Goal: Task Accomplishment & Management: Manage account settings

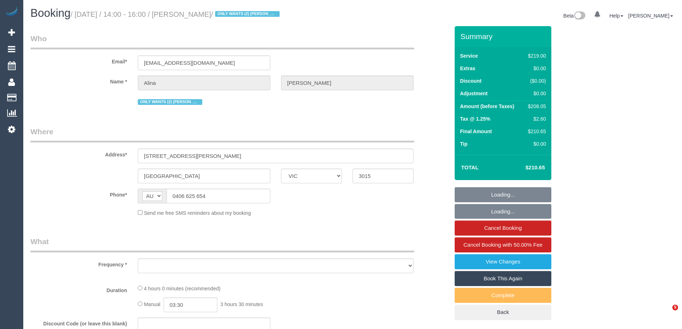
select select "VIC"
select select "string:stripe-pm_1Lt3fV2GScqysDRVUtw67tKB"
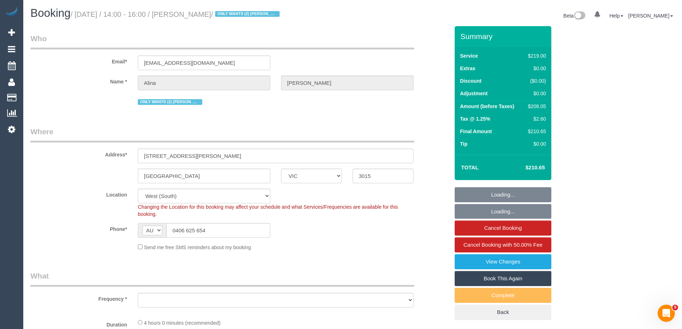
select select "object:583"
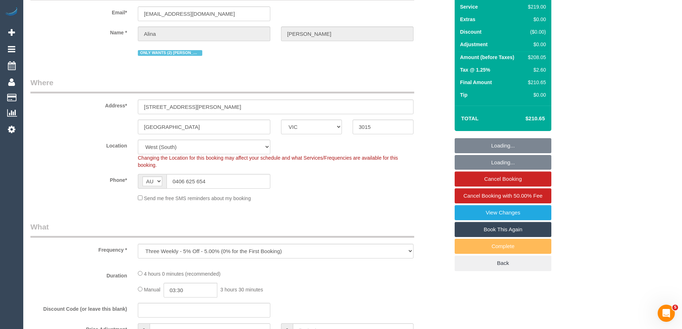
select select "number:28"
select select "number:16"
select select "number:19"
select select "number:24"
select select "number:34"
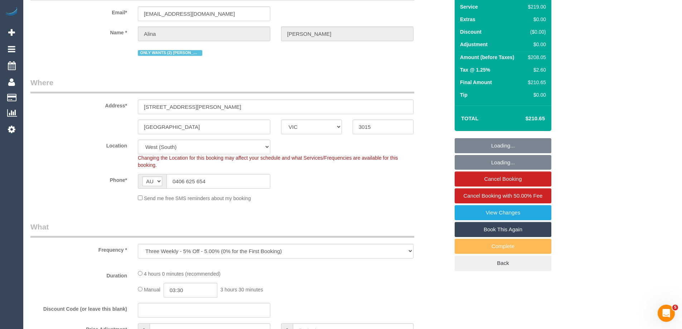
select select "number:12"
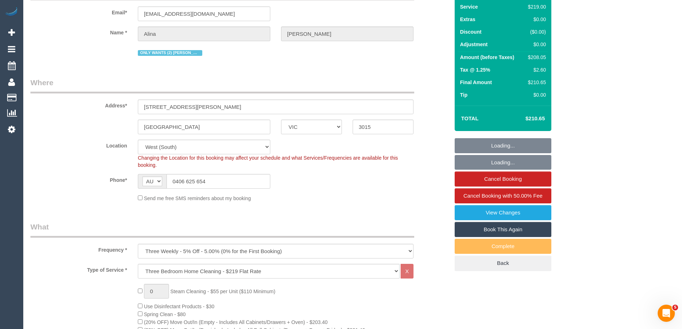
select select "object:830"
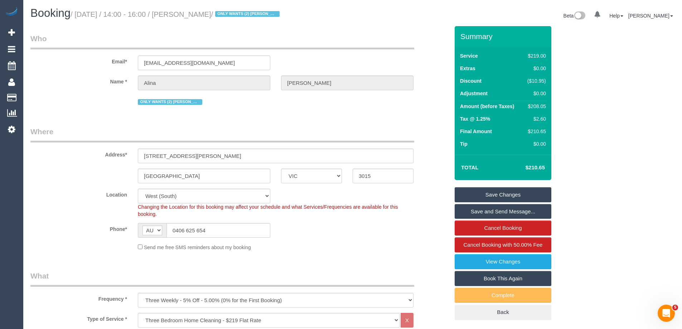
click at [186, 103] on span "ONLY WANTS (2) [PERSON_NAME] (C) or (2) [PERSON_NAME] (C)" at bounding box center [170, 102] width 64 height 6
click at [178, 101] on span "ONLY WANTS (2) [PERSON_NAME] (C) or (2) [PERSON_NAME] (C)" at bounding box center [170, 102] width 64 height 6
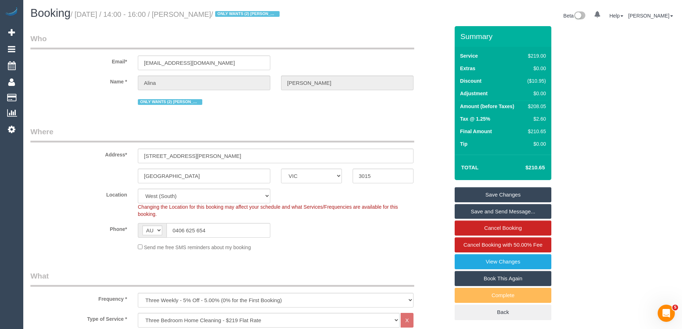
click at [280, 13] on span "ONLY WANTS (2) [PERSON_NAME] (C) or (2) [PERSON_NAME] (C)" at bounding box center [247, 14] width 64 height 6
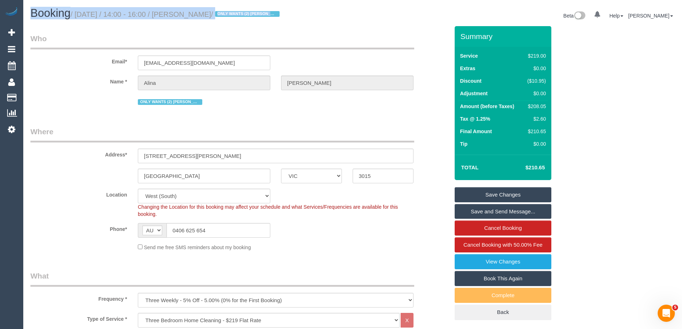
click at [280, 13] on span "ONLY WANTS (2) [PERSON_NAME] (C) or (2) [PERSON_NAME] (C)" at bounding box center [247, 14] width 64 height 6
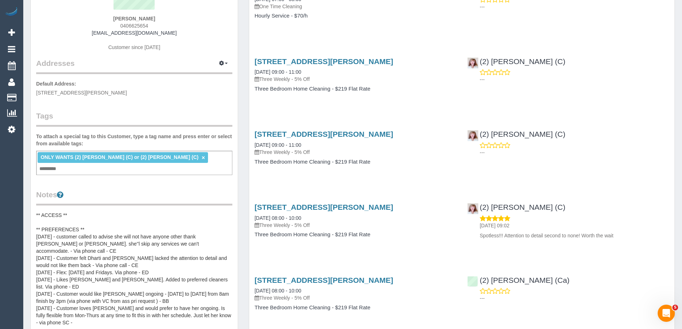
scroll to position [107, 0]
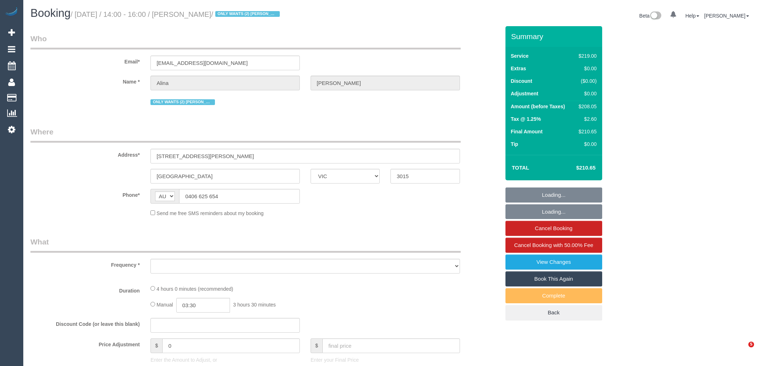
select select "VIC"
select select "object:638"
select select "string:stripe-pm_1Lt3fV2GScqysDRVUtw67tKB"
select select "VIC"
select select "object:535"
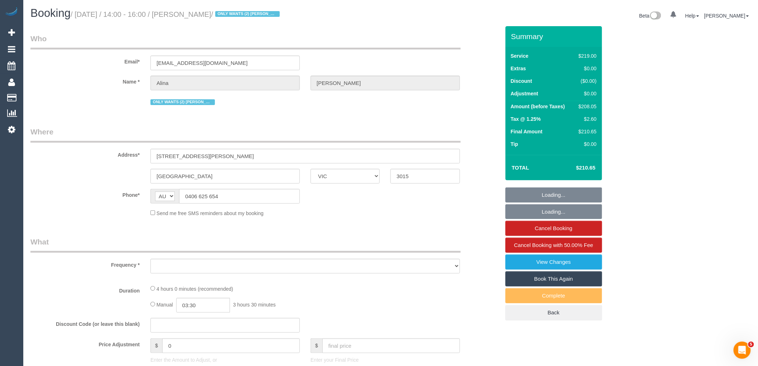
select select "string:stripe-pm_1Lt3fV2GScqysDRVUtw67tKB"
select select "number:28"
select select "number:16"
select select "number:19"
select select "number:24"
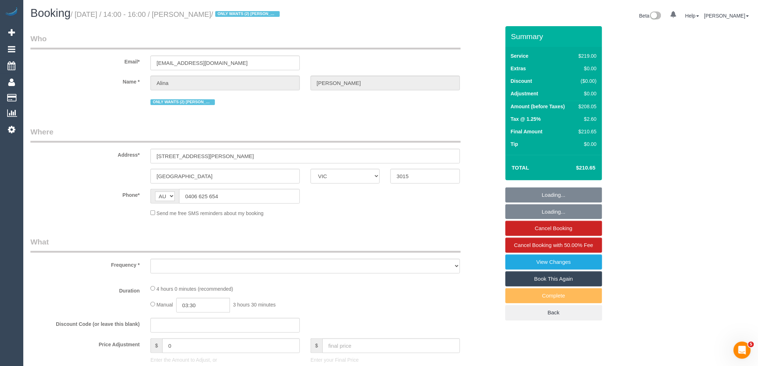
select select "number:34"
select select "number:12"
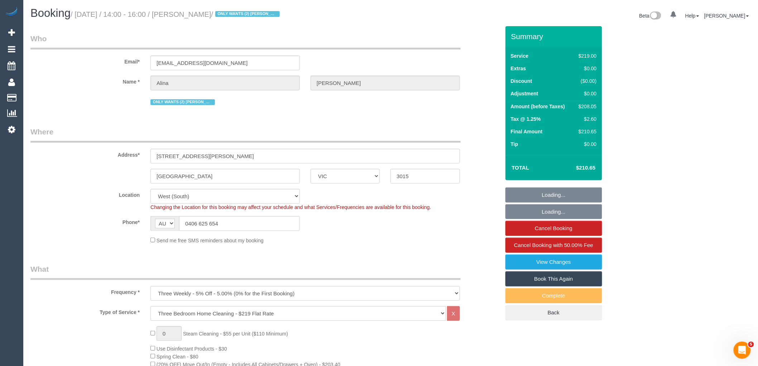
select select "object:784"
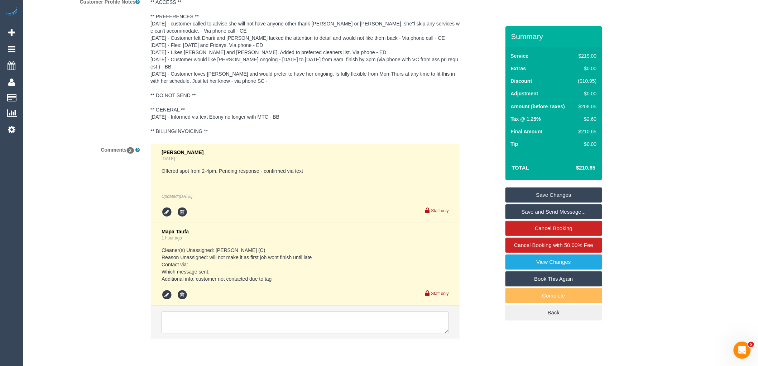
scroll to position [1352, 0]
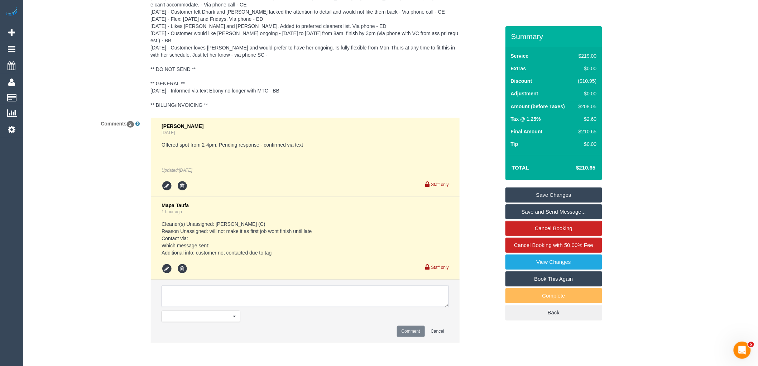
click at [243, 291] on textarea at bounding box center [305, 296] width 287 height 22
type textarea "e"
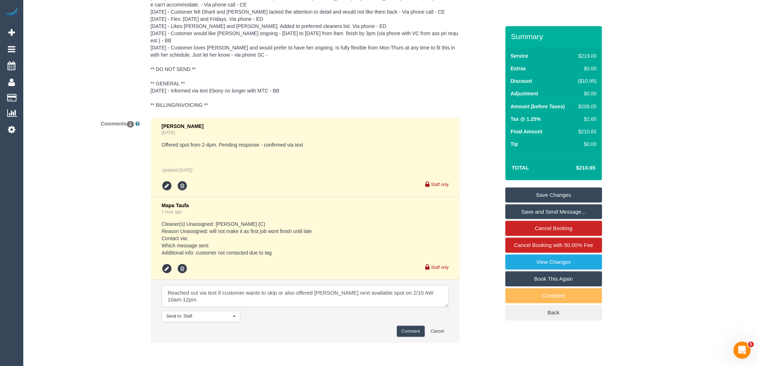
type textarea "Reached out via text if customer wants to skip or also offered Kerry's next ava…"
click at [412, 335] on button "Comment" at bounding box center [411, 331] width 28 height 11
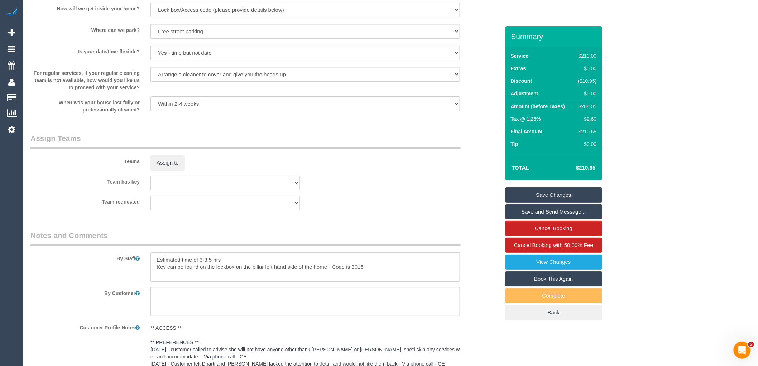
scroll to position [995, 0]
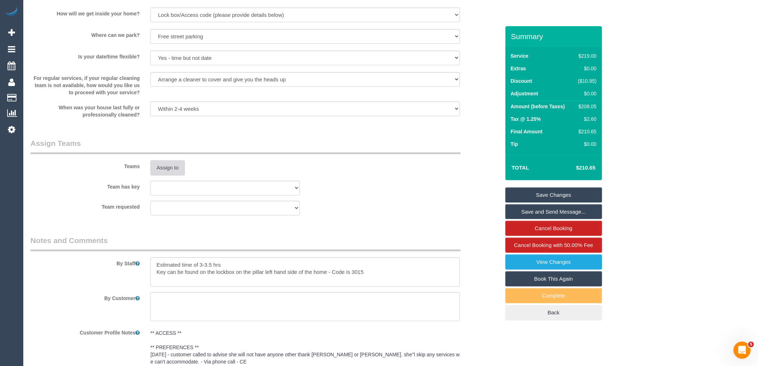
click at [162, 175] on button "Assign to" at bounding box center [167, 167] width 34 height 15
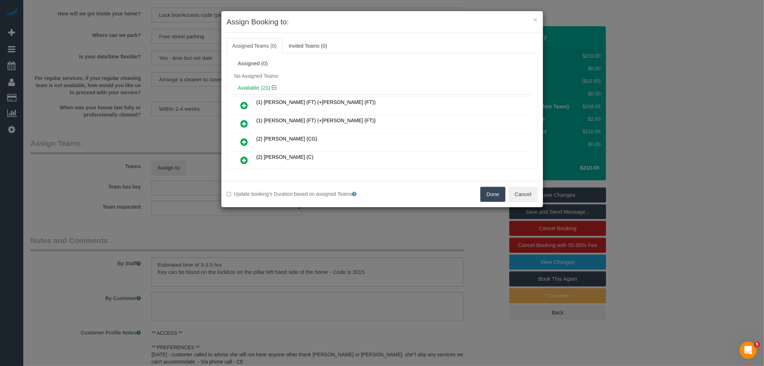
click at [195, 177] on div "× Assign Booking to: Assigned Teams (0) Invited Teams (0) Assigned (0) No Assig…" at bounding box center [382, 183] width 764 height 366
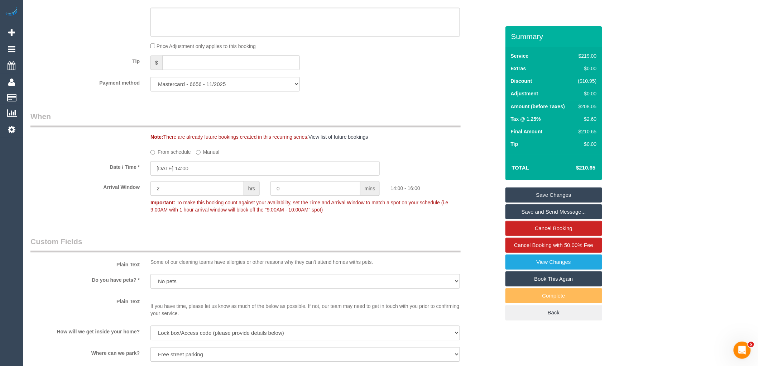
scroll to position [676, 0]
click at [173, 176] on input "[DATE] 14:00" at bounding box center [264, 169] width 229 height 15
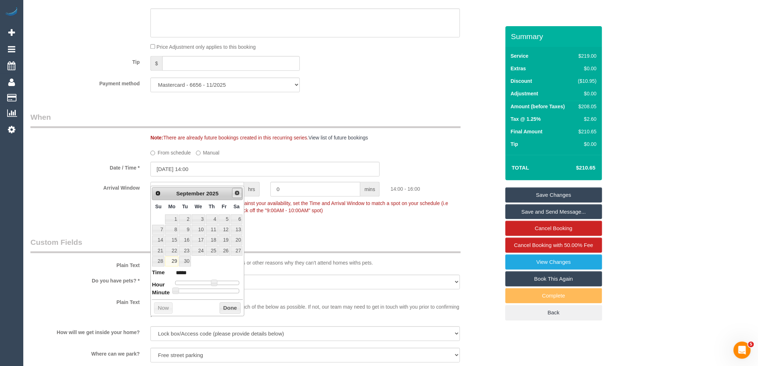
click at [234, 192] on span "Next" at bounding box center [237, 193] width 6 height 6
click at [210, 220] on link "2" at bounding box center [212, 219] width 12 height 10
click at [59, 186] on sui-booking-spot "From schedule Manual Date / Time * 02/10/2025 14:00 Arrival Window 2 hrs 0 mins…" at bounding box center [265, 182] width 470 height 71
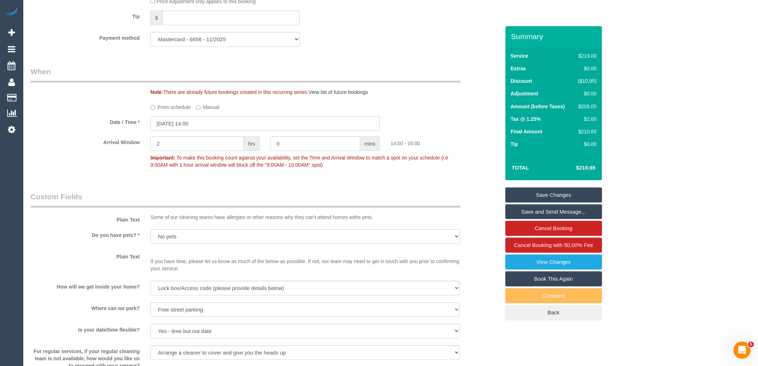
scroll to position [796, 0]
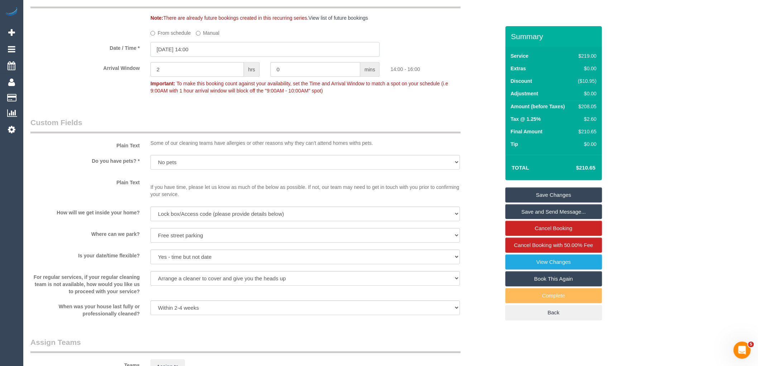
click at [196, 57] on input "02/10/2025 14:00" at bounding box center [264, 49] width 229 height 15
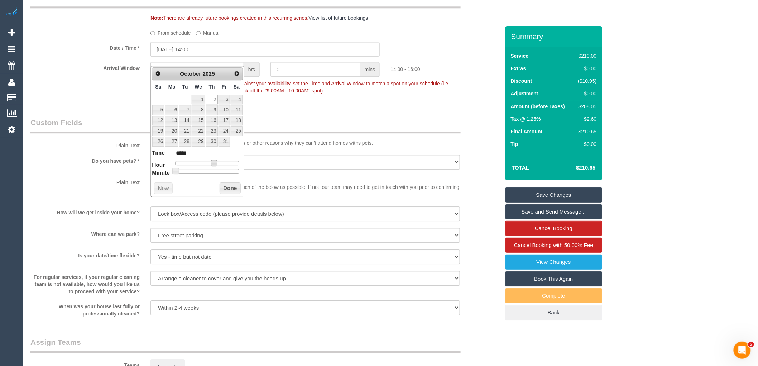
type input "02/10/2025 13:00"
type input "*****"
type input "02/10/2025 12:00"
type input "*****"
type input "02/10/2025 11:00"
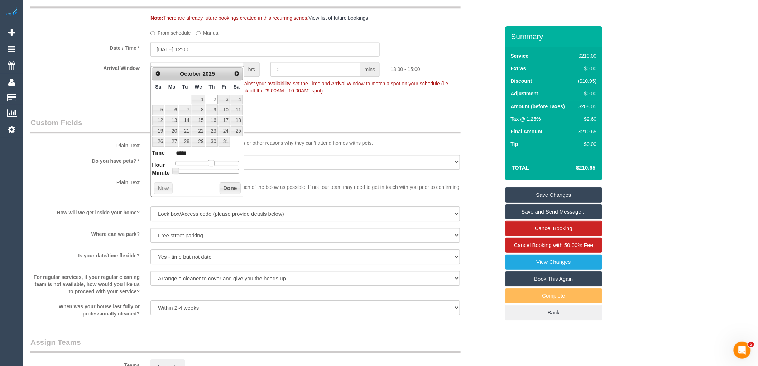
type input "*****"
type input "02/10/2025 10:00"
type input "*****"
type input "02/10/2025 09:00"
type input "*****"
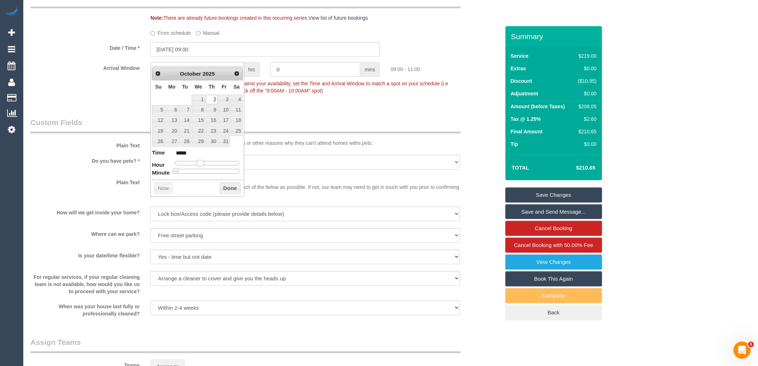
type input "02/10/2025 10:00"
type input "*****"
drag, startPoint x: 213, startPoint y: 163, endPoint x: 202, endPoint y: 162, distance: 11.2
click at [202, 162] on span at bounding box center [203, 163] width 6 height 6
click at [226, 186] on button "Done" at bounding box center [230, 187] width 21 height 11
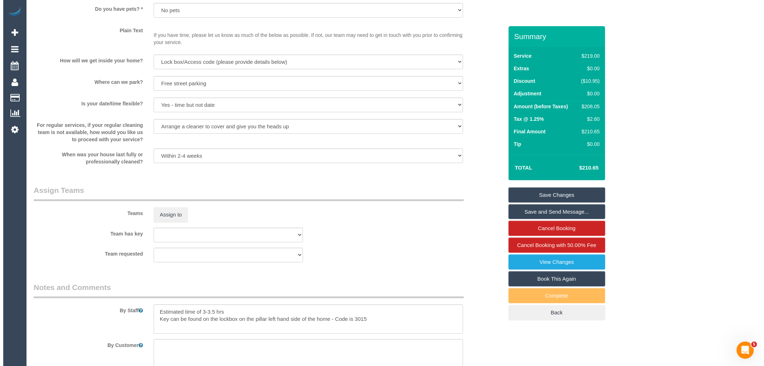
scroll to position [995, 0]
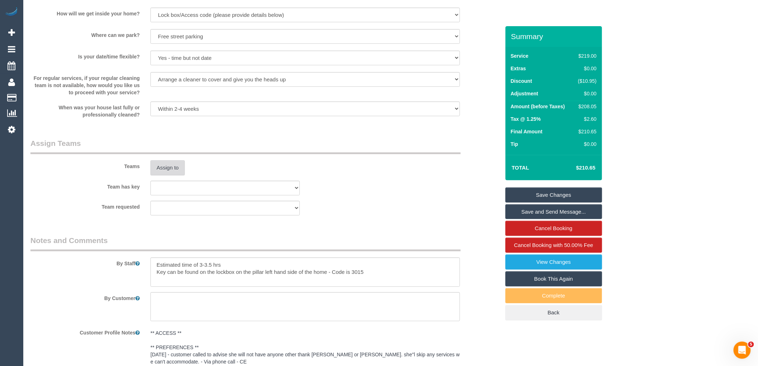
click at [160, 175] on button "Assign to" at bounding box center [167, 167] width 34 height 15
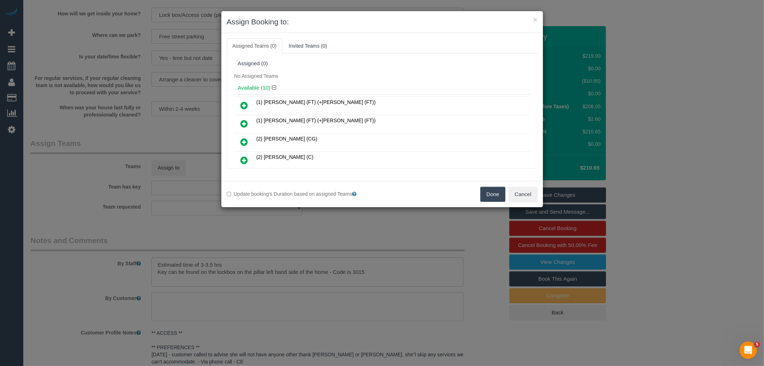
scroll to position [81, 0]
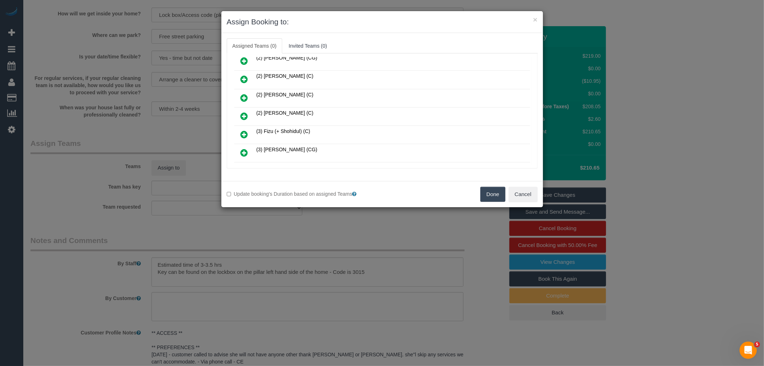
click at [245, 113] on icon at bounding box center [245, 116] width 8 height 9
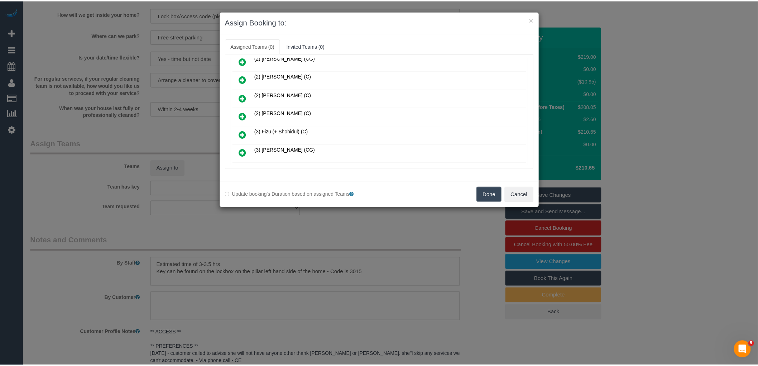
scroll to position [98, 0]
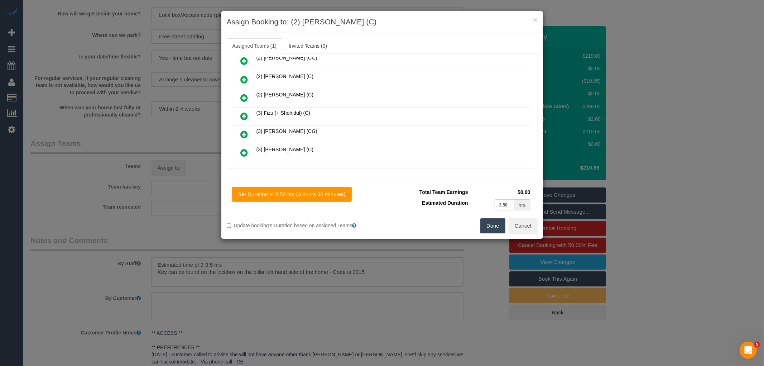
click at [488, 226] on button "Done" at bounding box center [492, 225] width 25 height 15
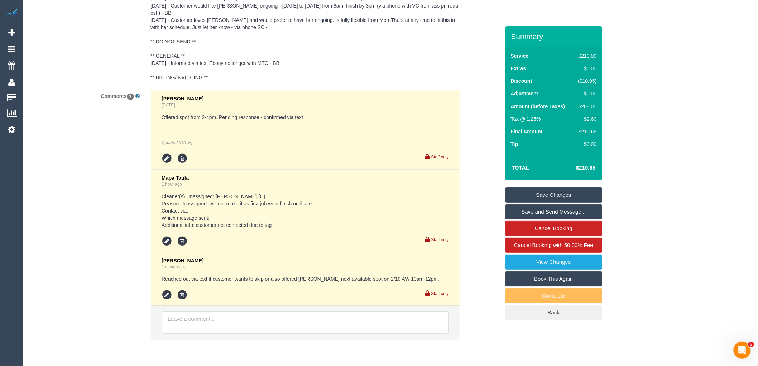
scroll to position [1405, 0]
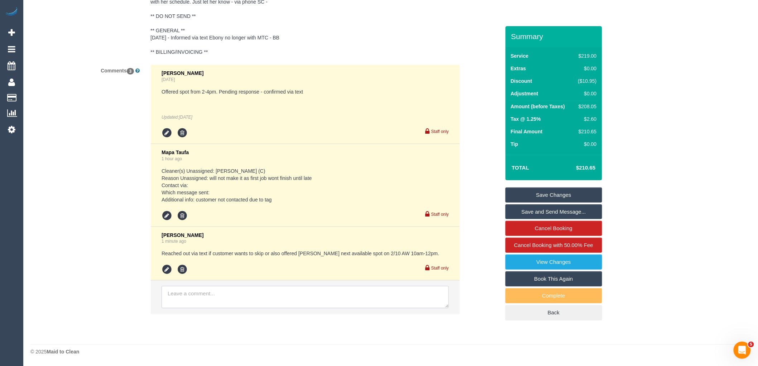
click at [196, 299] on textarea at bounding box center [305, 297] width 287 height 22
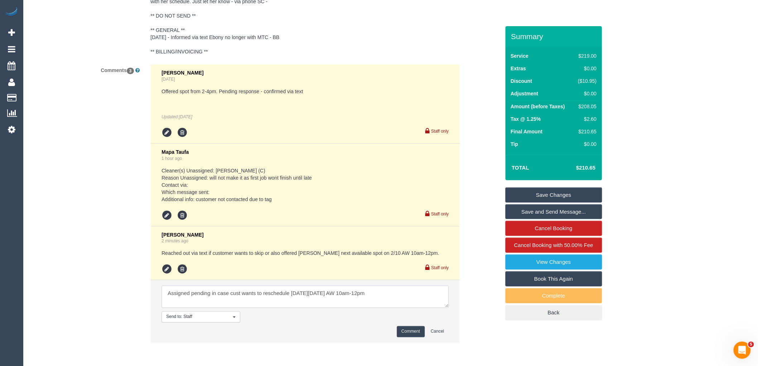
type textarea "Assigned pending in case cust wants to reschedule on Thursday, 02/10 AW 10am-12…"
click at [405, 331] on button "Comment" at bounding box center [411, 331] width 28 height 11
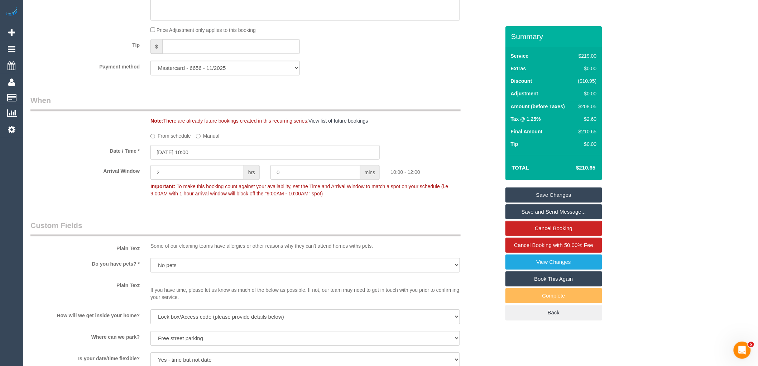
scroll to position [689, 0]
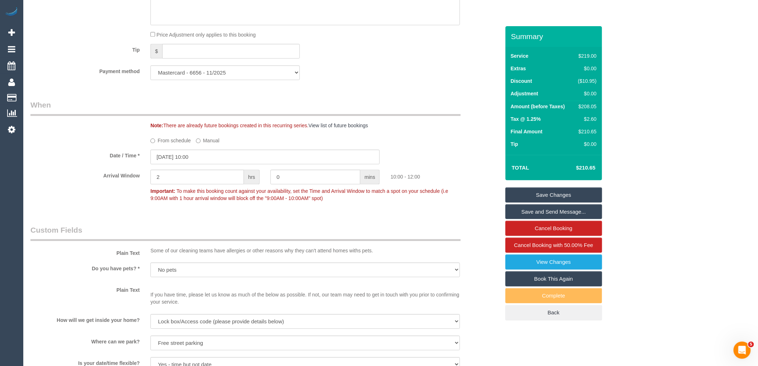
click at [203, 227] on div "Who Email* alinamolnar@icloud.com Name * Alina Molnar ONLY WANTS (2) Angelica R…" at bounding box center [265, 224] width 480 height 1773
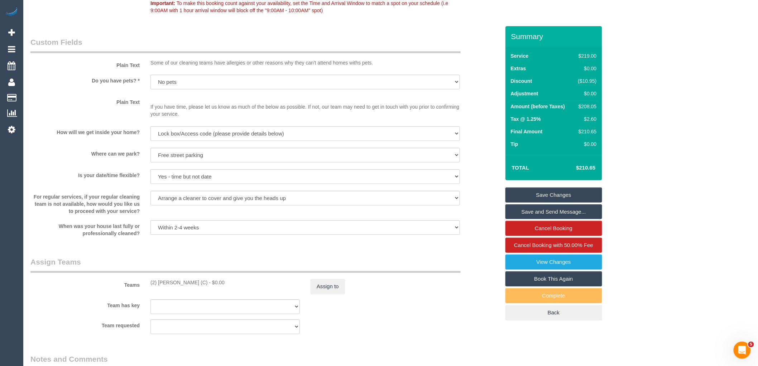
scroll to position [887, 0]
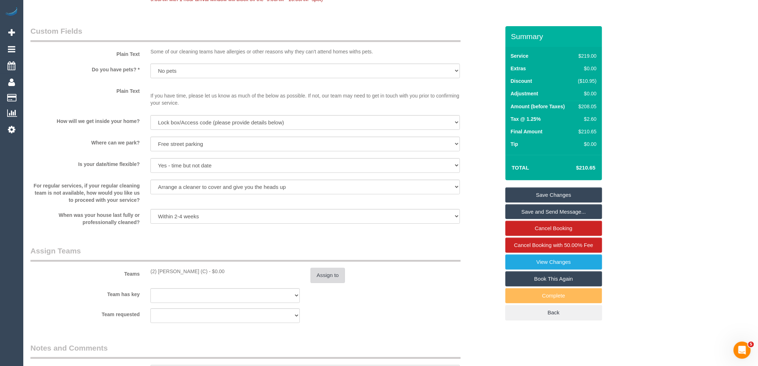
click at [327, 283] on button "Assign to" at bounding box center [328, 275] width 34 height 15
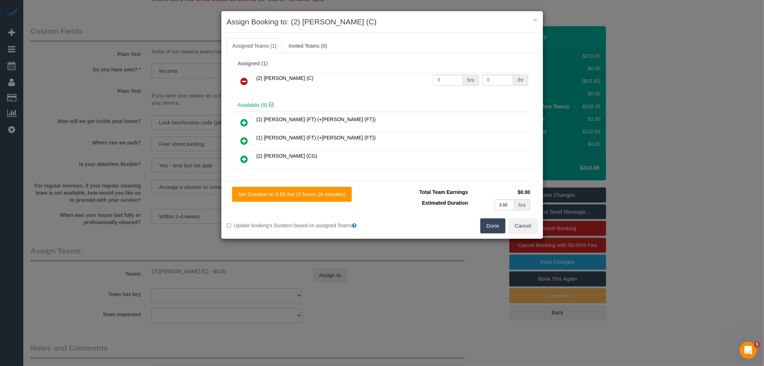
click at [446, 72] on table "(2) Kerry Welfare (C) 0 hrs 0 /hr" at bounding box center [382, 81] width 296 height 18
click at [448, 80] on input "0" at bounding box center [448, 80] width 30 height 11
type input "1"
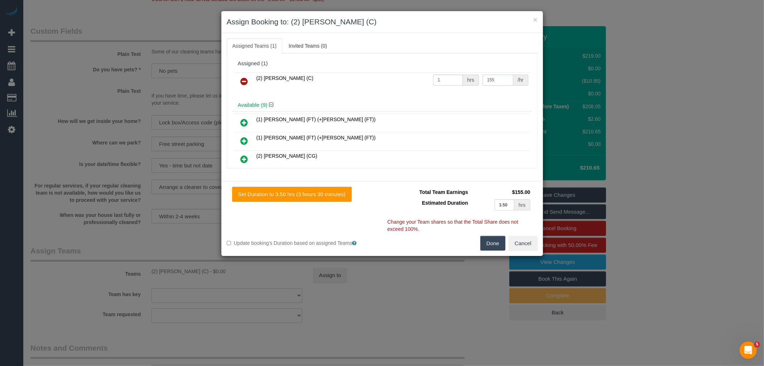
type input "155"
click at [493, 240] on button "Done" at bounding box center [492, 243] width 25 height 15
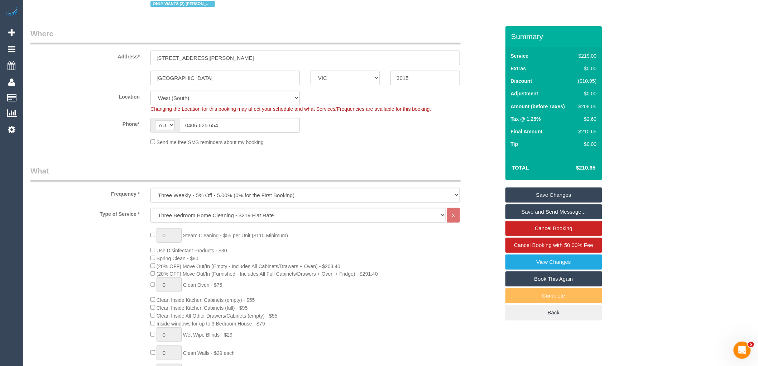
scroll to position [0, 0]
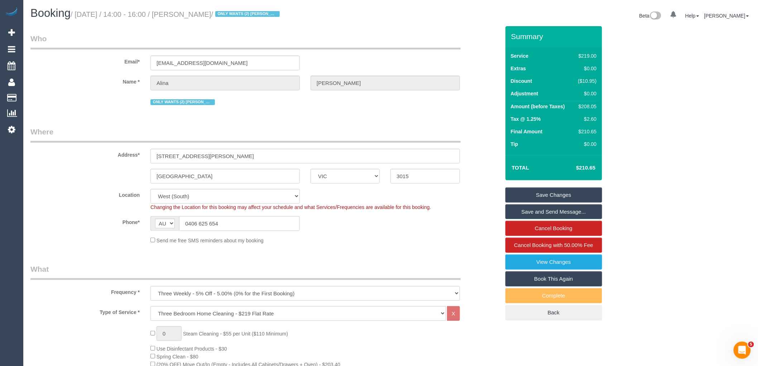
drag, startPoint x: 195, startPoint y: 15, endPoint x: 237, endPoint y: 13, distance: 42.0
click at [237, 13] on small "/ September 29, 2025 / 14:00 - 16:00 / Alina Molnar / ONLY WANTS (2) Angelica R…" at bounding box center [176, 14] width 211 height 8
copy small "Alina Molnar"
click at [581, 194] on link "Save Changes" at bounding box center [553, 194] width 97 height 15
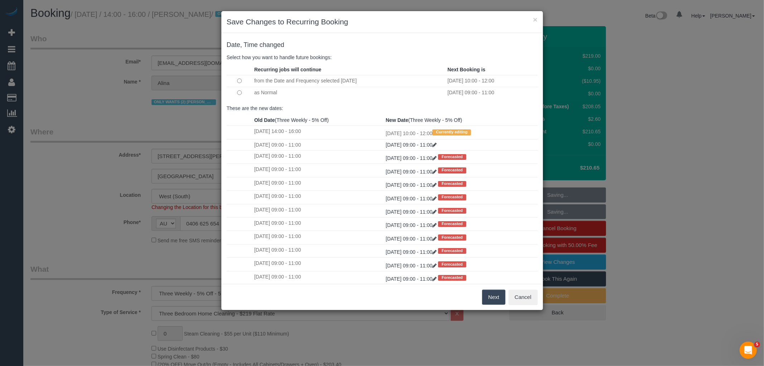
click at [493, 298] on button "Next" at bounding box center [493, 296] width 23 height 15
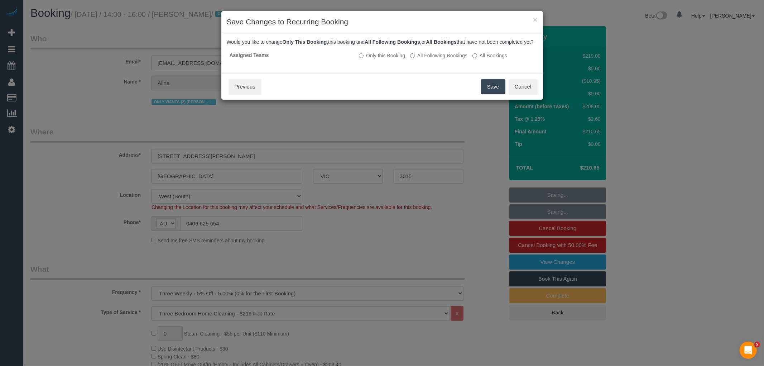
click at [493, 94] on button "Save" at bounding box center [493, 86] width 24 height 15
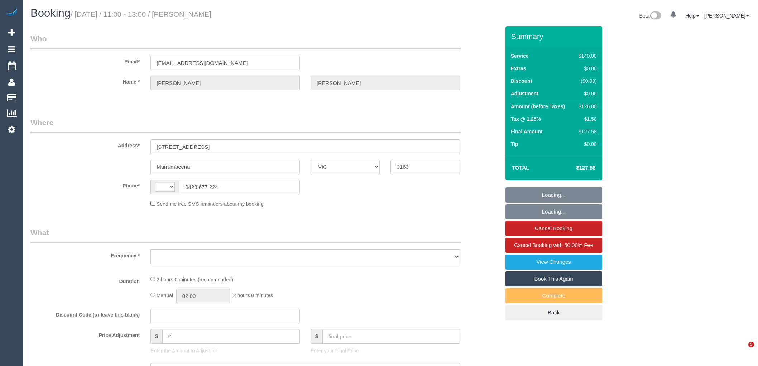
select select "VIC"
select select "string:AU"
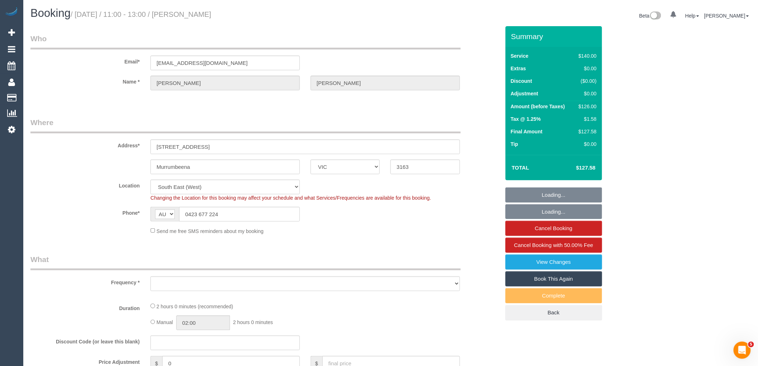
select select "object:1395"
select select "number:29"
select select "number:14"
select select "number:19"
select select "number:22"
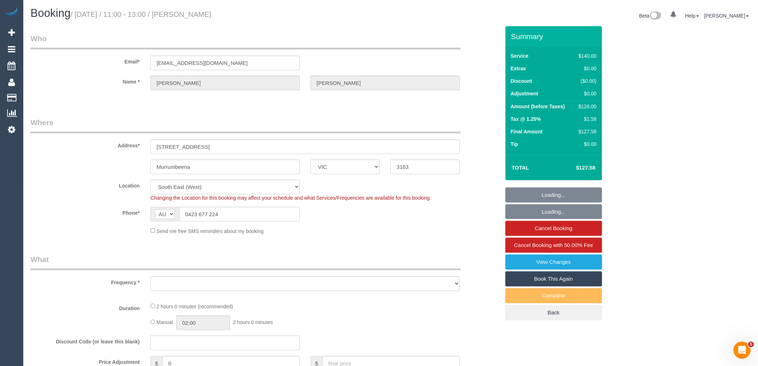
select select "number:35"
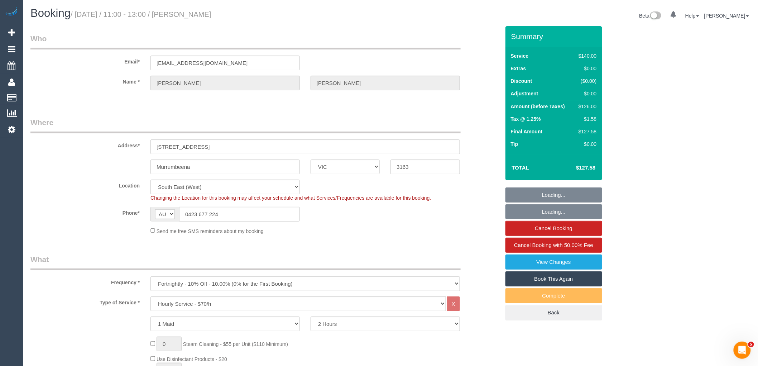
select select "string:stripe-pm_1RIdjE2GScqysDRVTFO6WSXs"
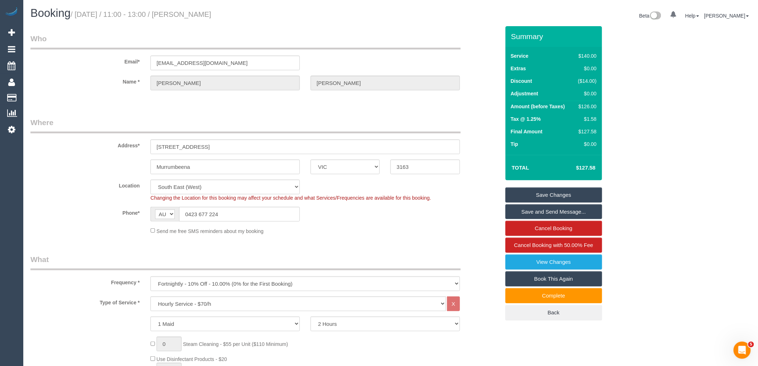
click at [96, 92] on sui-booking-customer "Email* eleanorjrowland@gmail.com Name * Eleanor Rowland" at bounding box center [265, 65] width 470 height 64
drag, startPoint x: 219, startPoint y: 213, endPoint x: 195, endPoint y: 198, distance: 28.9
click at [188, 212] on input "0423 677 224" at bounding box center [239, 214] width 121 height 15
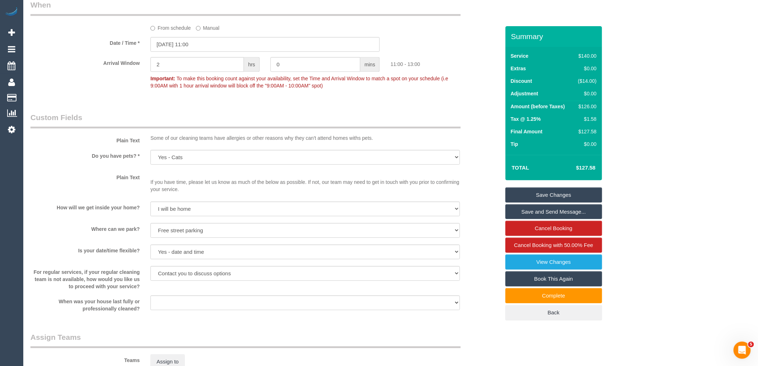
scroll to position [757, 0]
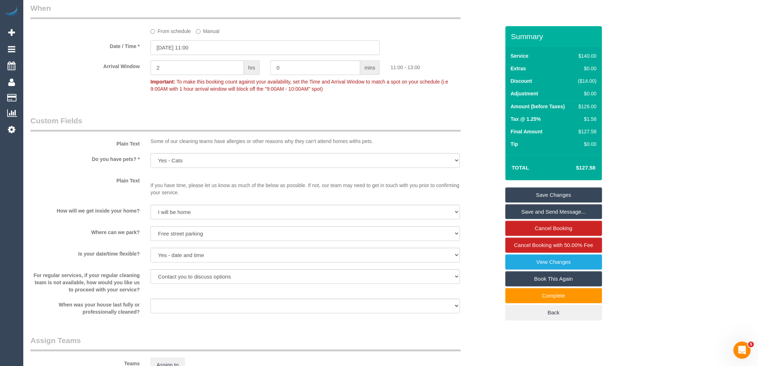
click at [196, 55] on input "29/09/2025 11:00" at bounding box center [264, 47] width 229 height 15
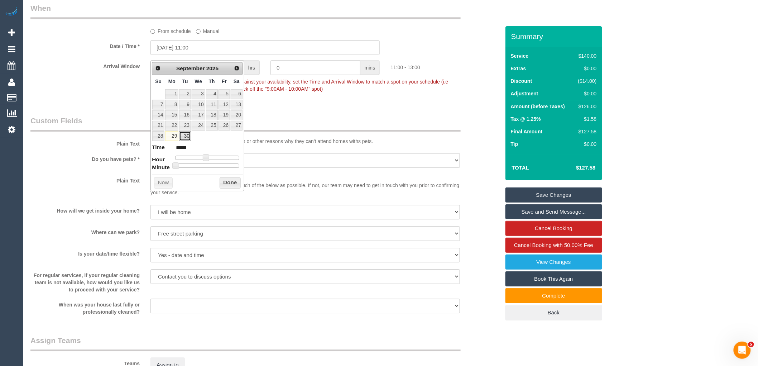
click at [181, 134] on link "30" at bounding box center [184, 136] width 11 height 10
type input "30/09/2025 11:00"
click at [227, 184] on button "Done" at bounding box center [230, 182] width 21 height 11
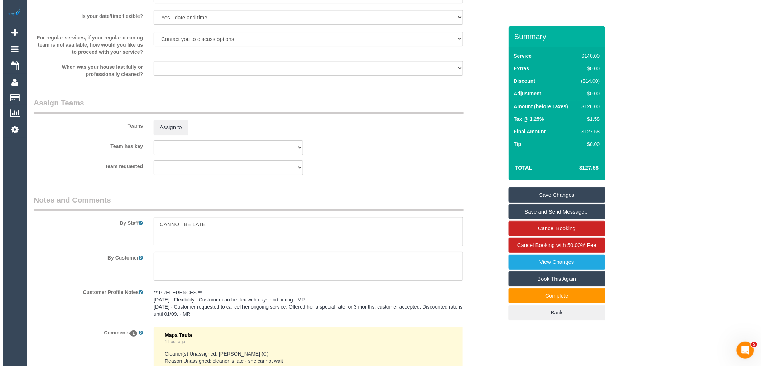
scroll to position [995, 0]
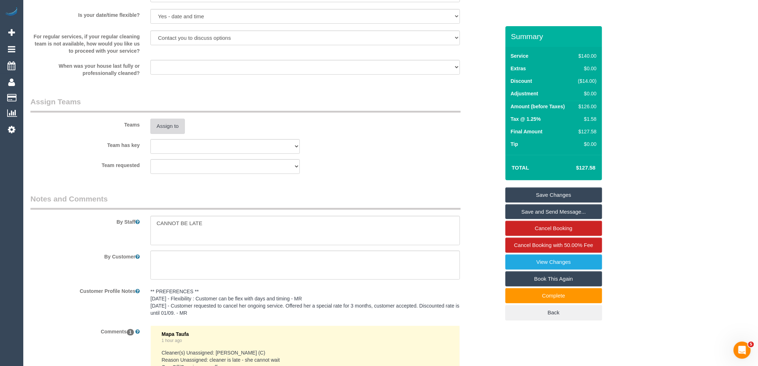
click at [170, 130] on button "Assign to" at bounding box center [167, 126] width 34 height 15
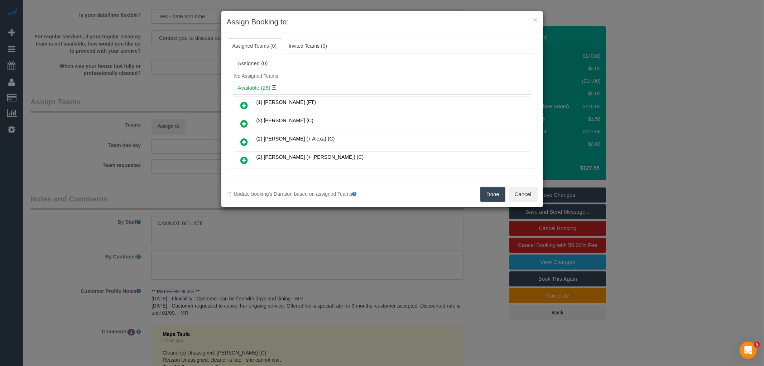
scroll to position [369, 0]
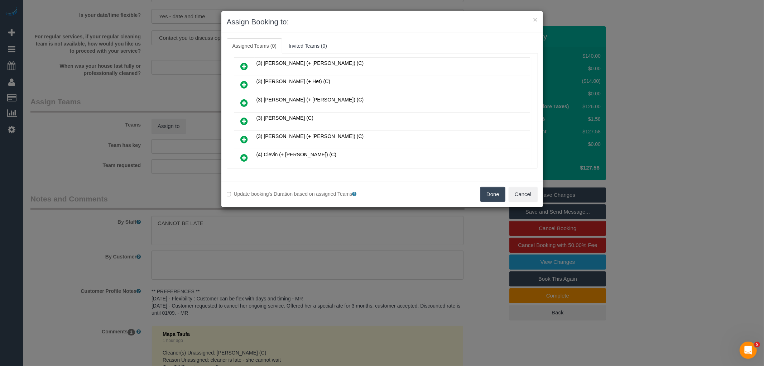
click at [248, 117] on icon at bounding box center [245, 121] width 8 height 9
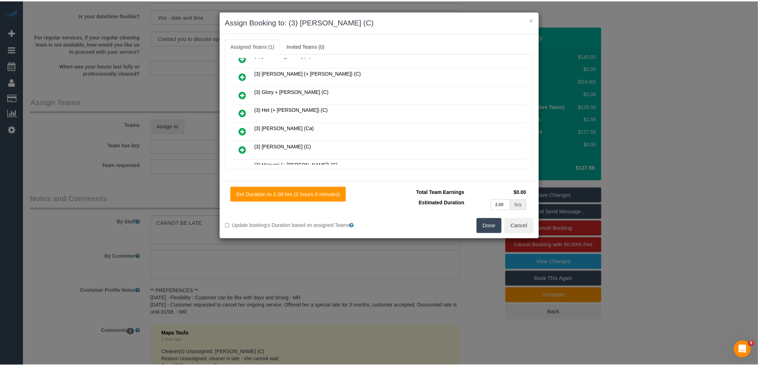
scroll to position [0, 0]
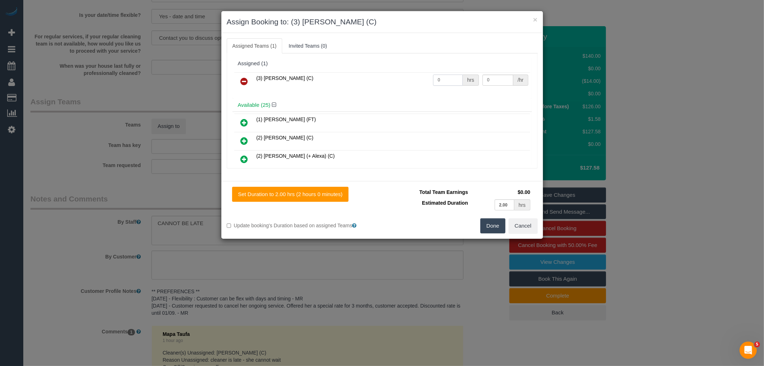
click at [442, 77] on input "0" at bounding box center [448, 80] width 30 height 11
type input "2"
type input "35"
click at [493, 221] on button "Done" at bounding box center [492, 225] width 25 height 15
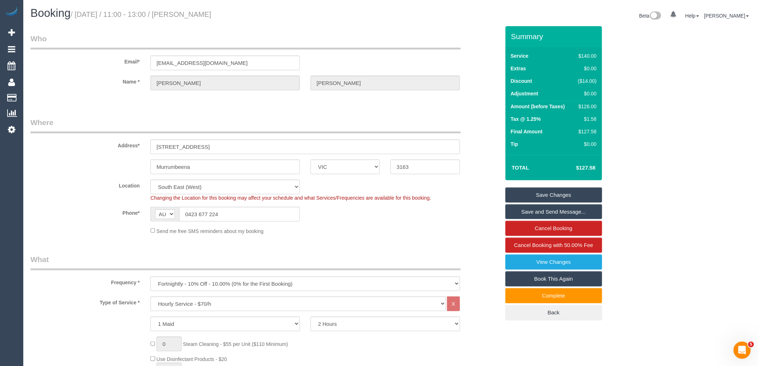
drag, startPoint x: 196, startPoint y: 10, endPoint x: 214, endPoint y: 13, distance: 18.6
click at [214, 13] on h1 "Booking / September 29, 2025 / 11:00 - 13:00 / Eleanor Rowland" at bounding box center [207, 13] width 355 height 12
click at [203, 12] on small "/ September 29, 2025 / 11:00 - 13:00 / Eleanor Rowland" at bounding box center [141, 14] width 141 height 8
drag, startPoint x: 197, startPoint y: 13, endPoint x: 270, endPoint y: 18, distance: 73.2
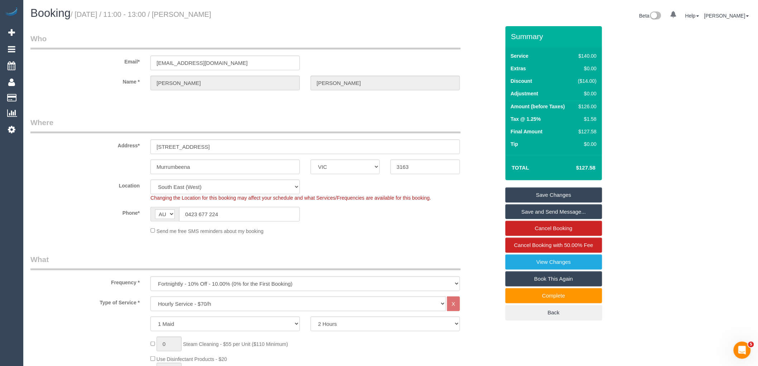
click at [270, 18] on h1 "Booking / September 29, 2025 / 11:00 - 13:00 / Eleanor Rowland" at bounding box center [207, 13] width 355 height 12
copy small "Eleanor Rowland"
click at [585, 208] on link "Save and Send Message..." at bounding box center [553, 211] width 97 height 15
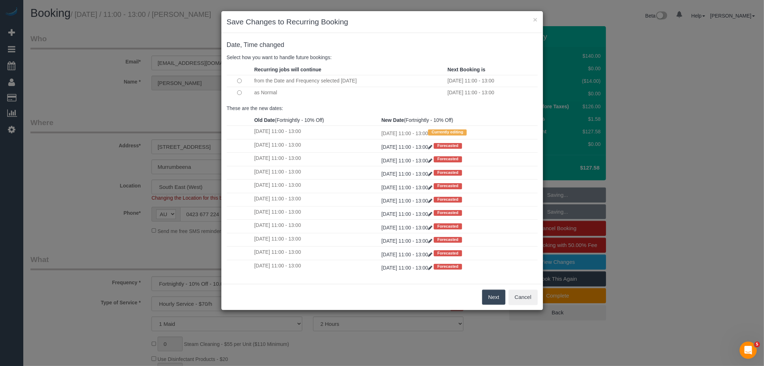
click at [499, 295] on button "Next" at bounding box center [493, 296] width 23 height 15
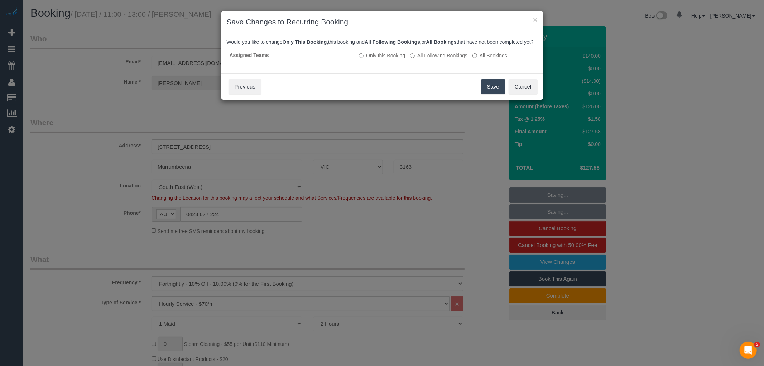
click at [489, 93] on button "Save" at bounding box center [493, 86] width 24 height 15
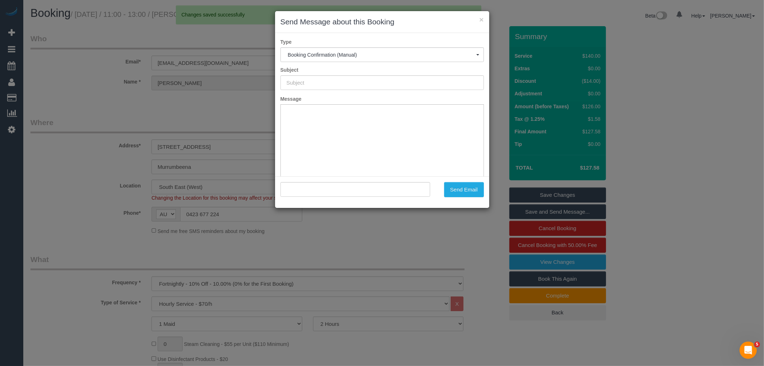
type input "Booking Confirmed"
type input ""Eleanor Rowland" <eleanorjrowland@gmail.com>"
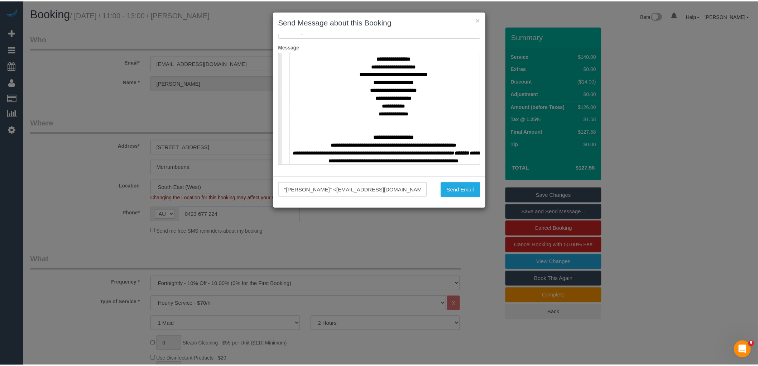
scroll to position [278, 0]
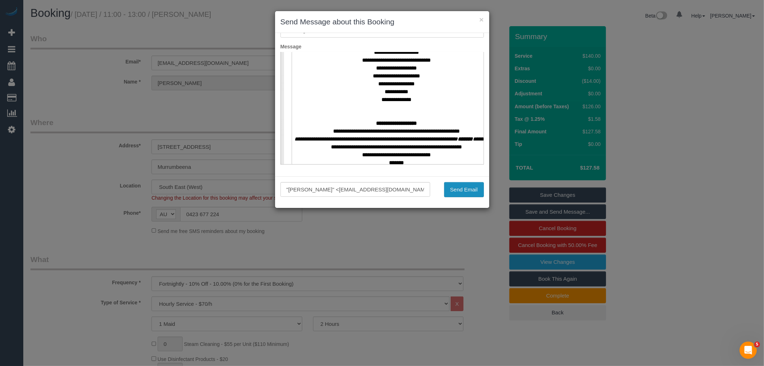
click at [460, 192] on button "Send Email" at bounding box center [464, 189] width 40 height 15
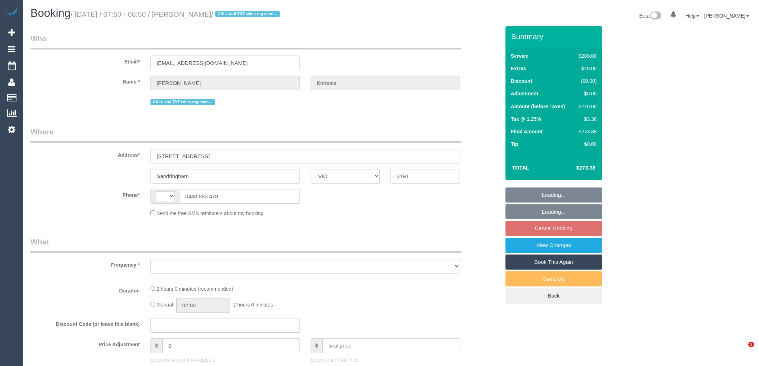
select select "VIC"
select select "object:284"
select select "string:stripe-pm_1Nl3Fx2GScqysDRVzw30aQpn"
select select "string:AU"
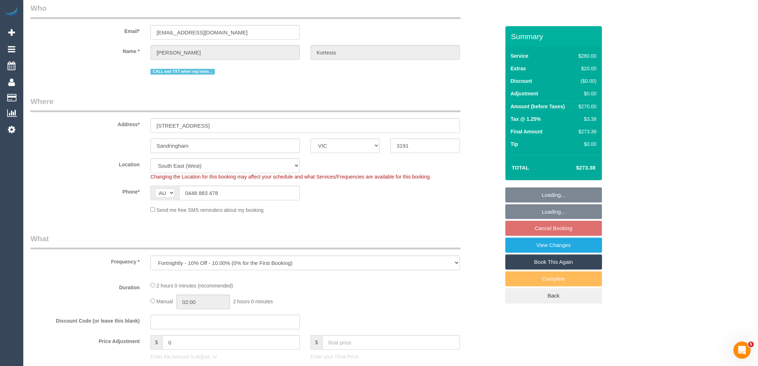
select select "number:27"
select select "number:14"
select select "number:19"
select select "number:23"
select select "number:35"
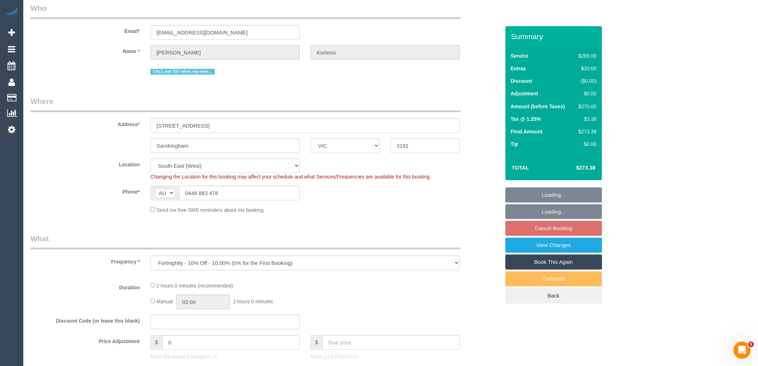
select select "number:12"
select select "object:1292"
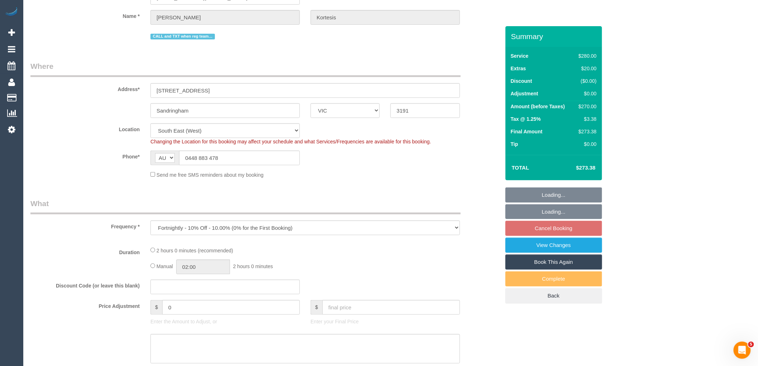
select select "2"
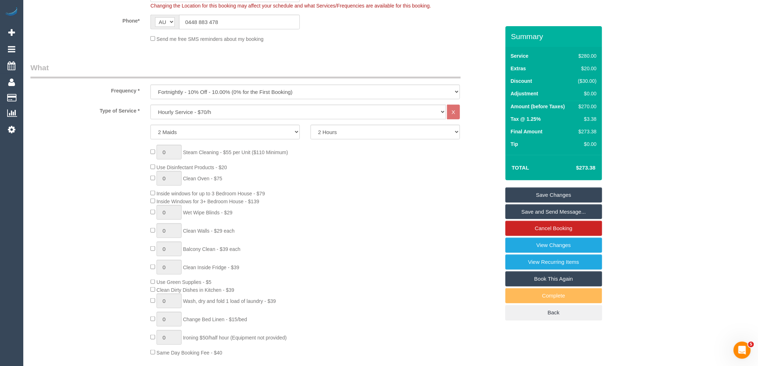
scroll to position [239, 0]
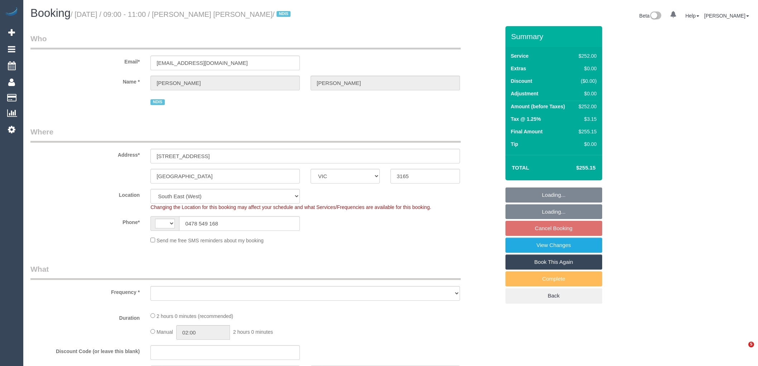
select select "VIC"
select select "string:AU"
select select "object:437"
select select "2"
select select "120"
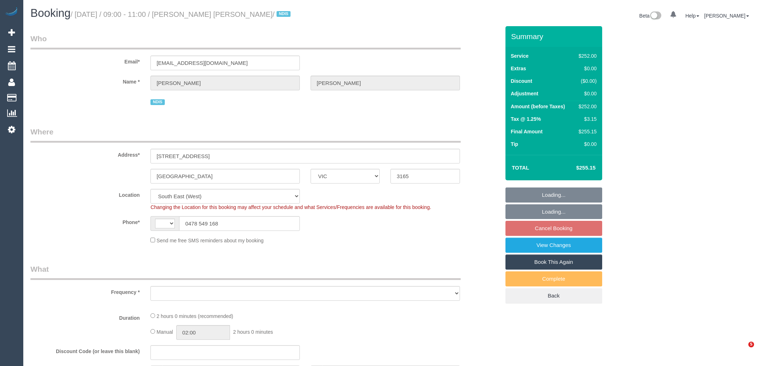
select select "number:28"
select select "number:14"
select select "number:19"
select select "number:25"
select select "object:1297"
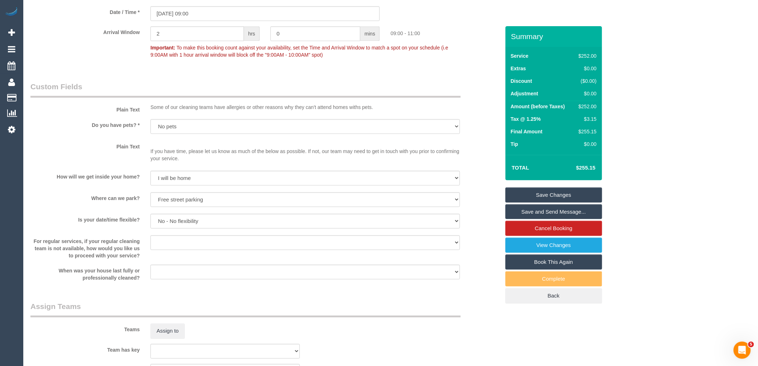
scroll to position [951, 0]
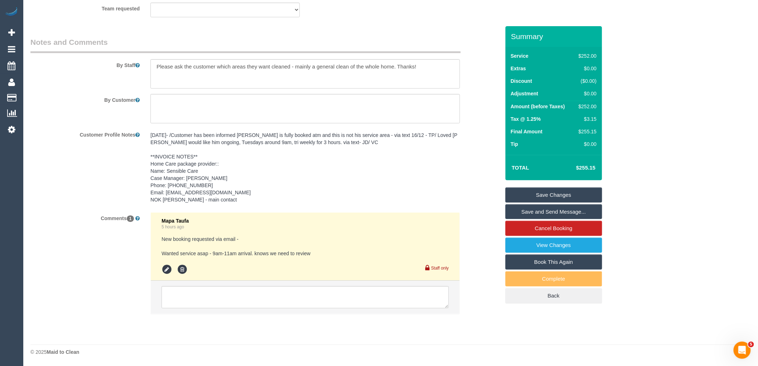
drag, startPoint x: 764, startPoint y: 74, endPoint x: 1, endPoint y: 7, distance: 766.0
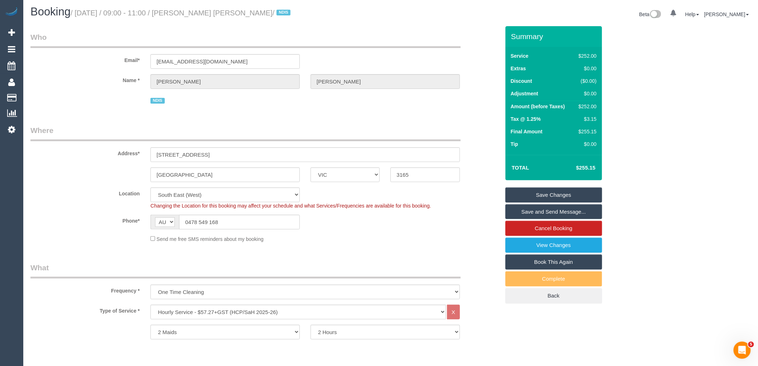
scroll to position [0, 0]
drag, startPoint x: 225, startPoint y: 63, endPoint x: 125, endPoint y: 60, distance: 100.4
click at [125, 61] on div "Email* [EMAIL_ADDRESS][DOMAIN_NAME]" at bounding box center [265, 51] width 480 height 37
click at [140, 37] on legend "Who" at bounding box center [245, 41] width 430 height 16
drag, startPoint x: 187, startPoint y: 12, endPoint x: 237, endPoint y: 9, distance: 50.2
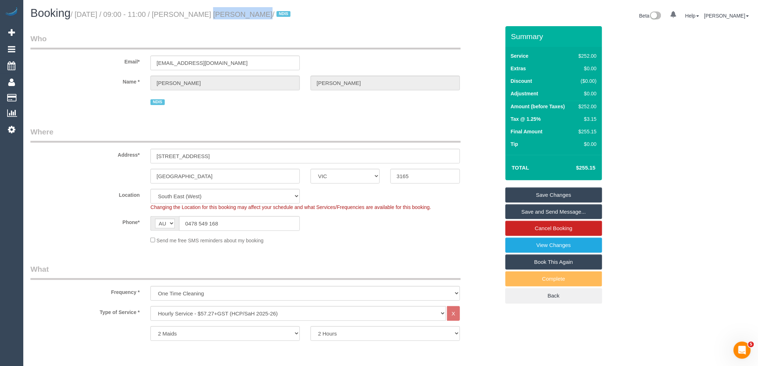
click at [237, 9] on h1 "Booking / [DATE] / 09:00 - 11:00 / [PERSON_NAME] [PERSON_NAME] / NDIS" at bounding box center [207, 13] width 355 height 12
copy small "[PERSON_NAME] [PERSON_NAME]"
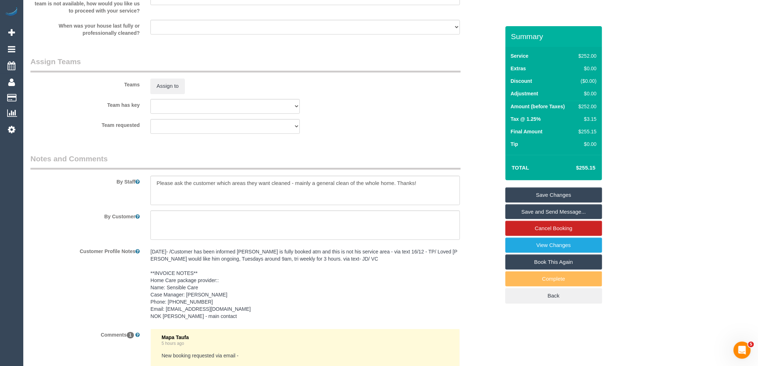
scroll to position [951, 0]
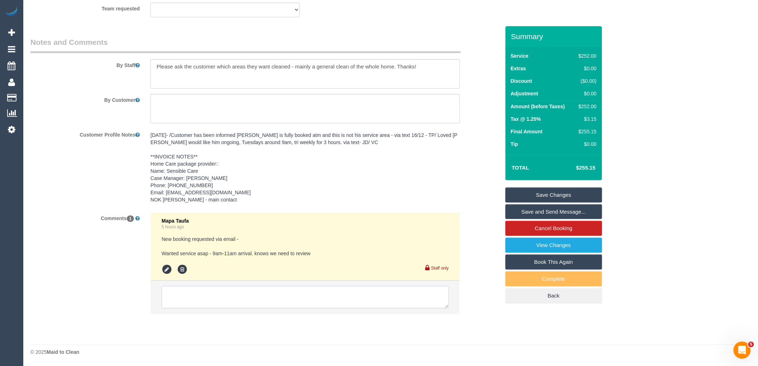
click at [228, 302] on textarea at bounding box center [305, 297] width 287 height 22
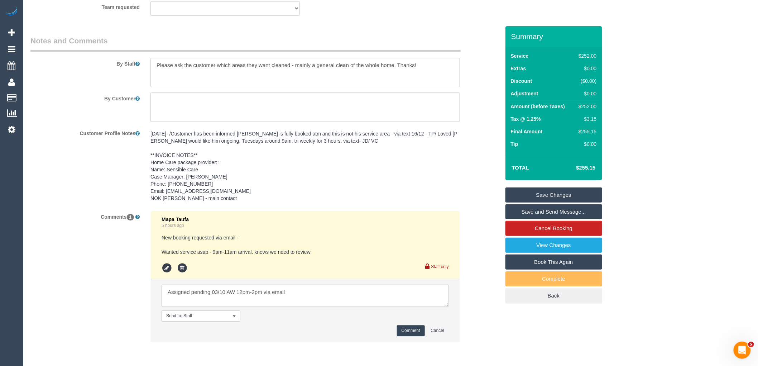
type textarea "Assigned pending 03/10 AW 12pm-2pm via email"
click at [409, 334] on button "Comment" at bounding box center [411, 330] width 28 height 11
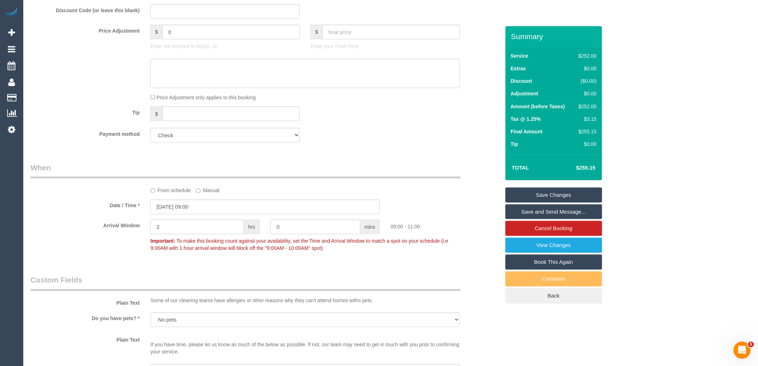
scroll to position [394, 0]
click at [211, 207] on input "[DATE] 09:00" at bounding box center [264, 208] width 229 height 15
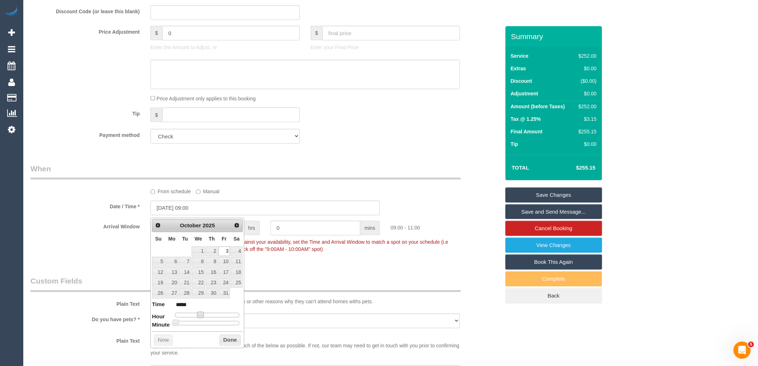
type input "[DATE] 10:00"
type input "*****"
type input "[DATE] 11:00"
type input "*****"
type input "[DATE] 12:00"
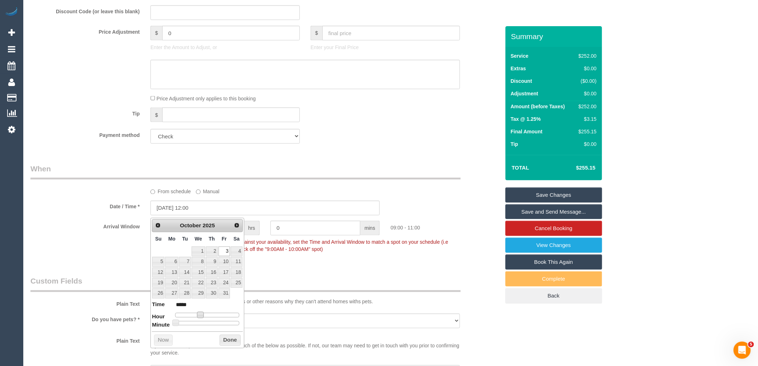
type input "*****"
type input "[DATE] 13:00"
type input "*****"
type input "[DATE] 14:00"
type input "*****"
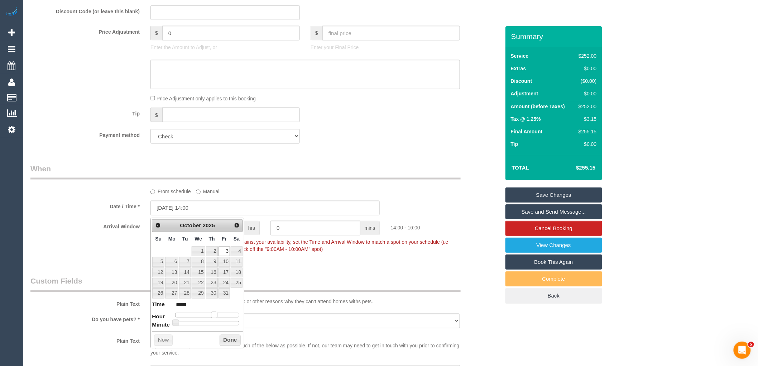
type input "[DATE] 13:00"
type input "*****"
type input "[DATE] 12:00"
type input "*****"
type input "[DATE] 11:00"
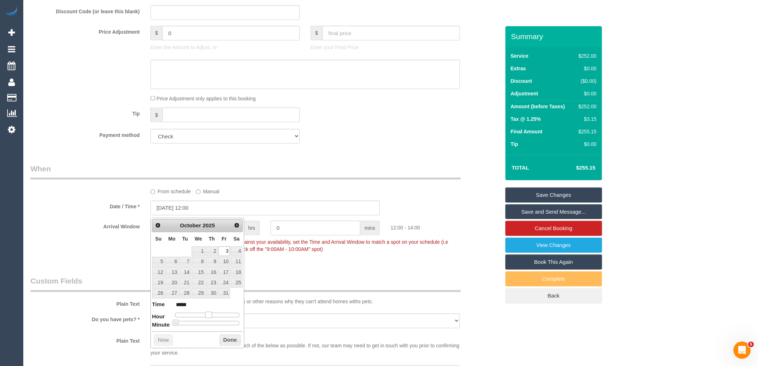
type input "*****"
type input "[DATE] 12:00"
type input "*****"
drag, startPoint x: 198, startPoint y: 313, endPoint x: 208, endPoint y: 315, distance: 9.8
click at [208, 315] on span at bounding box center [208, 315] width 6 height 6
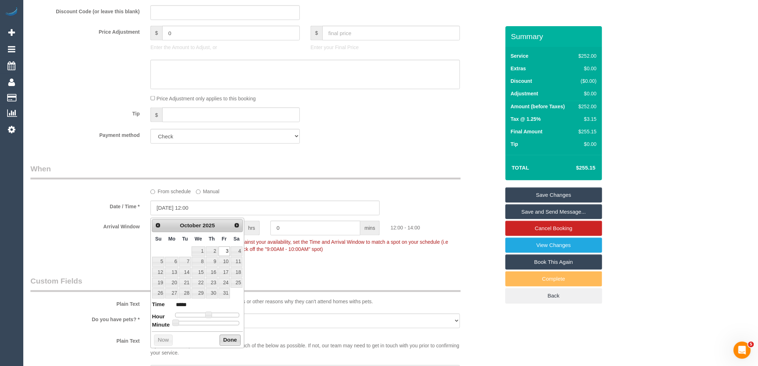
click at [224, 341] on button "Done" at bounding box center [230, 340] width 21 height 11
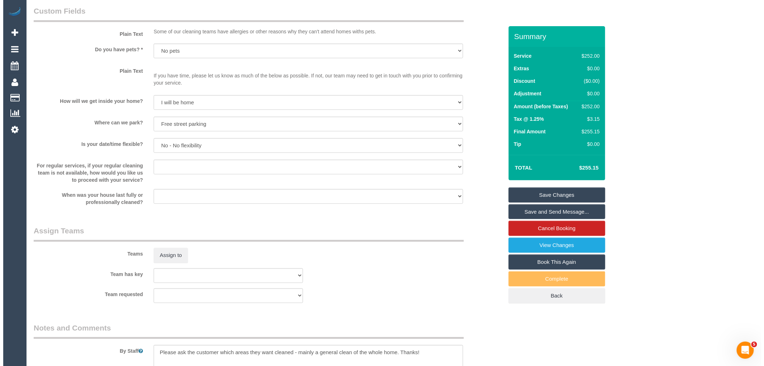
scroll to position [673, 0]
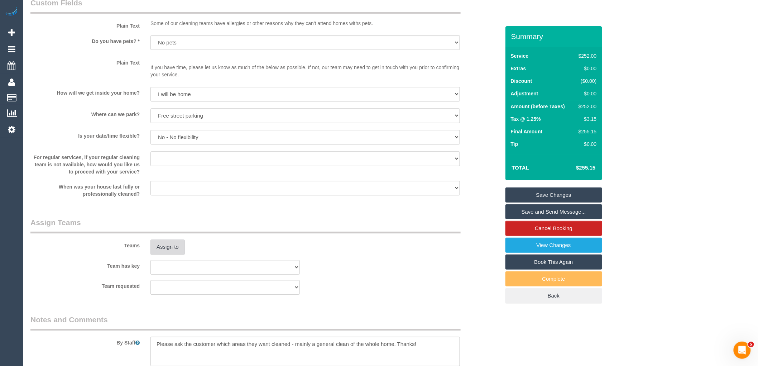
click at [177, 248] on button "Assign to" at bounding box center [167, 246] width 34 height 15
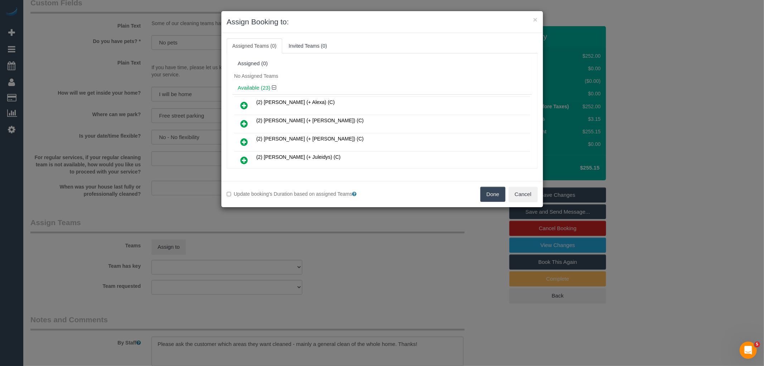
scroll to position [153, 0]
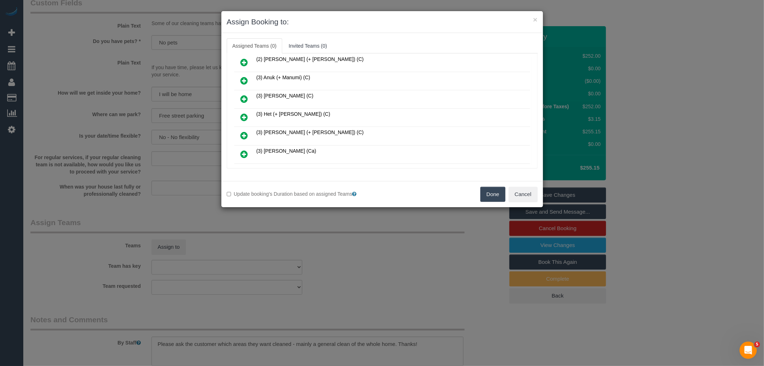
click at [239, 112] on link at bounding box center [244, 117] width 17 height 14
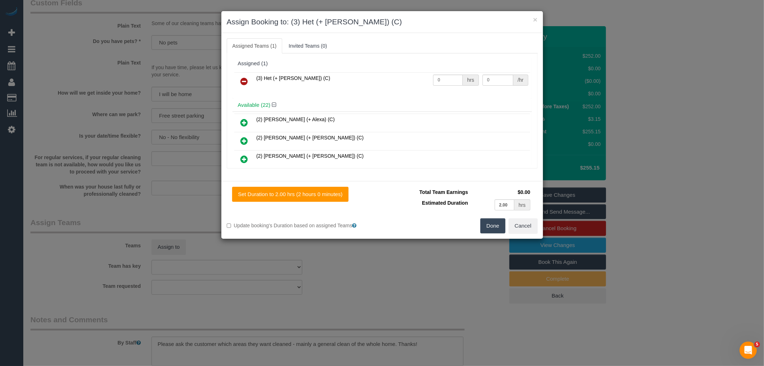
scroll to position [260, 0]
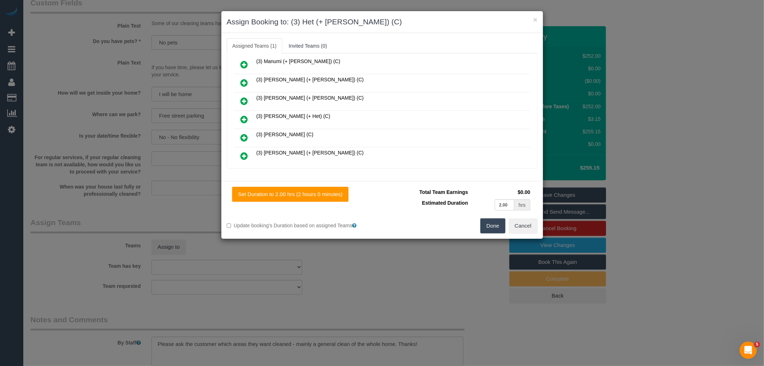
click at [245, 115] on icon at bounding box center [245, 119] width 8 height 9
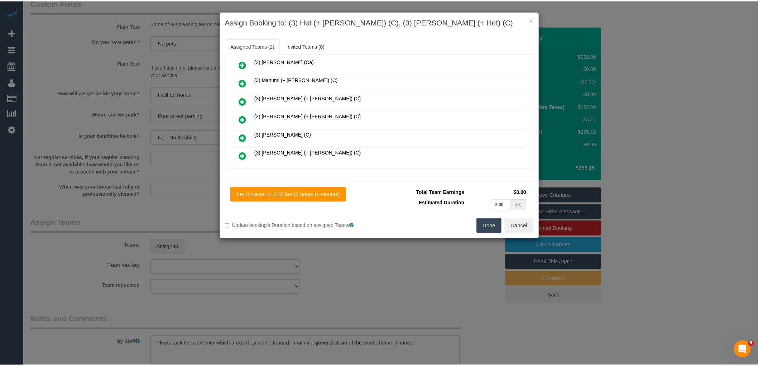
scroll to position [278, 0]
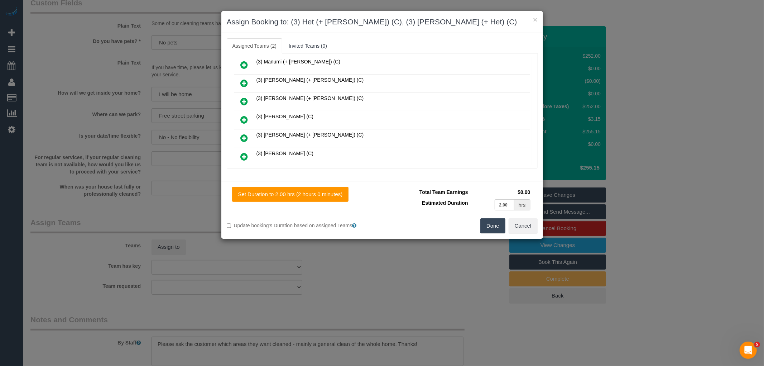
click at [490, 225] on button "Done" at bounding box center [492, 225] width 25 height 15
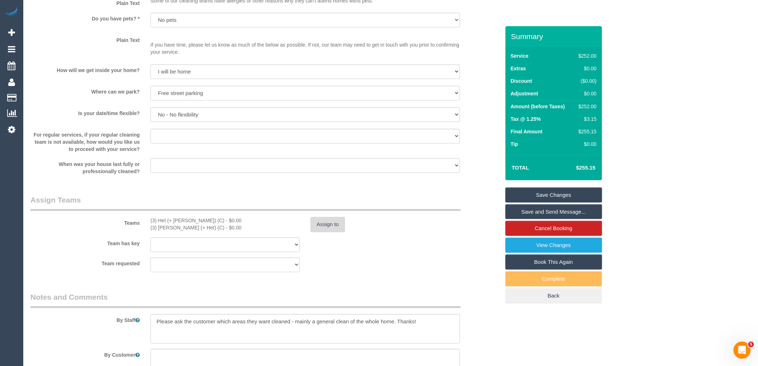
scroll to position [701, 0]
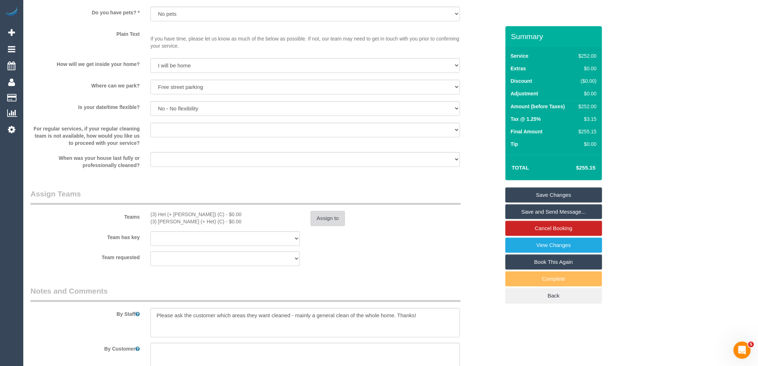
click at [323, 217] on button "Assign to" at bounding box center [328, 218] width 34 height 15
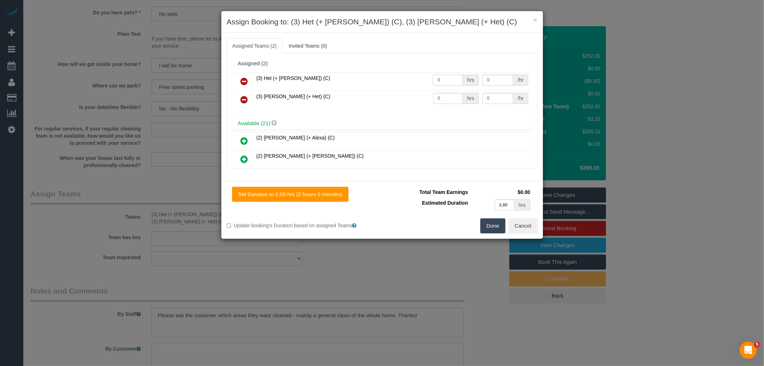
click at [443, 77] on input "0" at bounding box center [448, 80] width 30 height 11
type input "2"
type input "35"
click at [436, 99] on input "0" at bounding box center [448, 98] width 30 height 11
type input "2"
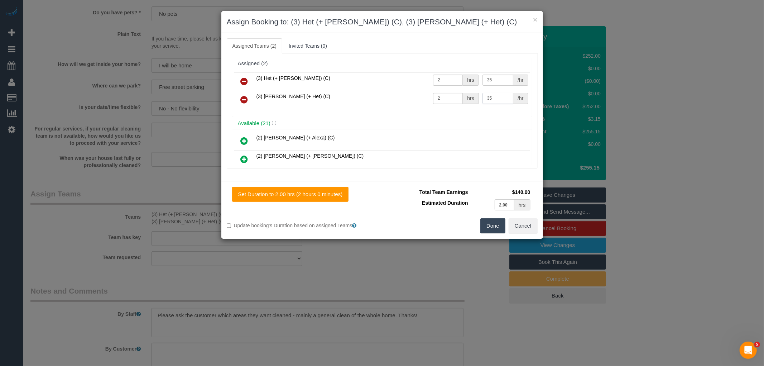
type input "35"
click at [393, 97] on td "(3) Ronak (+ Het) (C)" at bounding box center [343, 100] width 177 height 18
click at [489, 224] on button "Done" at bounding box center [492, 225] width 25 height 15
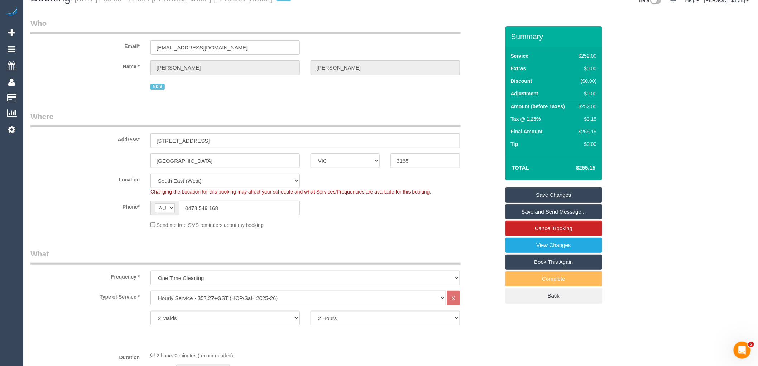
scroll to position [0, 0]
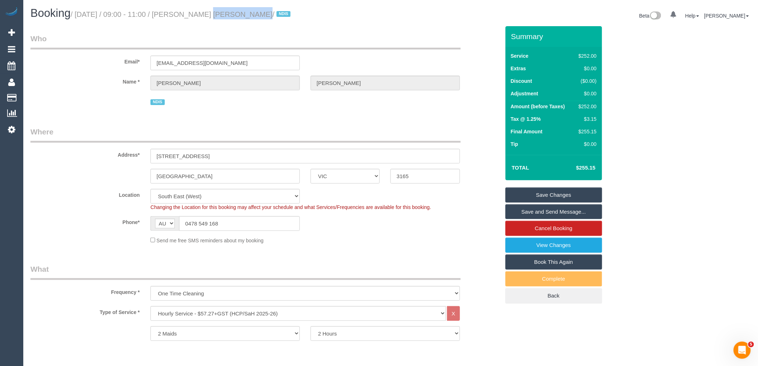
drag, startPoint x: 187, startPoint y: 12, endPoint x: 238, endPoint y: 15, distance: 50.9
click at [238, 15] on small "/ October 03, 2025 / 09:00 - 11:00 / Dong Liang Wu / NDIS" at bounding box center [182, 14] width 222 height 8
copy small "Dong Liang Wu"
click at [560, 192] on link "Save Changes" at bounding box center [553, 194] width 97 height 15
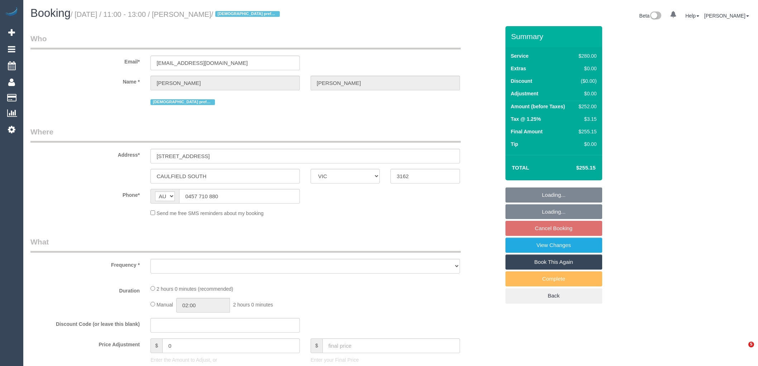
select select "VIC"
select select "object:531"
select select "string:stripe-pm_1Qsgjw2GScqysDRVvMk6fOVD"
select select "2"
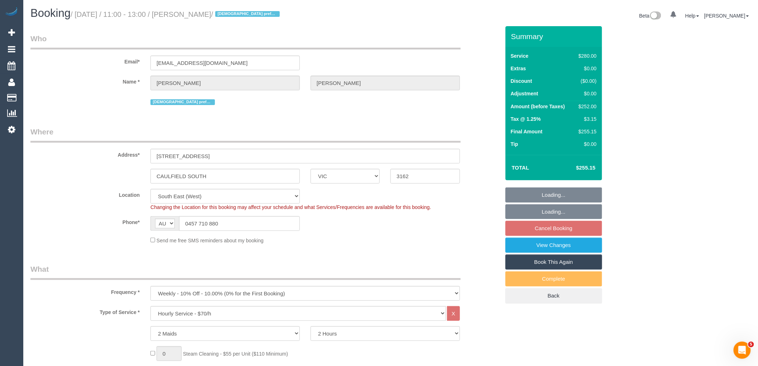
select select "object:869"
select select "number:27"
select select "number:14"
select select "number:19"
select select "number:24"
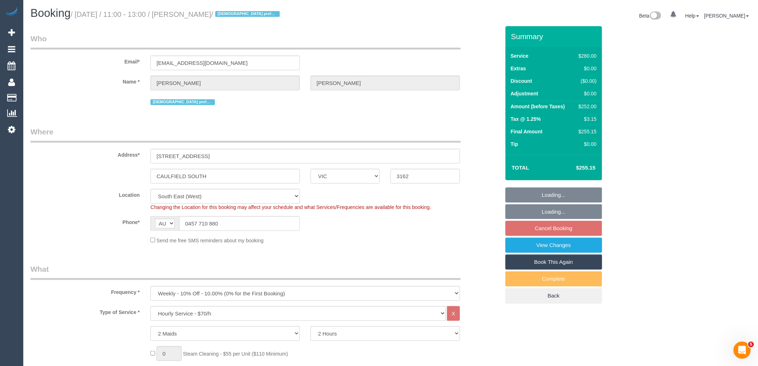
select select "number:35"
select select "number:12"
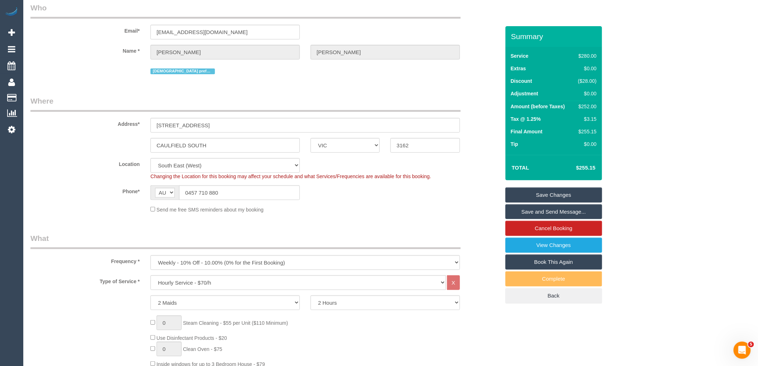
scroll to position [3, 0]
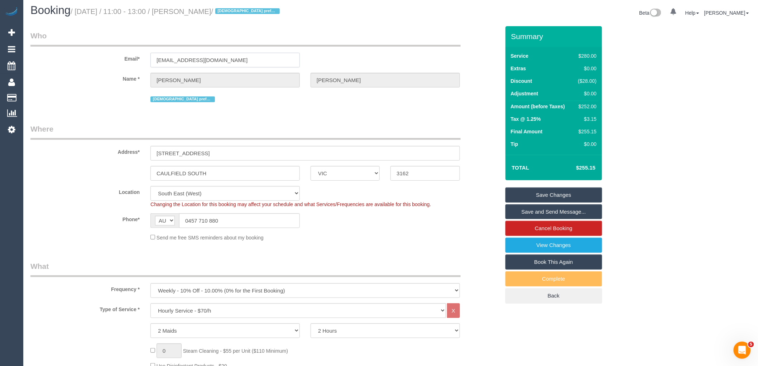
drag, startPoint x: 228, startPoint y: 63, endPoint x: 129, endPoint y: 53, distance: 99.7
click at [129, 53] on div "Email* [EMAIL_ADDRESS][DOMAIN_NAME]" at bounding box center [265, 48] width 480 height 37
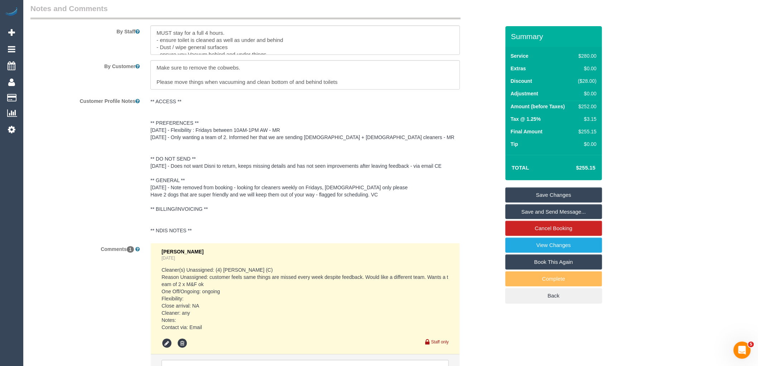
scroll to position [1273, 0]
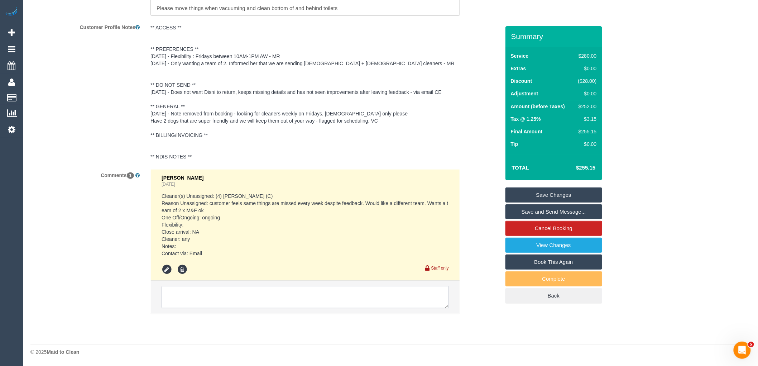
click at [193, 302] on textarea at bounding box center [305, 297] width 287 height 22
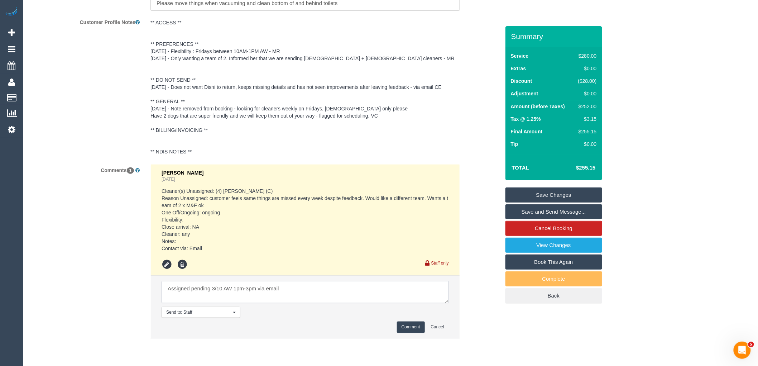
type textarea "Assigned pending 3/10 AW 1pm-3pm via email"
click at [410, 327] on button "Comment" at bounding box center [411, 326] width 28 height 11
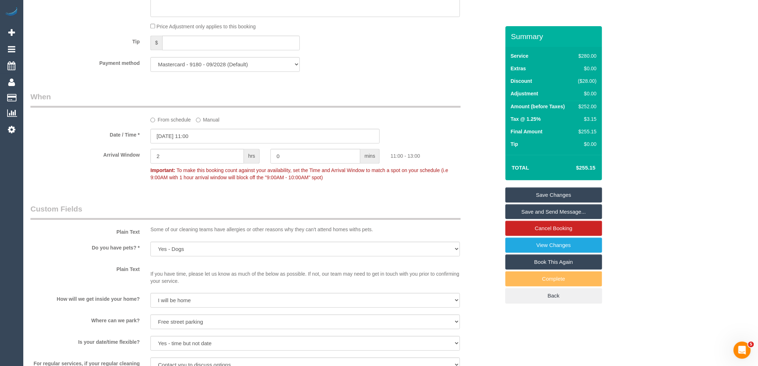
scroll to position [676, 0]
click at [188, 145] on input "[DATE] 11:00" at bounding box center [264, 137] width 229 height 15
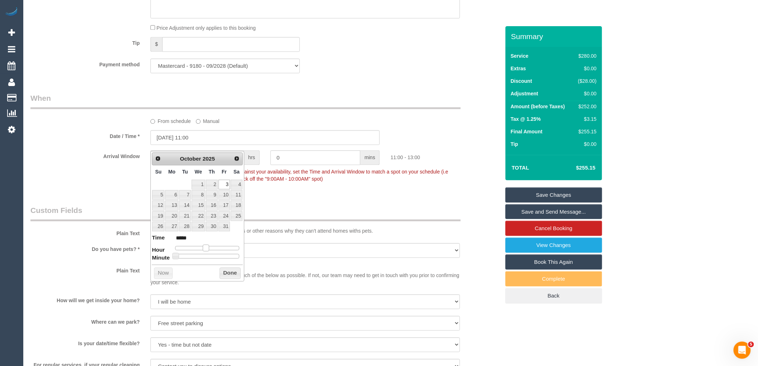
type input "[DATE] 12:00"
type input "*****"
type input "[DATE] 13:00"
type input "*****"
type input "[DATE] 14:00"
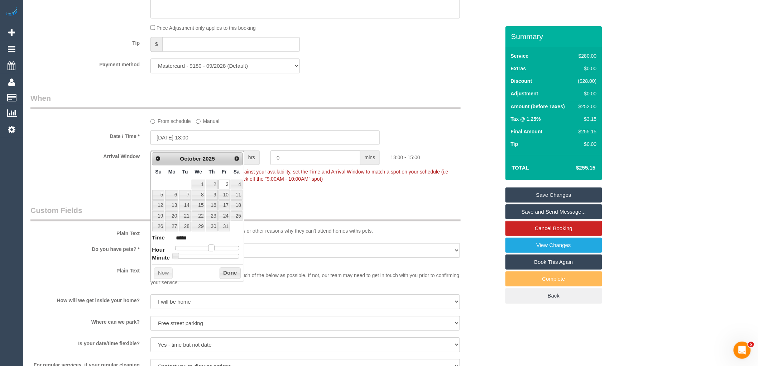
type input "*****"
type input "[DATE] 13:00"
type input "*****"
type input "[DATE] 12:00"
type input "*****"
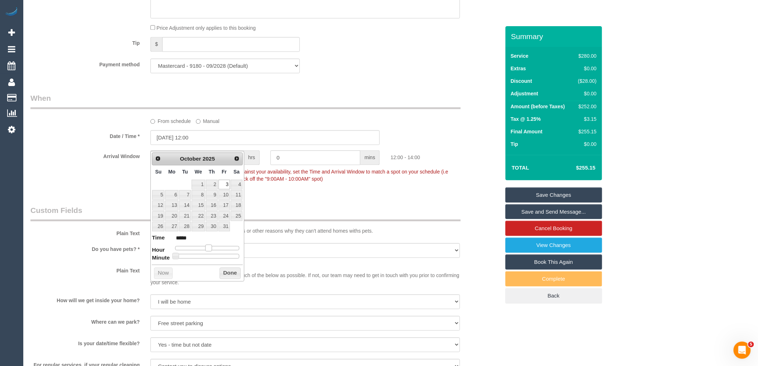
drag, startPoint x: 207, startPoint y: 248, endPoint x: 211, endPoint y: 248, distance: 4.4
click at [211, 248] on span at bounding box center [208, 247] width 6 height 6
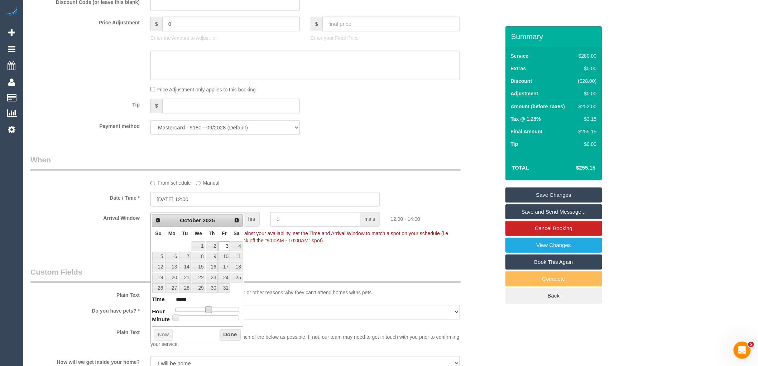
scroll to position [637, 0]
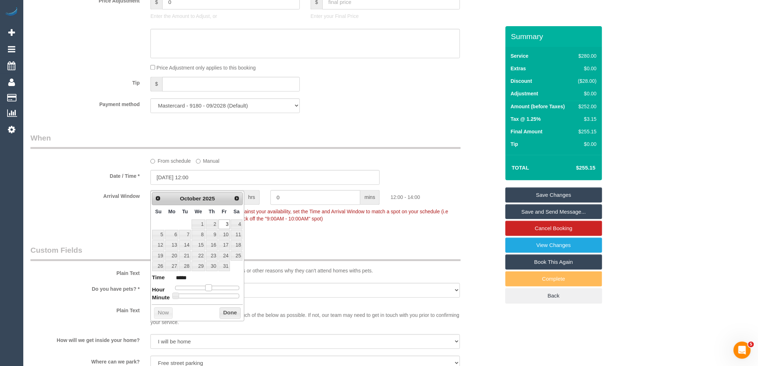
type input "[DATE] 13:00"
type input "*****"
click at [213, 287] on span at bounding box center [211, 287] width 6 height 6
click at [225, 313] on button "Done" at bounding box center [230, 312] width 21 height 11
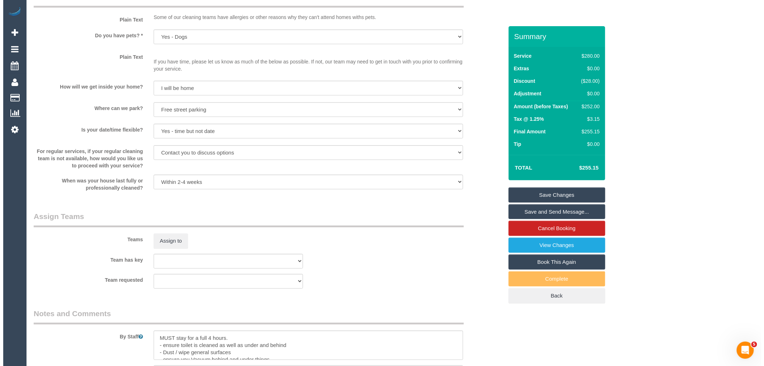
scroll to position [915, 0]
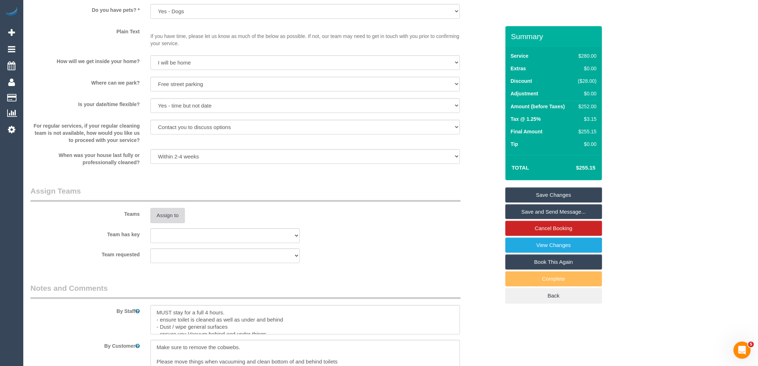
click at [174, 220] on button "Assign to" at bounding box center [167, 215] width 34 height 15
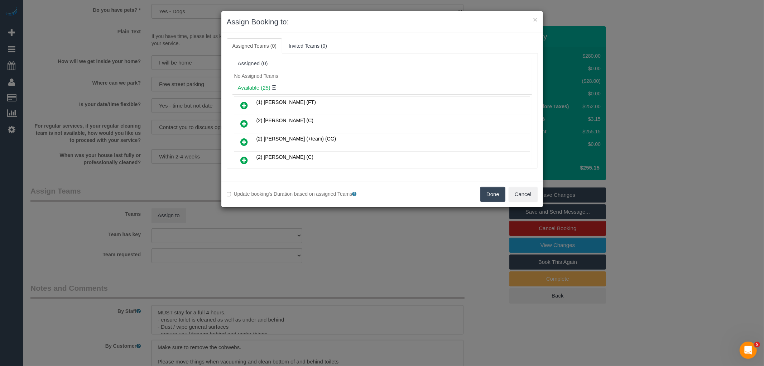
scroll to position [261, 0]
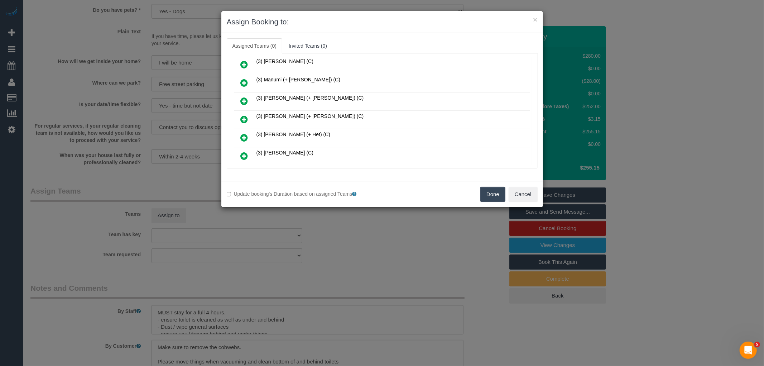
click at [241, 115] on icon at bounding box center [245, 119] width 8 height 9
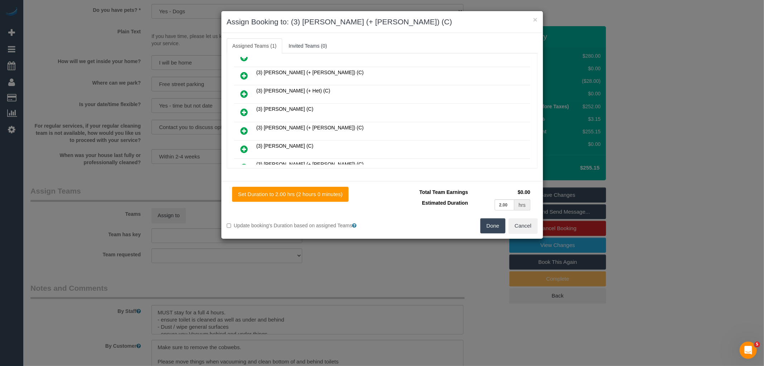
scroll to position [317, 0]
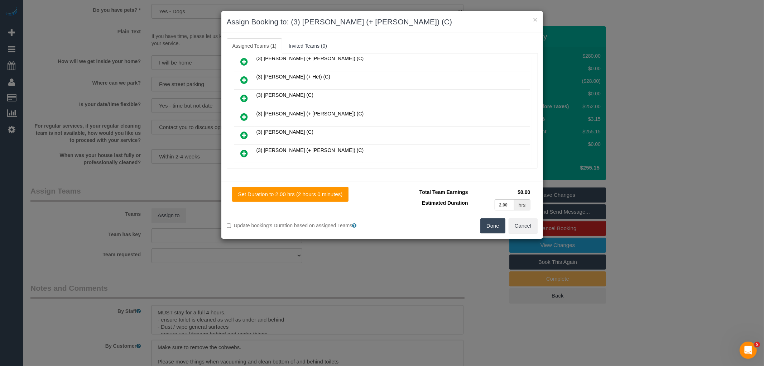
click at [245, 112] on icon at bounding box center [245, 116] width 8 height 9
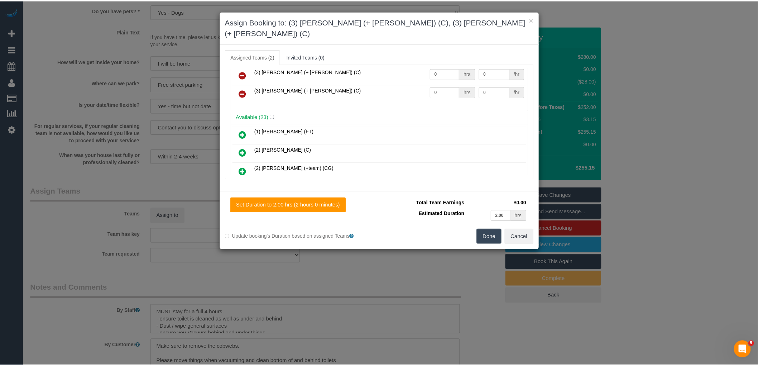
scroll to position [0, 0]
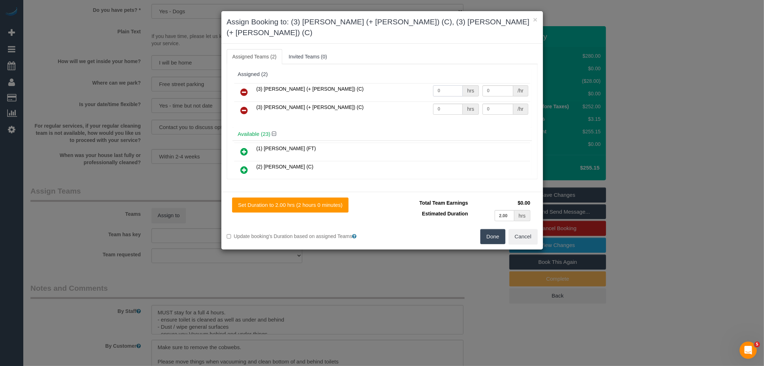
click at [446, 85] on input "0" at bounding box center [448, 90] width 30 height 11
type input "2"
type input "35"
click at [455, 104] on input "0" at bounding box center [448, 109] width 30 height 11
type input "2"
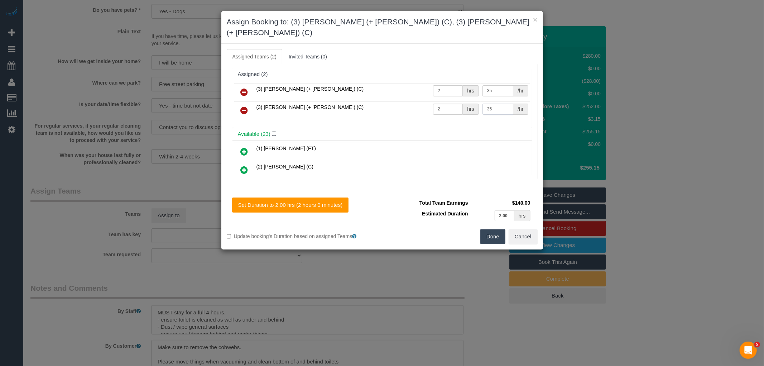
type input "35"
click at [489, 229] on button "Done" at bounding box center [492, 236] width 25 height 15
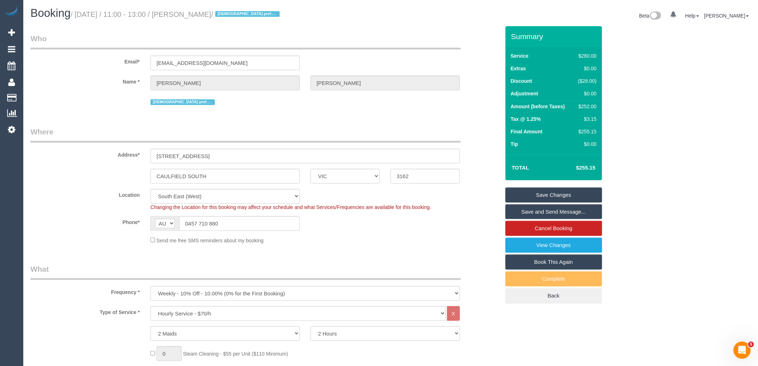
drag, startPoint x: 187, startPoint y: 13, endPoint x: 236, endPoint y: 16, distance: 49.9
click at [236, 16] on small "/ October 03, 2025 / 11:00 - 13:00 / Kate Fitzpatrick / Female prefered" at bounding box center [176, 14] width 211 height 8
copy small "Kate Fitzpatrick"
click at [441, 37] on legend "Who" at bounding box center [245, 41] width 430 height 16
click at [561, 191] on link "Save Changes" at bounding box center [553, 194] width 97 height 15
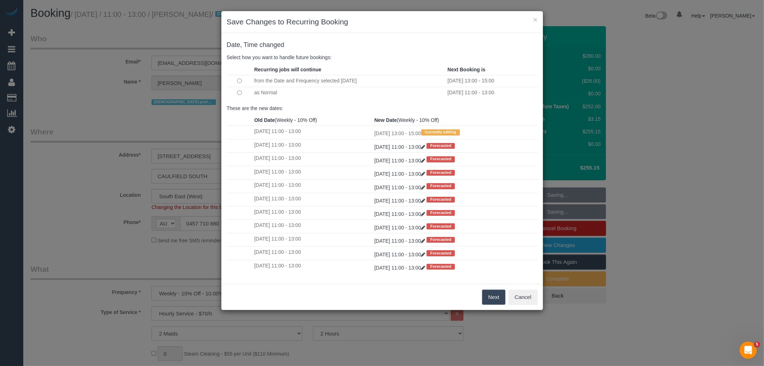
click at [492, 295] on button "Next" at bounding box center [493, 296] width 23 height 15
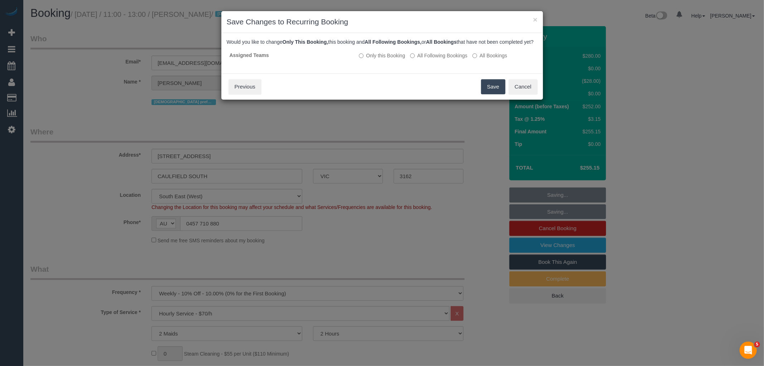
click at [490, 91] on button "Save" at bounding box center [493, 86] width 24 height 15
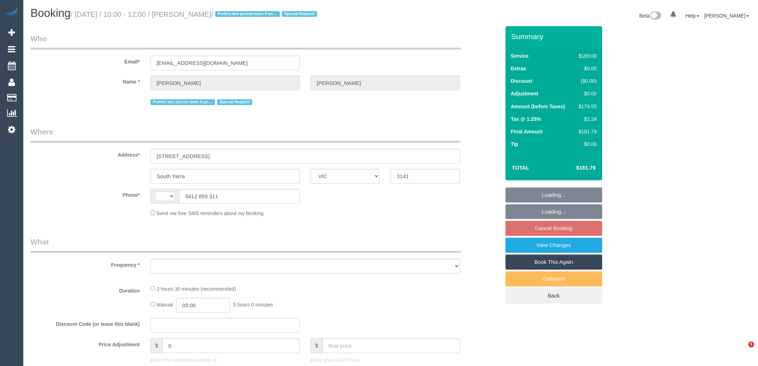
select select "VIC"
select select "string:stripe-pm_1PJCnM2GScqysDRVUGowiiim"
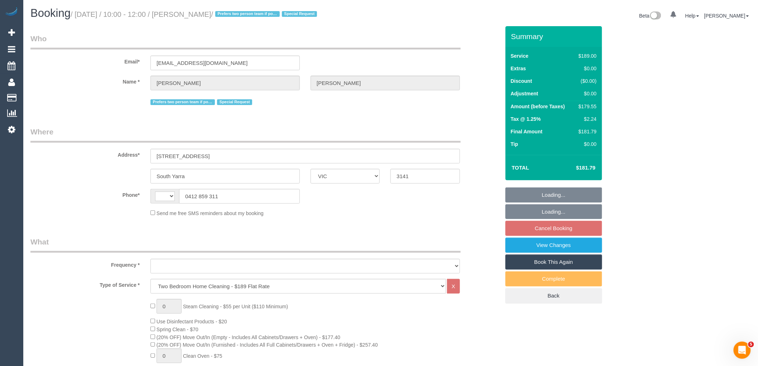
select select "string:AU"
select select "number:28"
select select "number:14"
select select "number:21"
select select "number:24"
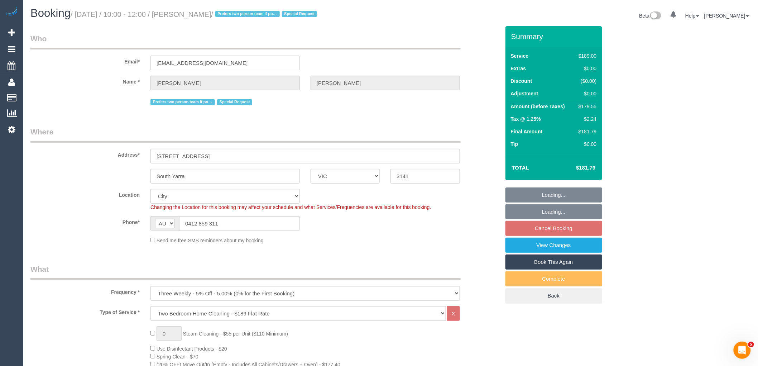
select select "object:1204"
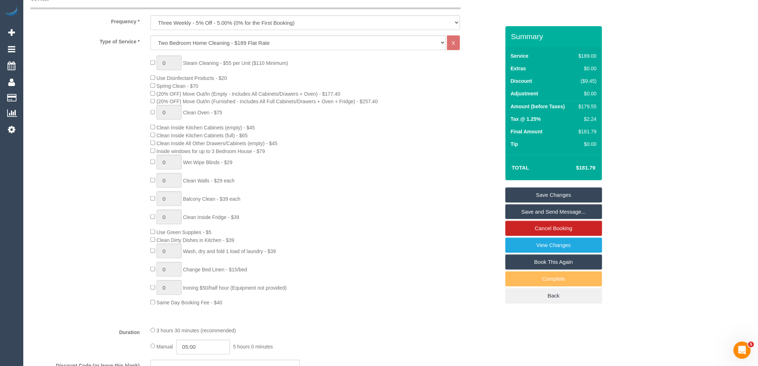
scroll to position [159, 0]
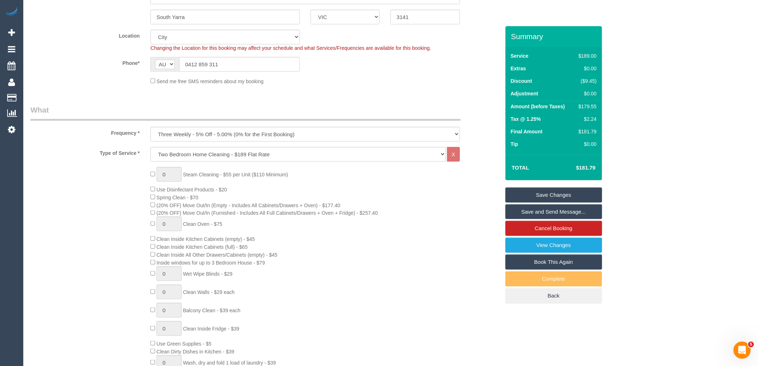
drag, startPoint x: 87, startPoint y: 235, endPoint x: 91, endPoint y: 234, distance: 4.4
click at [87, 235] on div "0 Steam Cleaning - $55 per Unit ($110 Minimum) Use Disinfectant Products - $20 …" at bounding box center [265, 292] width 480 height 251
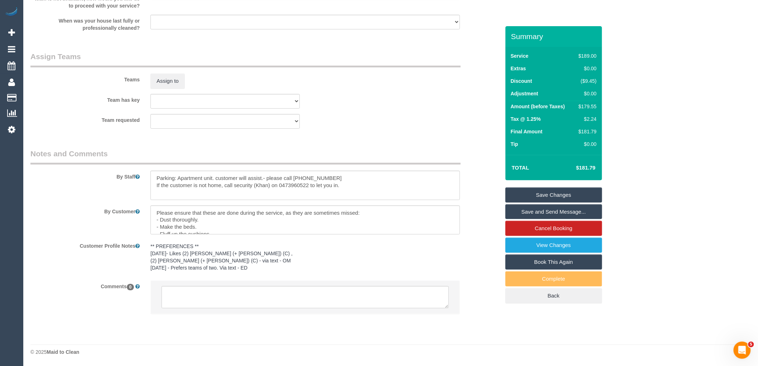
scroll to position [1075, 0]
click at [153, 181] on textarea at bounding box center [305, 185] width 310 height 29
type textarea "Estimated time: 3-3.5 hours Parking: Apartment unit. customer will assist.- ple…"
click at [99, 268] on div "Customer Profile Notes ** PREFERENCES ** [DATE]- Likes (2) [PERSON_NAME] (+ [PE…" at bounding box center [265, 257] width 480 height 35
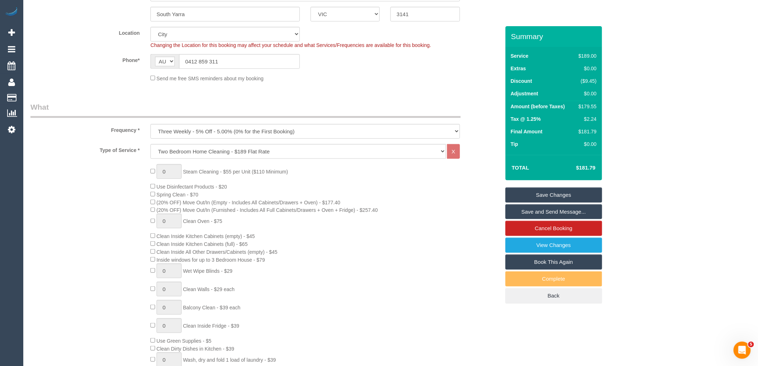
scroll to position [0, 0]
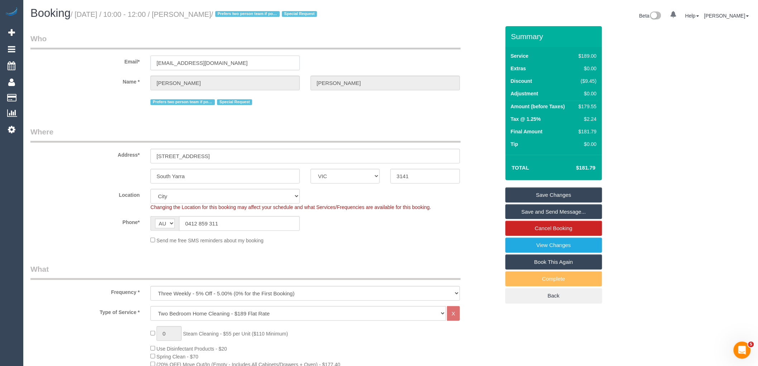
click at [191, 64] on input "[EMAIL_ADDRESS][DOMAIN_NAME]" at bounding box center [224, 63] width 149 height 15
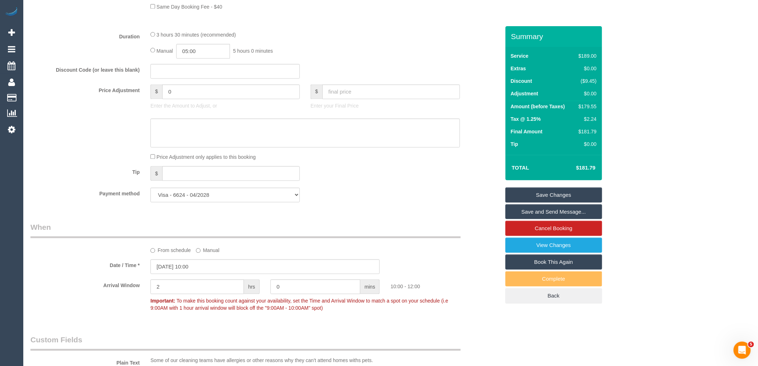
scroll to position [1078, 0]
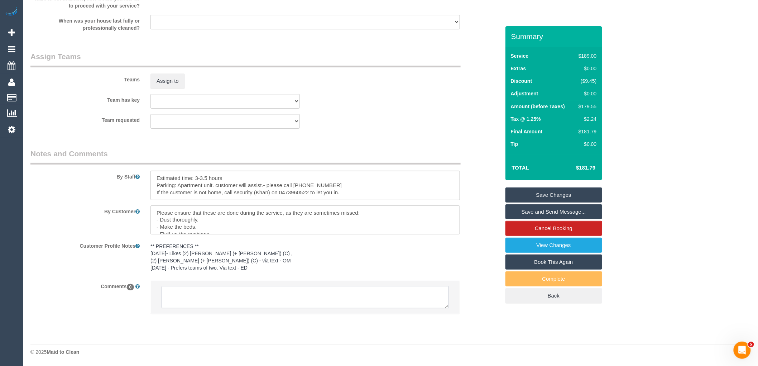
click at [213, 298] on textarea at bounding box center [305, 297] width 287 height 22
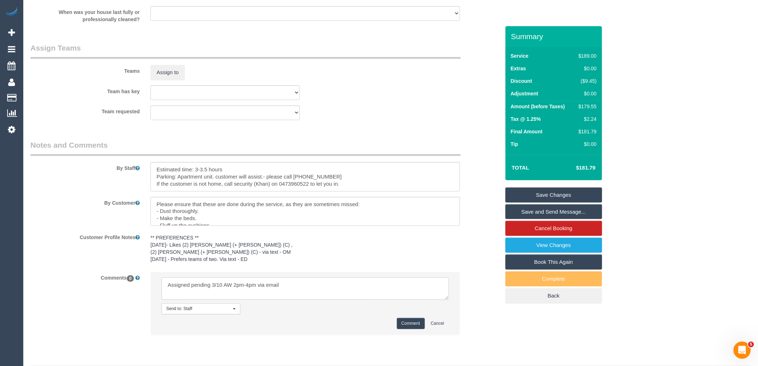
type textarea "Assigned pending 3/10 AW 2pm-4pm via email"
click at [403, 329] on button "Comment" at bounding box center [411, 323] width 28 height 11
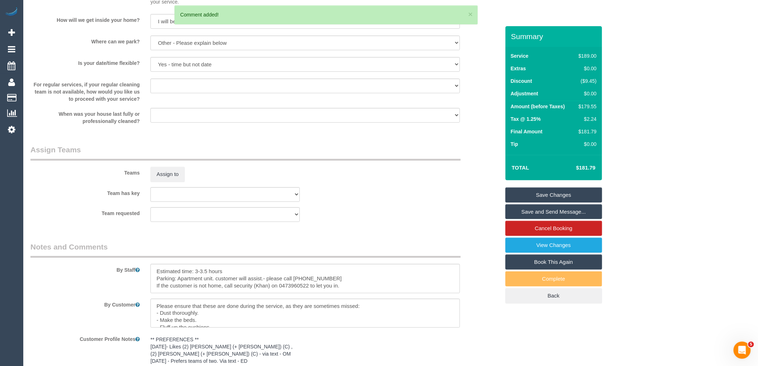
scroll to position [958, 0]
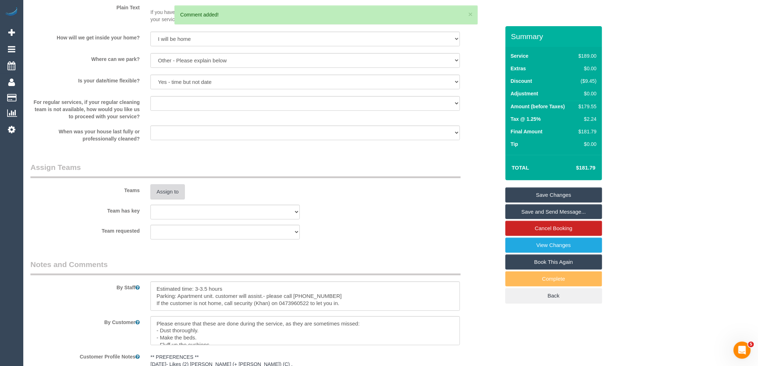
click at [174, 195] on button "Assign to" at bounding box center [167, 191] width 34 height 15
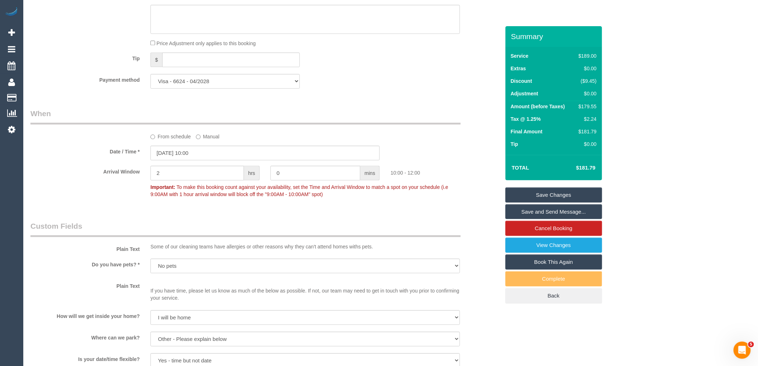
scroll to position [680, 0]
click at [197, 160] on input "03/10/2025 10:00" at bounding box center [264, 153] width 229 height 15
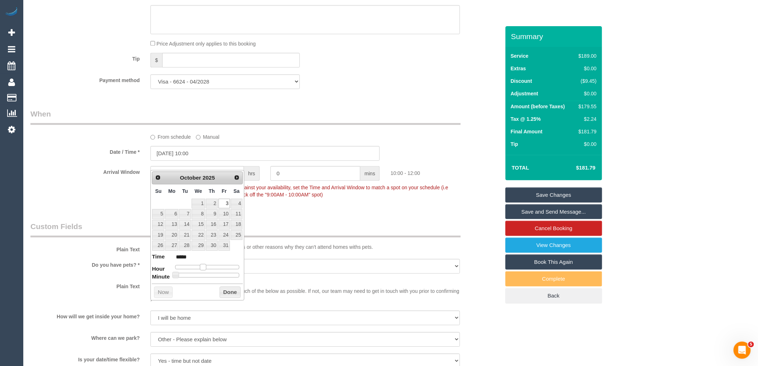
type input "03/10/2025 11:00"
type input "*****"
type input "03/10/2025 12:00"
type input "*****"
type input "03/10/2025 13:00"
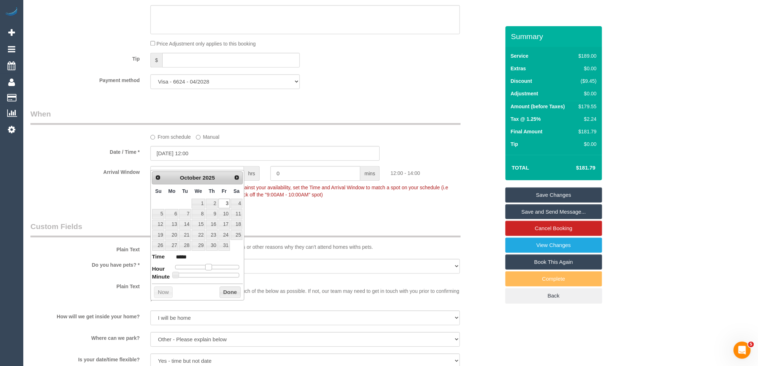
type input "*****"
type input "03/10/2025 14:00"
type input "*****"
type input "03/10/2025 15:00"
type input "*****"
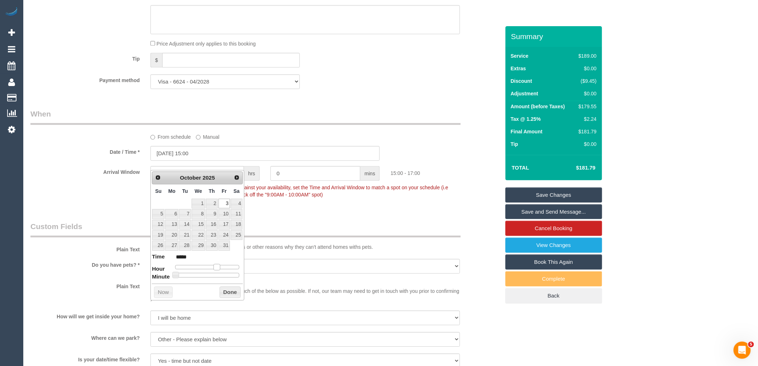
type input "03/10/2025 14:00"
type input "*****"
drag, startPoint x: 202, startPoint y: 264, endPoint x: 213, endPoint y: 267, distance: 10.8
click at [213, 267] on span at bounding box center [214, 267] width 6 height 6
click at [228, 292] on button "Done" at bounding box center [230, 291] width 21 height 11
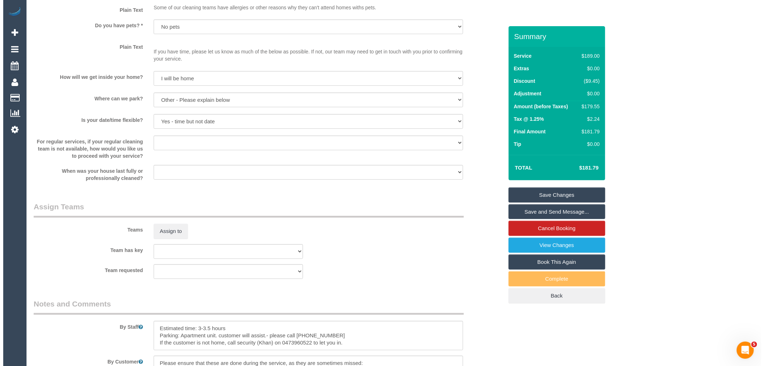
scroll to position [958, 0]
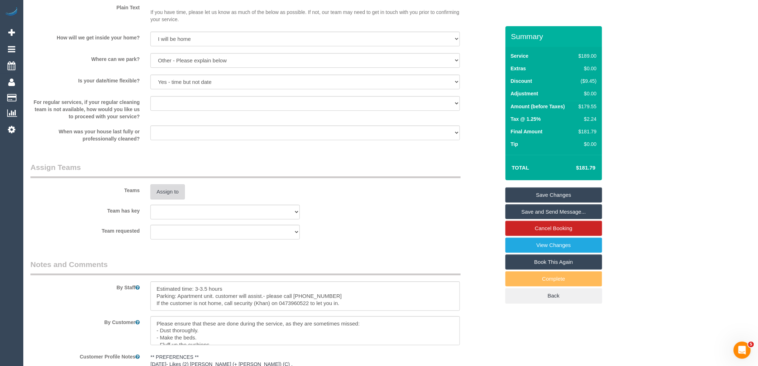
click at [171, 199] on button "Assign to" at bounding box center [167, 191] width 34 height 15
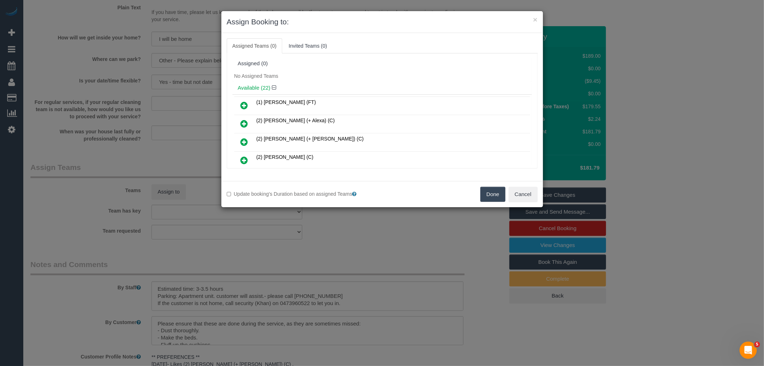
scroll to position [243, 0]
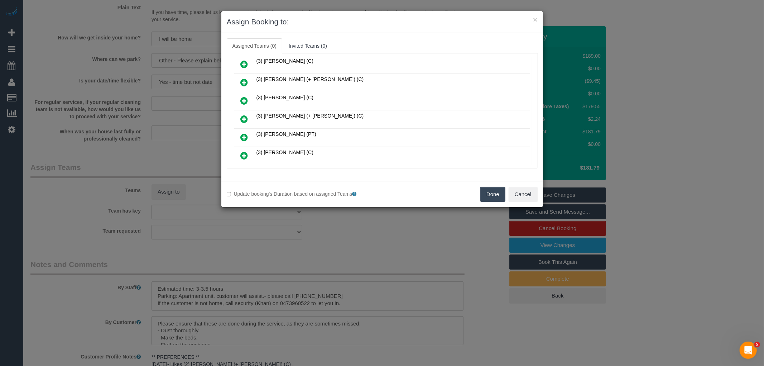
click at [244, 115] on icon at bounding box center [245, 119] width 8 height 9
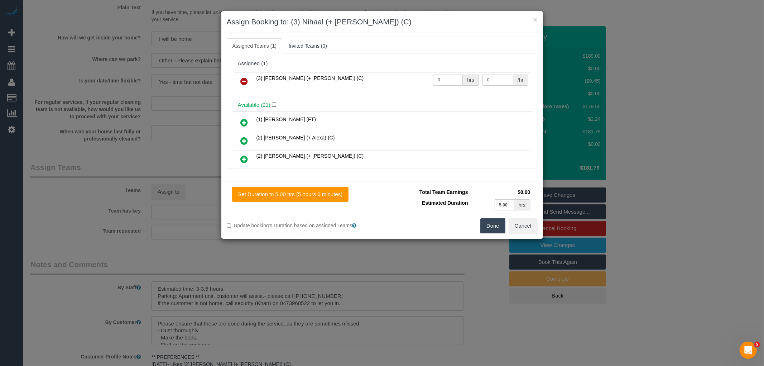
scroll to position [350, 0]
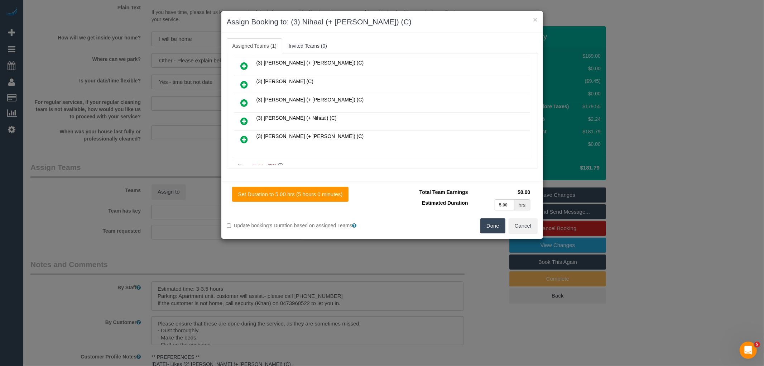
click at [241, 117] on icon at bounding box center [245, 121] width 8 height 9
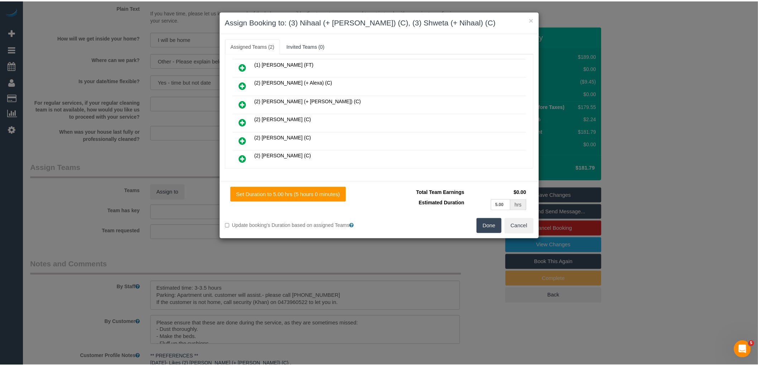
scroll to position [0, 0]
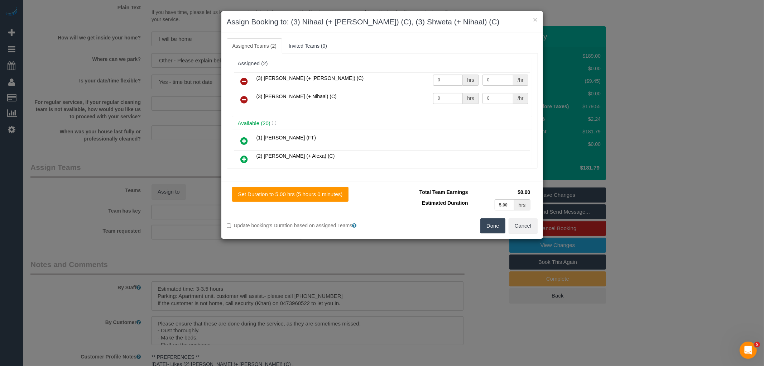
click at [493, 228] on button "Done" at bounding box center [492, 225] width 25 height 15
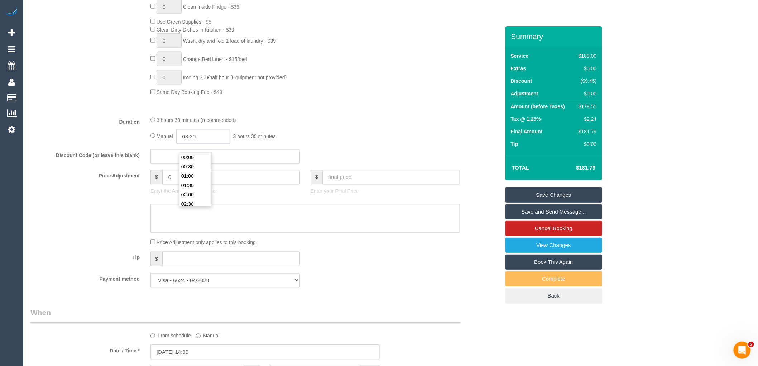
scroll to position [56, 0]
drag, startPoint x: 213, startPoint y: 146, endPoint x: 177, endPoint y: 141, distance: 36.8
click at [177, 141] on div "Manual 03:30 3 hours 30 minutes" at bounding box center [305, 136] width 310 height 15
click at [190, 166] on li "01:30" at bounding box center [195, 169] width 32 height 9
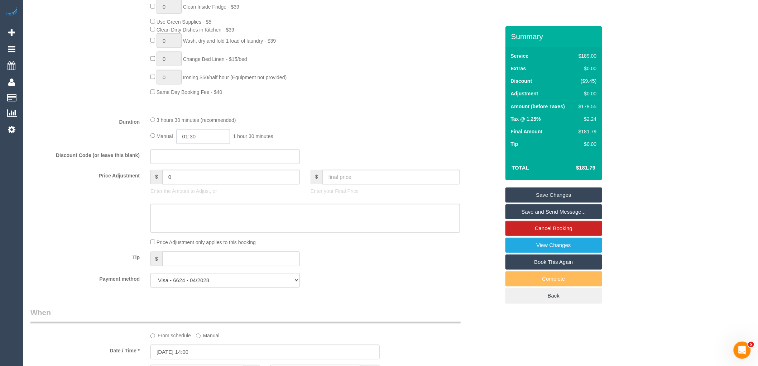
click at [208, 144] on input "01:30" at bounding box center [203, 136] width 54 height 15
type input "01:45"
click at [347, 124] on div "3 hours 30 minutes (recommended)" at bounding box center [305, 120] width 310 height 8
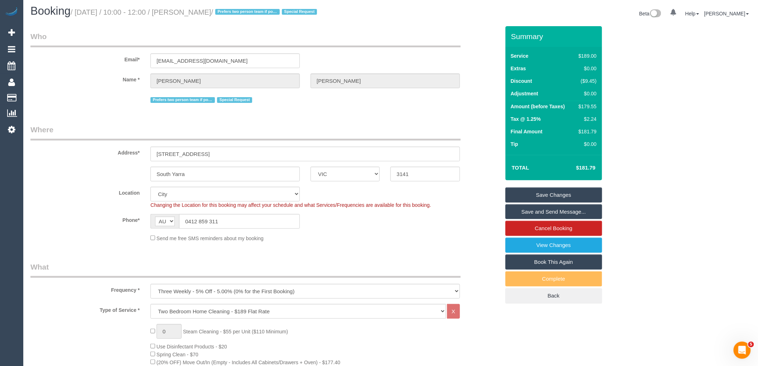
scroll to position [0, 0]
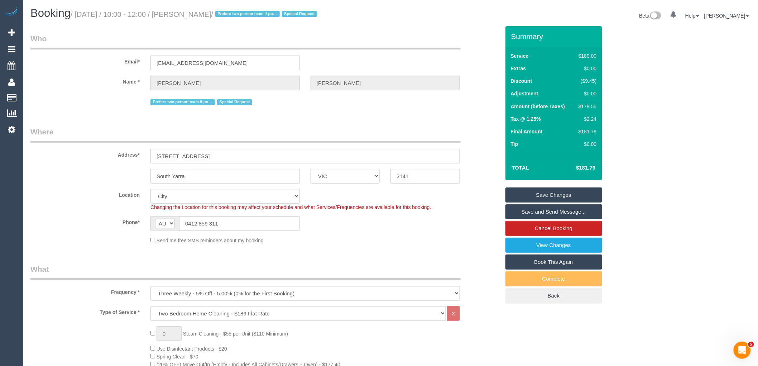
click at [455, 237] on div "Send me free SMS reminders about my booking" at bounding box center [305, 240] width 320 height 8
click at [471, 225] on div "Phone* AF AL DZ AD AO AI AQ AG AR AM AW AU AT AZ BS BH BD BB BY BE BZ BJ BM BT …" at bounding box center [265, 223] width 480 height 15
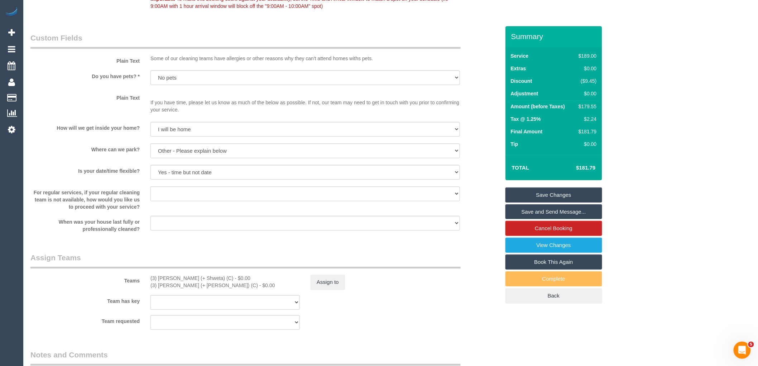
scroll to position [915, 0]
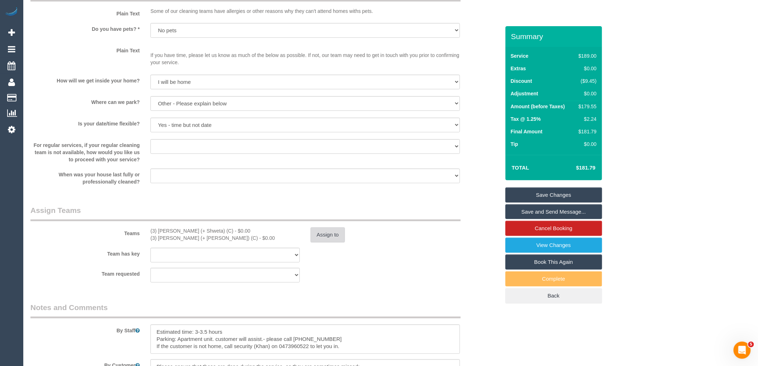
click at [331, 242] on button "Assign to" at bounding box center [328, 234] width 34 height 15
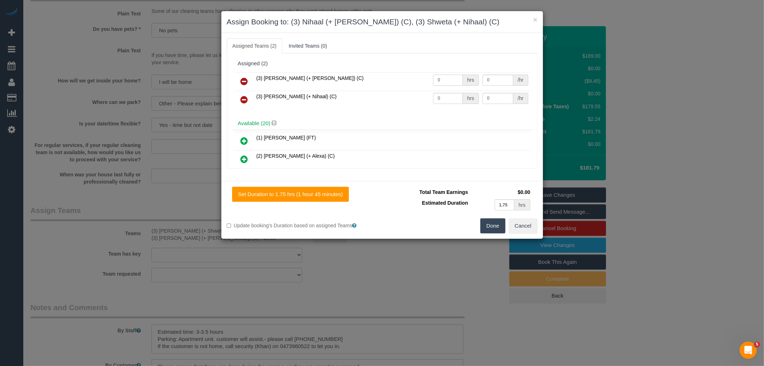
click at [453, 81] on input "0" at bounding box center [448, 80] width 30 height 11
type input "1"
type input "55"
click at [448, 97] on input "0" at bounding box center [448, 98] width 30 height 11
type input "1"
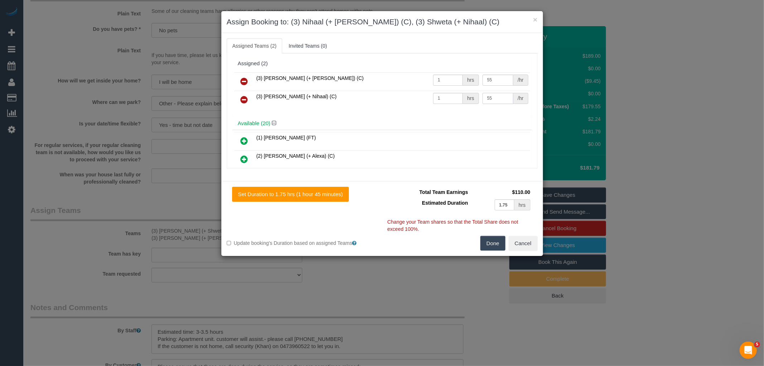
type input "55"
click at [493, 242] on button "Done" at bounding box center [492, 243] width 25 height 15
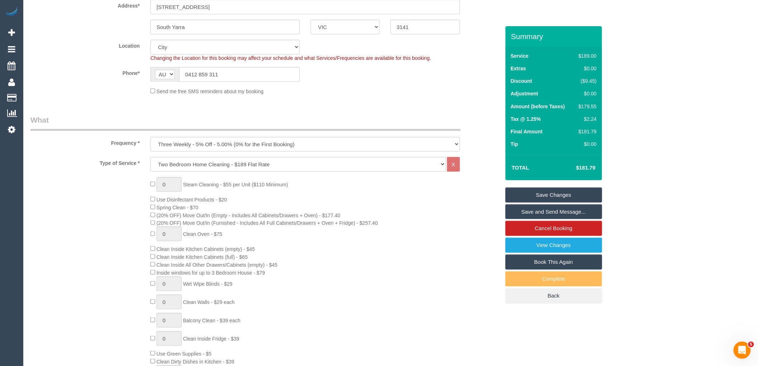
scroll to position [0, 0]
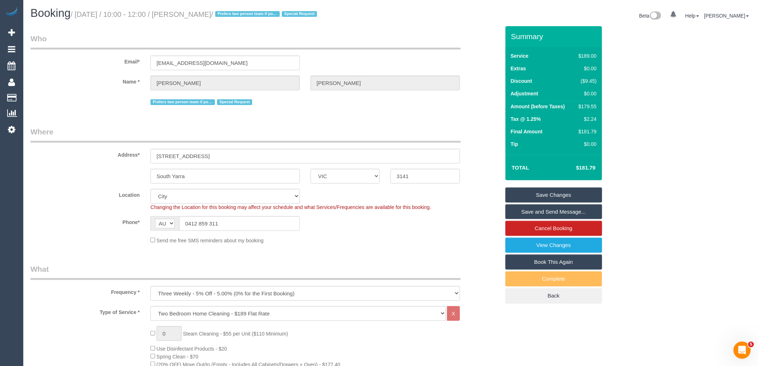
drag, startPoint x: 188, startPoint y: 12, endPoint x: 249, endPoint y: 15, distance: 61.7
click at [249, 15] on small "/ October 03, 2025 / 10:00 - 12:00 / Bernadette Barakat / Prefers two person te…" at bounding box center [195, 14] width 249 height 8
copy small "Bernadette Barakat"
click at [569, 195] on link "Save Changes" at bounding box center [553, 194] width 97 height 15
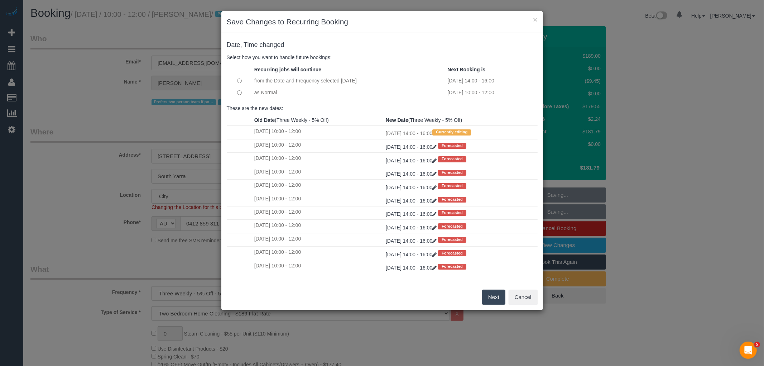
click at [236, 90] on td at bounding box center [240, 92] width 26 height 11
click at [242, 92] on td at bounding box center [240, 92] width 26 height 11
click at [497, 293] on button "Next" at bounding box center [493, 296] width 23 height 15
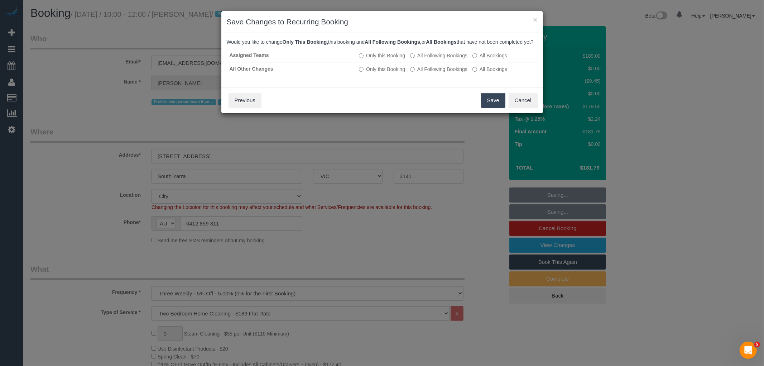
click at [491, 103] on button "Save" at bounding box center [493, 100] width 24 height 15
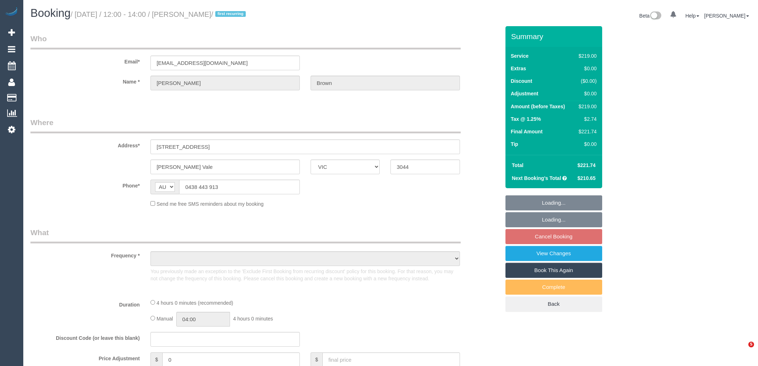
select select "VIC"
select select "string:stripe-pm_1S9im82GScqysDRVtXiYxK0E"
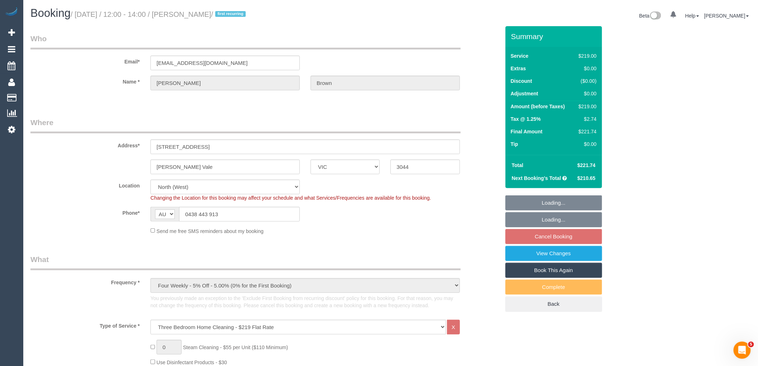
select select "object:828"
select select "number:28"
select select "number:15"
select select "number:18"
select select "number:24"
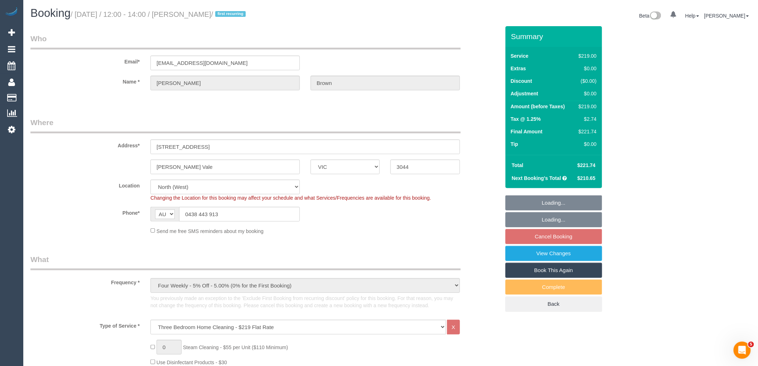
select select "number:35"
select select "number:12"
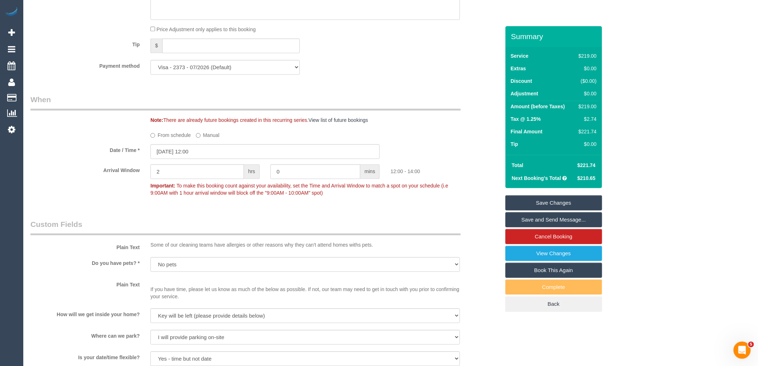
scroll to position [697, 0]
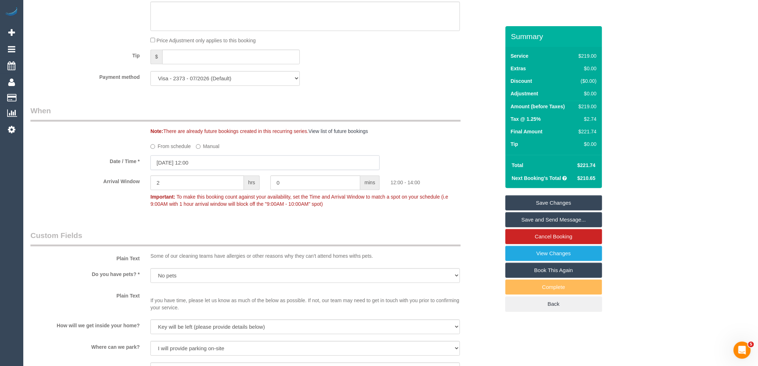
click at [181, 170] on input "30/09/2025 12:00" at bounding box center [264, 162] width 229 height 15
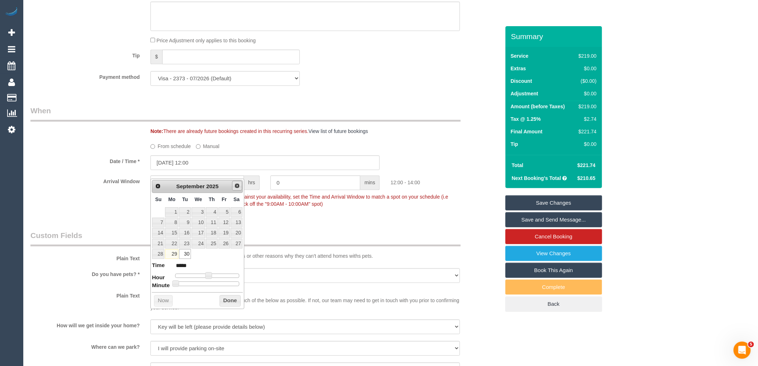
click at [238, 184] on span "Next" at bounding box center [237, 186] width 6 height 6
click at [187, 221] on link "7" at bounding box center [184, 222] width 11 height 10
type input "07/10/2025 12:00"
click at [207, 276] on span at bounding box center [208, 275] width 6 height 6
drag, startPoint x: 225, startPoint y: 301, endPoint x: 225, endPoint y: 297, distance: 3.6
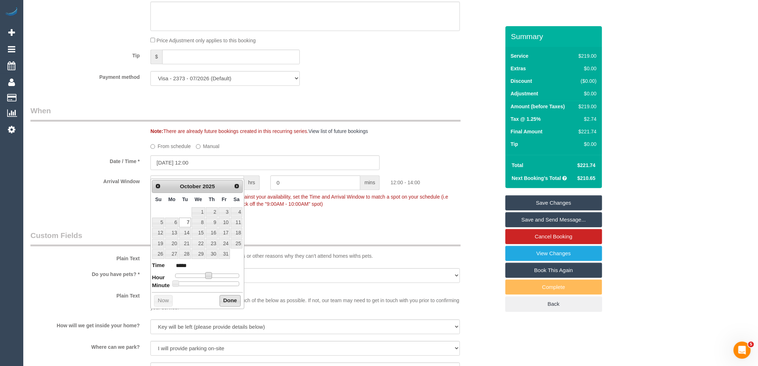
click at [225, 301] on button "Done" at bounding box center [230, 300] width 21 height 11
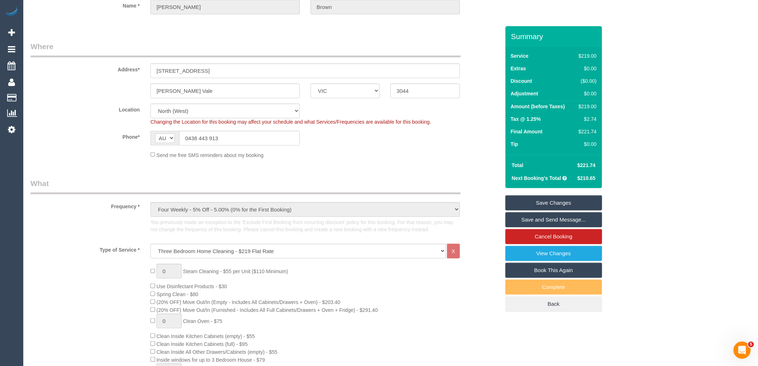
scroll to position [73, 0]
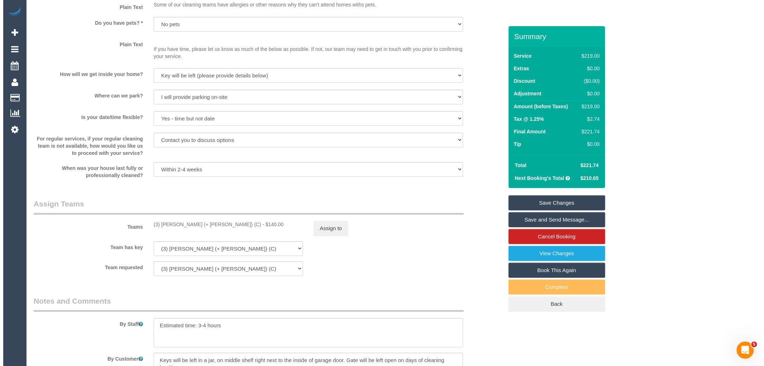
scroll to position [948, 0]
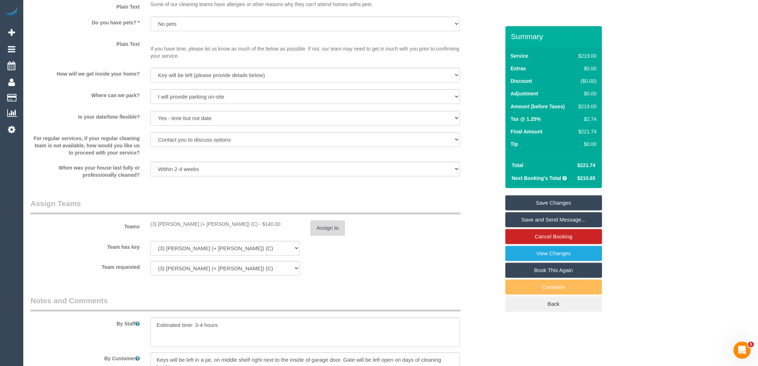
click at [323, 235] on button "Assign to" at bounding box center [328, 227] width 34 height 15
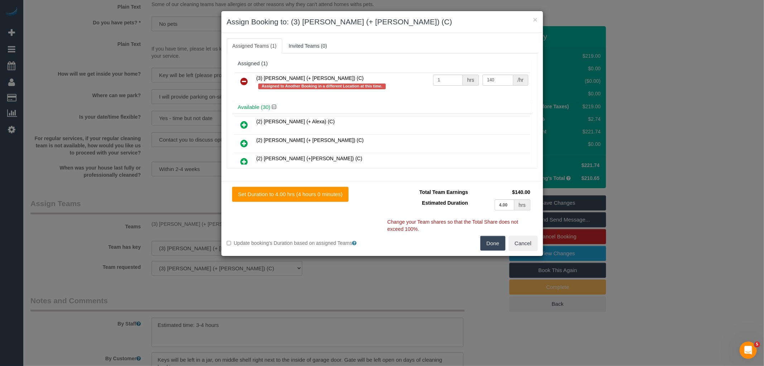
click at [243, 78] on icon at bounding box center [245, 81] width 8 height 9
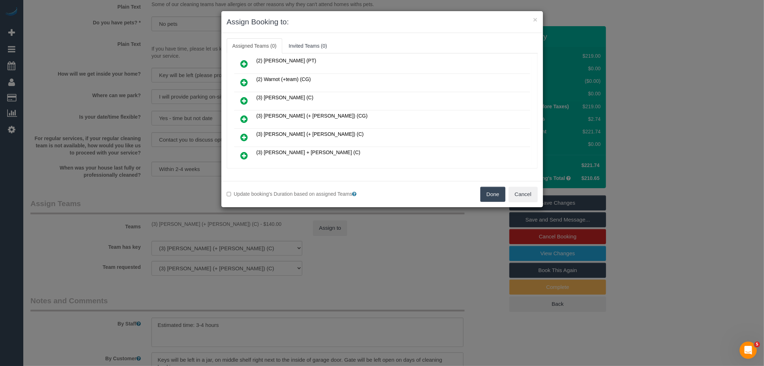
scroll to position [477, 0]
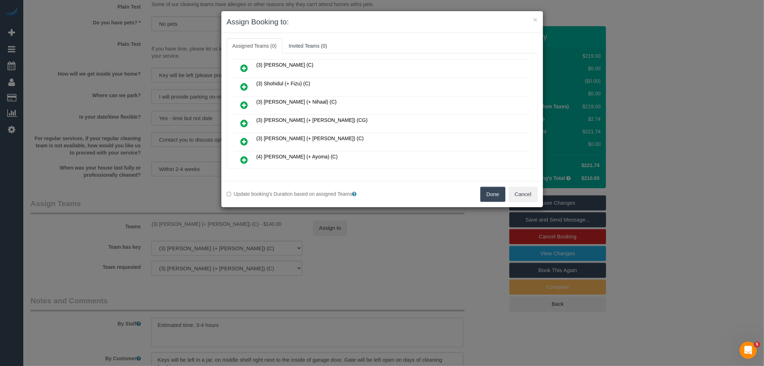
click at [246, 119] on icon at bounding box center [245, 123] width 8 height 9
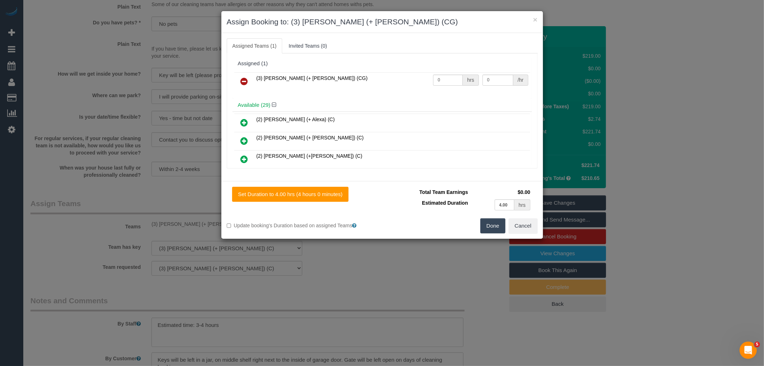
scroll to position [242, 0]
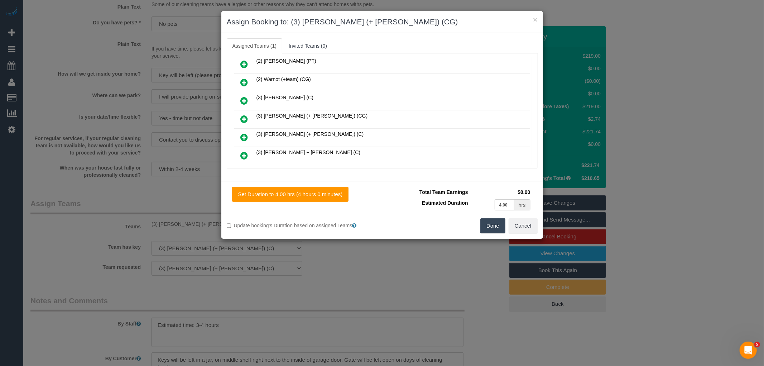
click at [240, 112] on link at bounding box center [244, 119] width 17 height 14
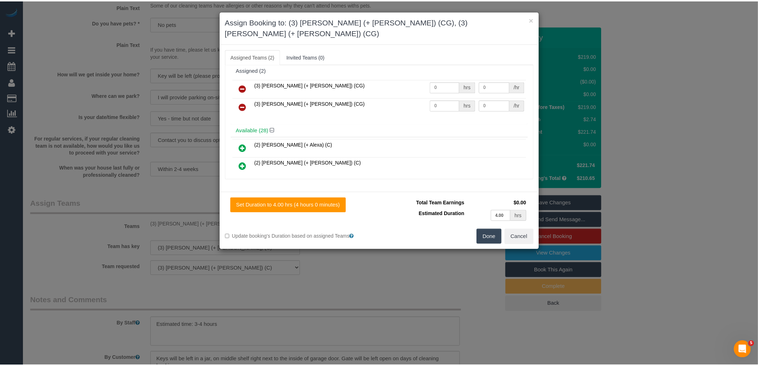
scroll to position [0, 0]
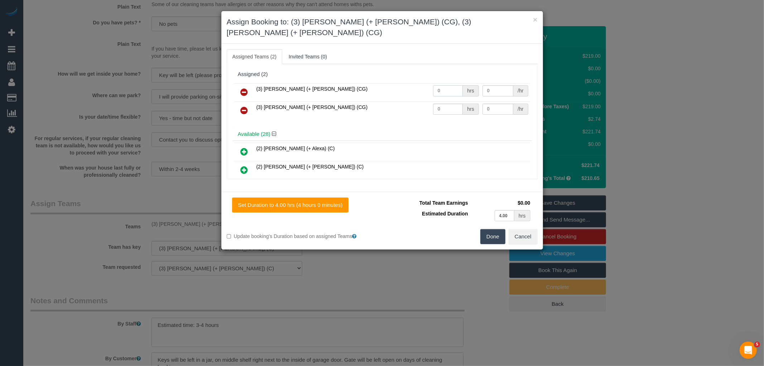
click at [443, 85] on input "0" at bounding box center [448, 90] width 30 height 11
type input "1"
click at [397, 83] on td "(3) Amninder (+ Sohail) (CG)" at bounding box center [343, 92] width 177 height 18
click at [489, 85] on input "0" at bounding box center [498, 90] width 31 height 11
type input "67.5"
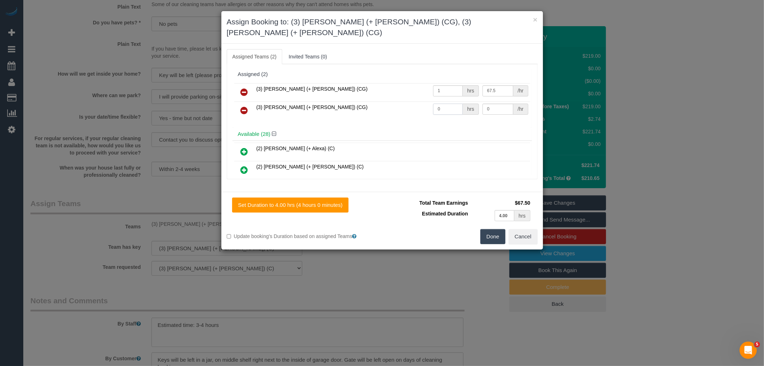
click at [445, 104] on input "0" at bounding box center [448, 109] width 30 height 11
type input "1"
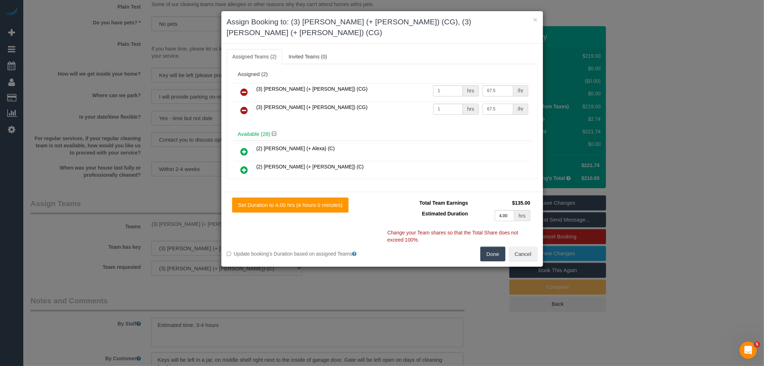
type input "67.5"
click at [493, 246] on button "Done" at bounding box center [492, 253] width 25 height 15
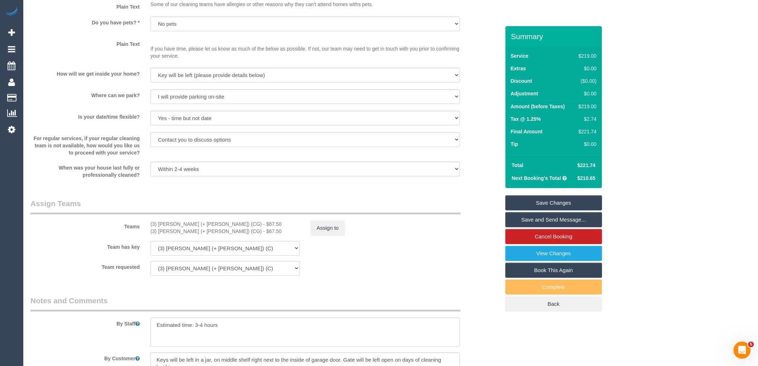
click at [555, 203] on link "Save Changes" at bounding box center [553, 202] width 97 height 15
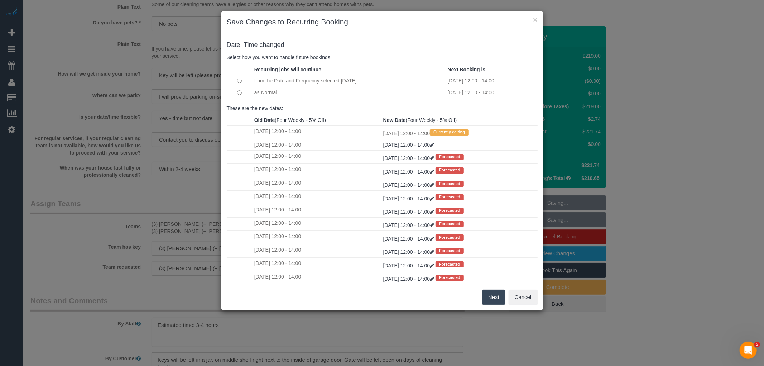
click at [491, 298] on button "Next" at bounding box center [493, 296] width 23 height 15
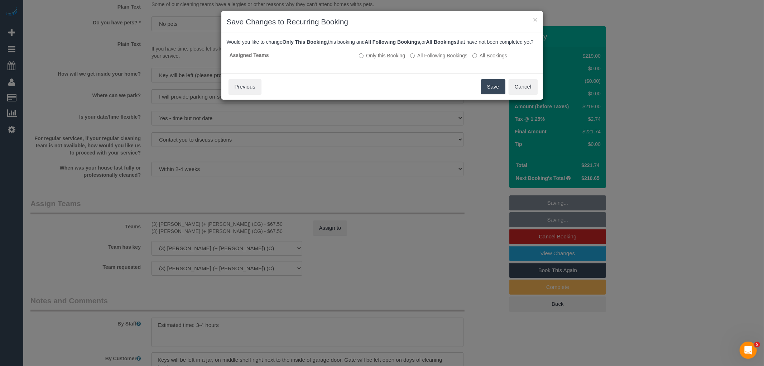
click at [484, 85] on div "Save Cancel Previous" at bounding box center [382, 86] width 322 height 26
click at [491, 94] on button "Save" at bounding box center [493, 86] width 24 height 15
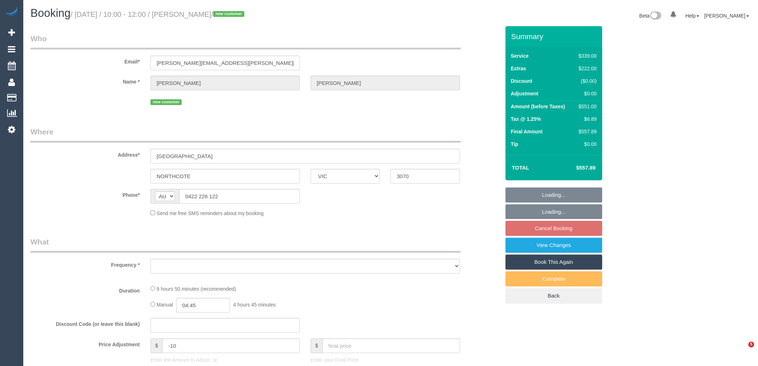
select select "VIC"
select select "string:stripe-pm_1S7PBQ2GScqysDRVqOUJ0p10"
select select "object:541"
select select "number:27"
select select "number:14"
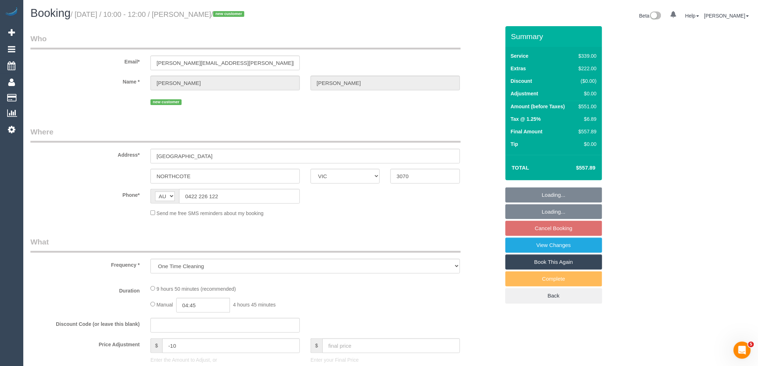
select select "number:19"
select select "number:22"
select select "number:12"
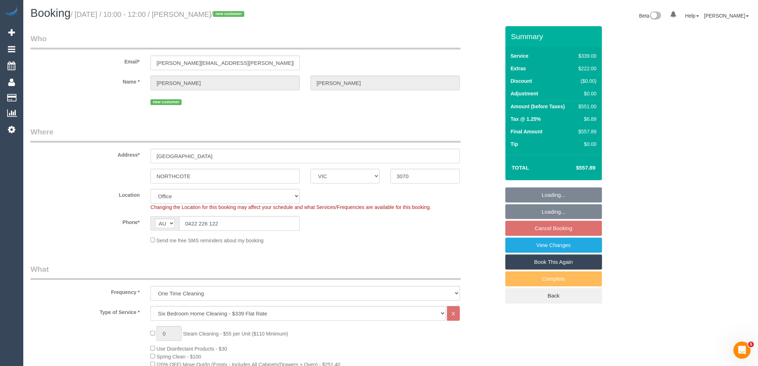
select select "object:2186"
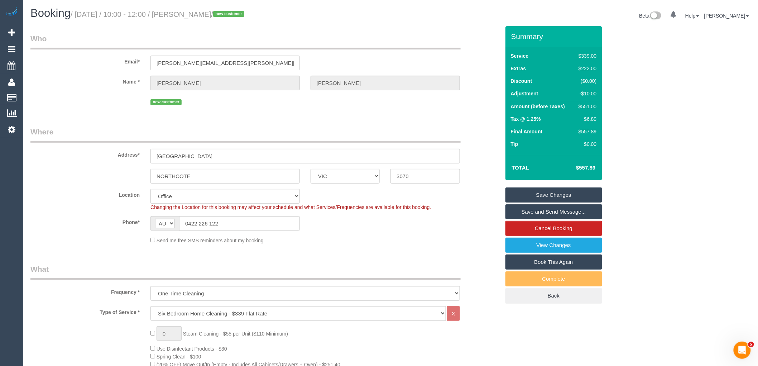
click at [561, 212] on link "Save and Send Message..." at bounding box center [553, 211] width 97 height 15
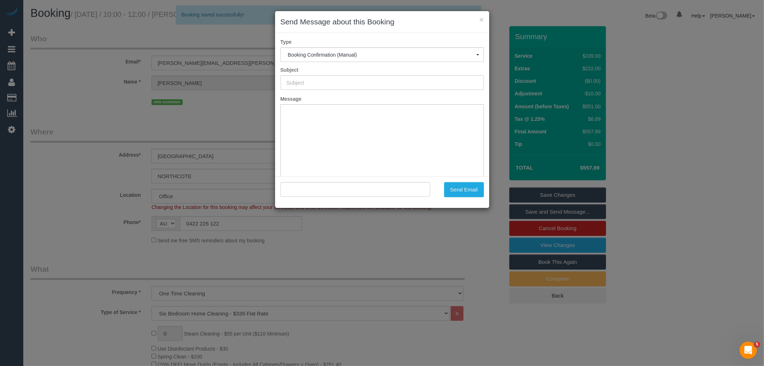
type input "Booking Confirmed"
type input ""[PERSON_NAME]" <[PERSON_NAME][EMAIL_ADDRESS][PERSON_NAME][DOMAIN_NAME]>"
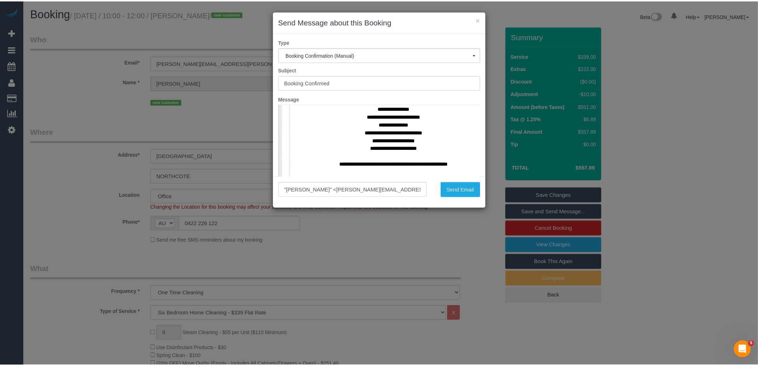
scroll to position [438, 0]
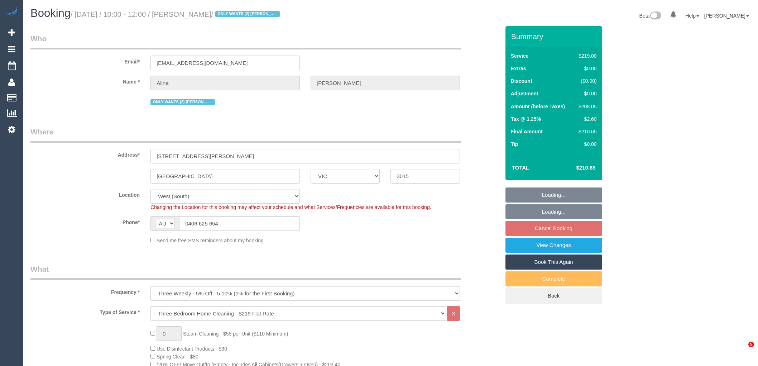
select select "VIC"
select select "number:28"
select select "number:16"
select select "number:19"
select select "number:24"
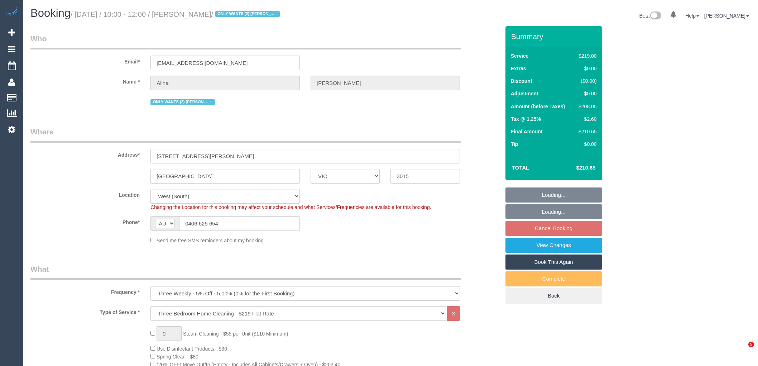
select select "number:34"
select select "number:12"
select select "object:1354"
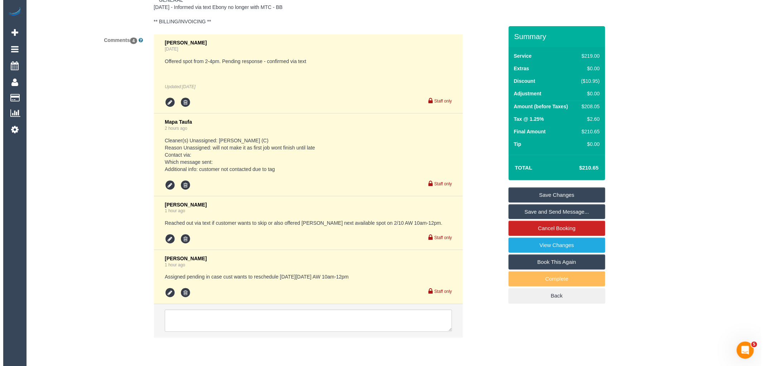
scroll to position [1459, 0]
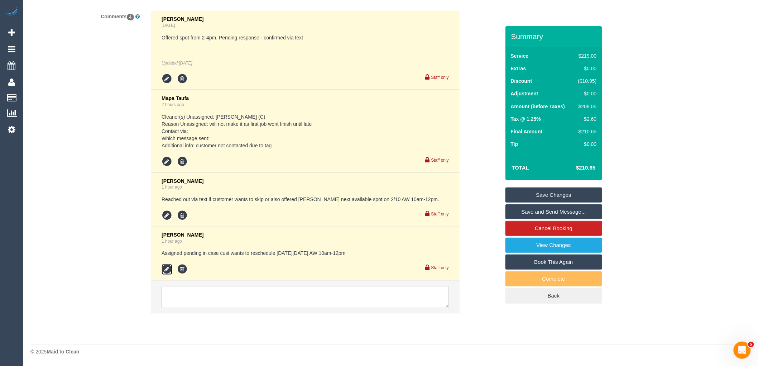
click at [168, 268] on icon at bounding box center [167, 269] width 11 height 11
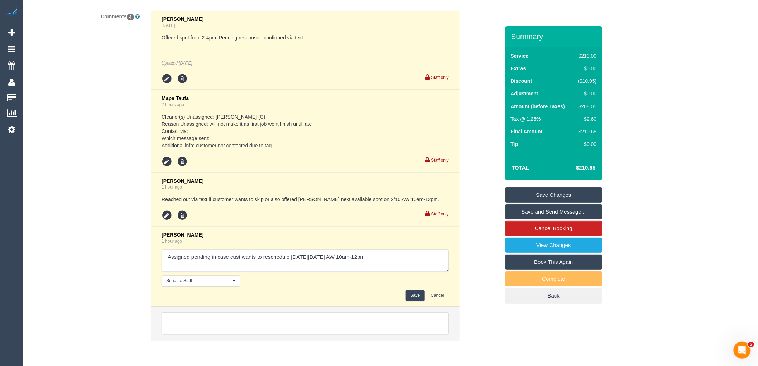
click at [399, 256] on textarea at bounding box center [305, 261] width 287 height 22
click at [417, 257] on textarea at bounding box center [305, 261] width 287 height 22
click at [380, 266] on textarea at bounding box center [305, 261] width 287 height 22
type textarea "Assigned pending in case cust wants to reschedule on Thursday, 02/10 AW 10am-12…"
click at [414, 294] on button "Save" at bounding box center [415, 295] width 19 height 11
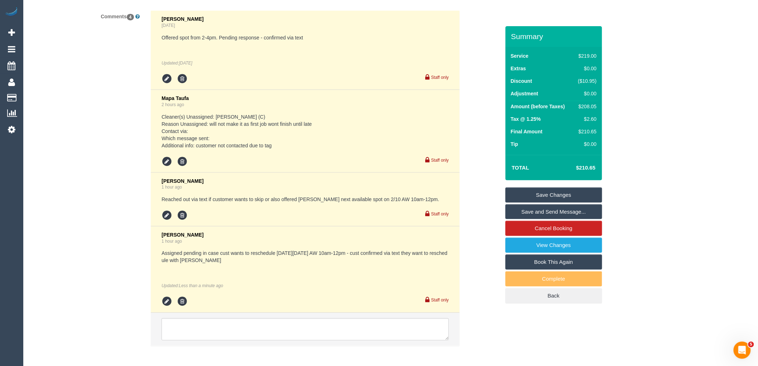
click at [545, 208] on link "Save and Send Message..." at bounding box center [553, 211] width 97 height 15
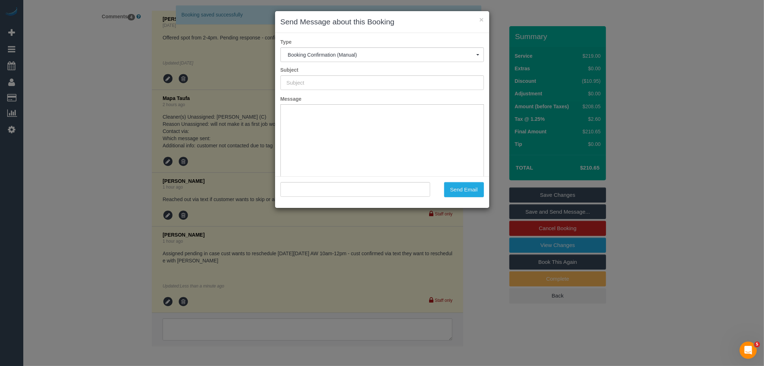
type input "Booking Confirmed"
type input ""Alina Molnar" <alinamolnar@icloud.com>"
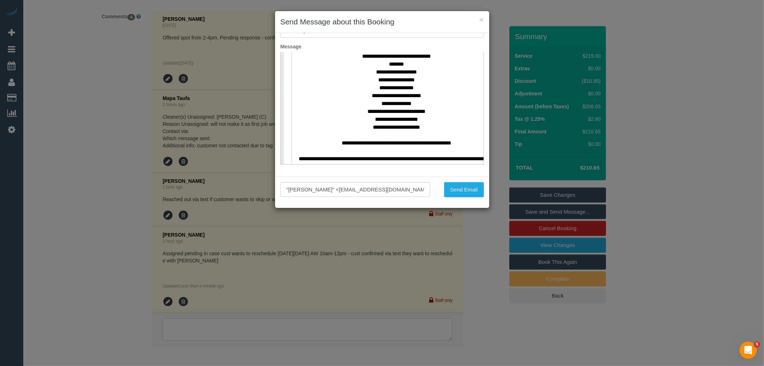
scroll to position [321, 0]
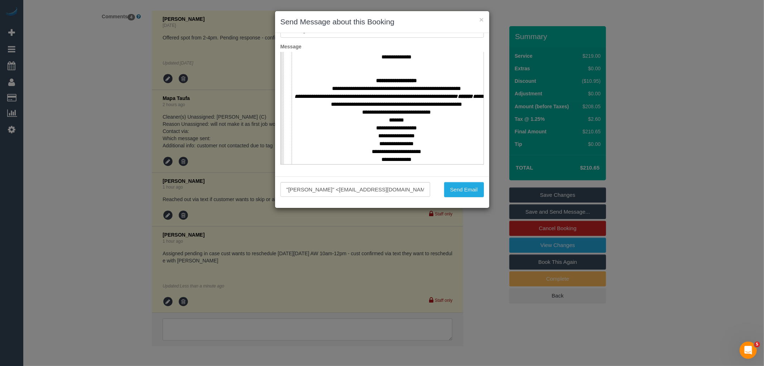
drag, startPoint x: 474, startPoint y: 129, endPoint x: 770, endPoint y: 131, distance: 295.5
click at [465, 186] on button "Send Email" at bounding box center [464, 189] width 40 height 15
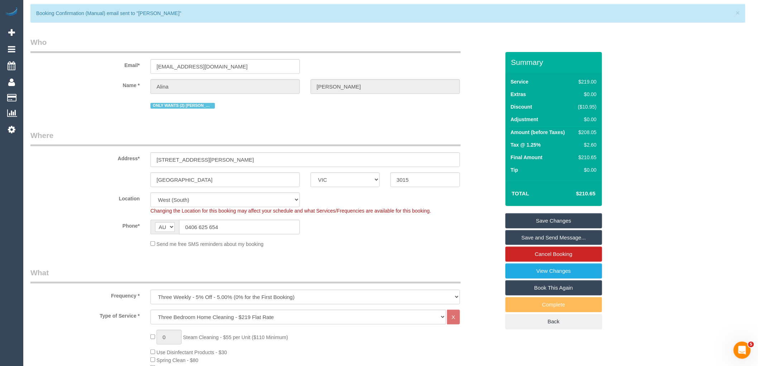
scroll to position [0, 0]
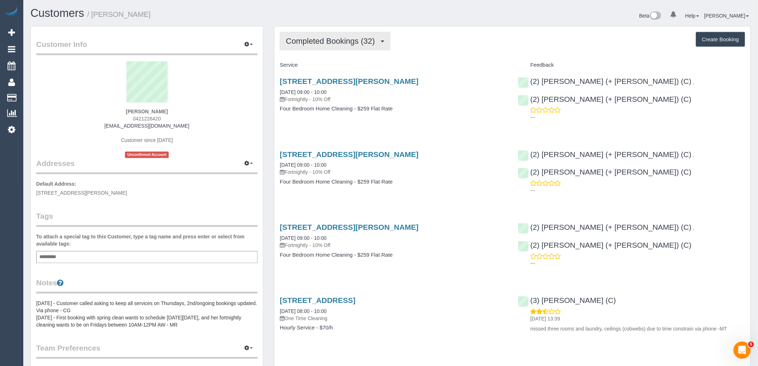
click at [332, 37] on span "Completed Bookings (32)" at bounding box center [332, 41] width 92 height 9
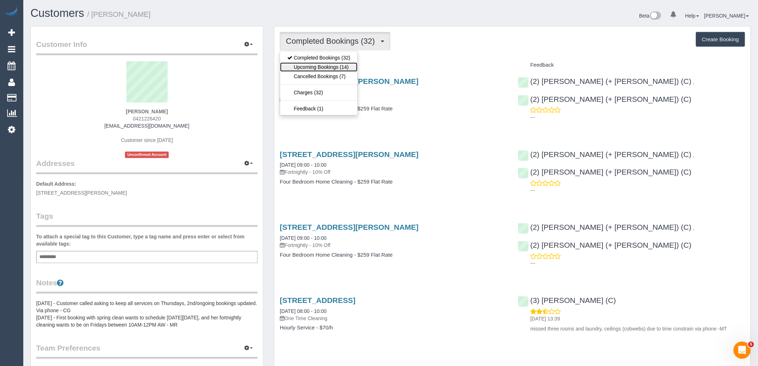
click at [325, 67] on link "Upcoming Bookings (14)" at bounding box center [318, 66] width 77 height 9
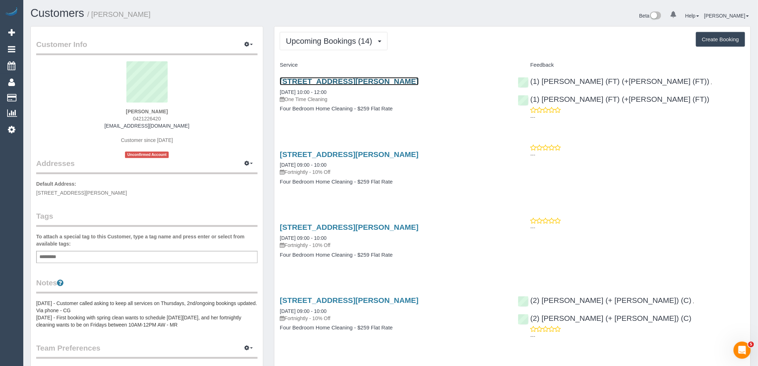
click at [325, 80] on link "[STREET_ADDRESS][PERSON_NAME]" at bounding box center [349, 81] width 139 height 8
click at [436, 21] on div "Beta 0 Your Notifications You have 0 alerts Help Help Docs Take a Tour Contact …" at bounding box center [574, 16] width 366 height 19
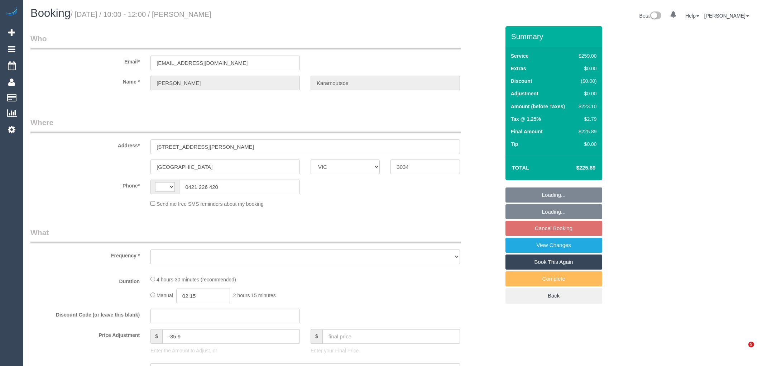
select select "VIC"
select select "object:324"
select select "string:stripe-pm_1PR2bg2GScqysDRVvq6gcscy"
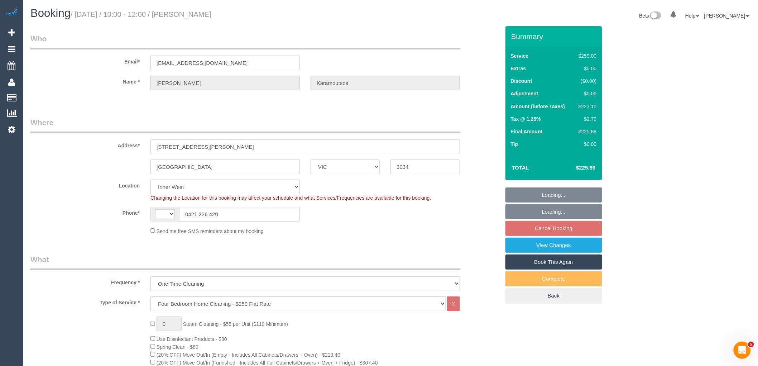
select select "object:674"
select select "string:AU"
select select "number:28"
select select "number:14"
select select "number:18"
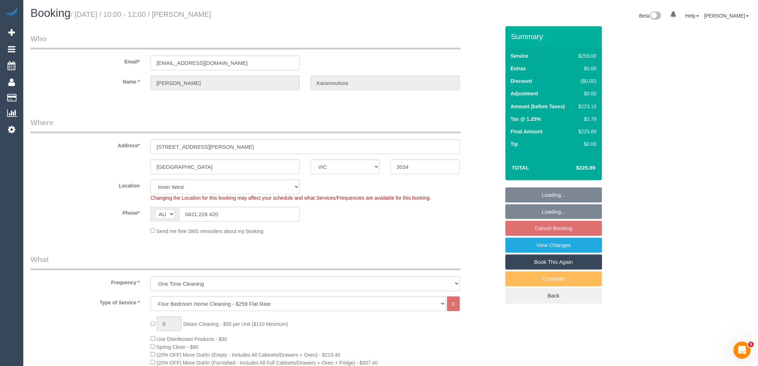
select select "number:36"
select select "number:34"
select select "VIC"
select select "number:28"
select select "number:14"
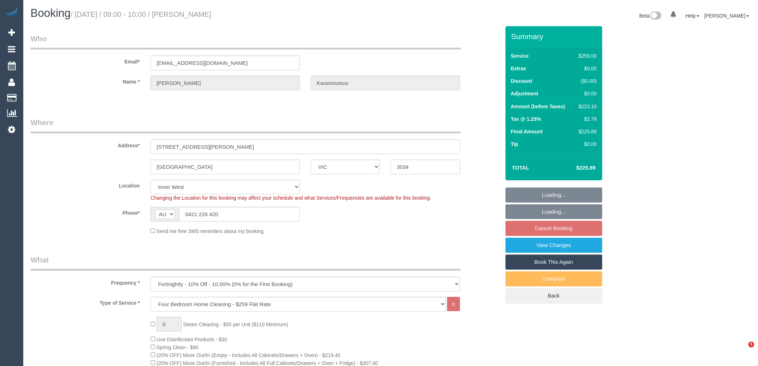
select select "number:18"
select select "number:36"
select select "number:34"
select select "VIC"
select select "number:27"
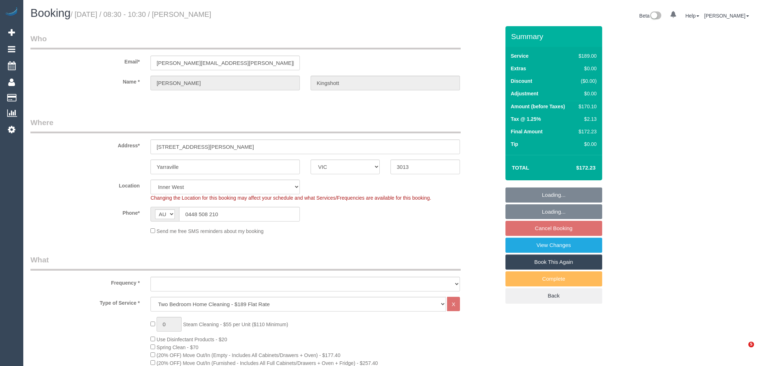
select select "number:14"
select select "number:19"
select select "number:36"
select select "number:34"
select select "number:11"
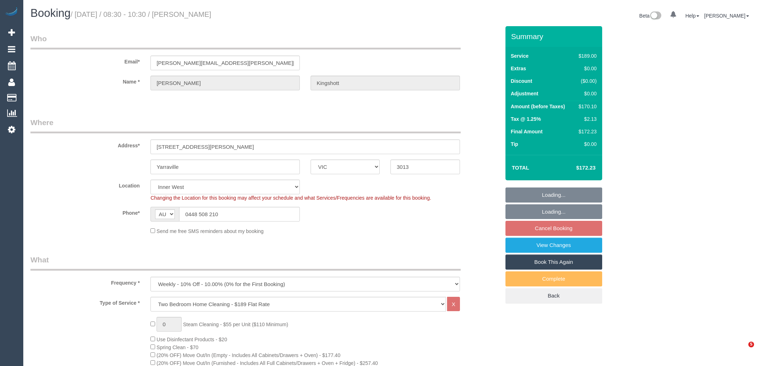
select select "object:1541"
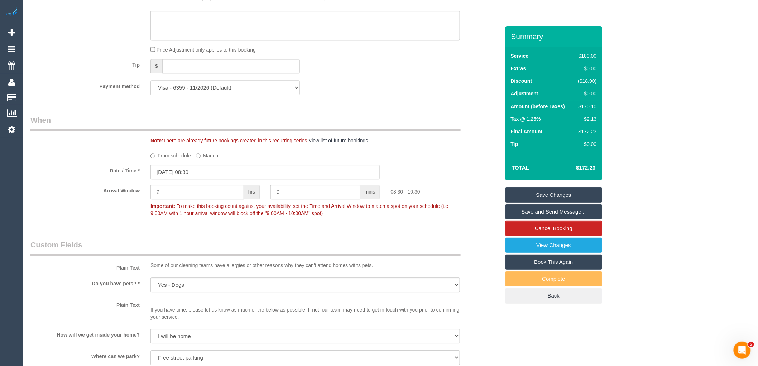
scroll to position [650, 0]
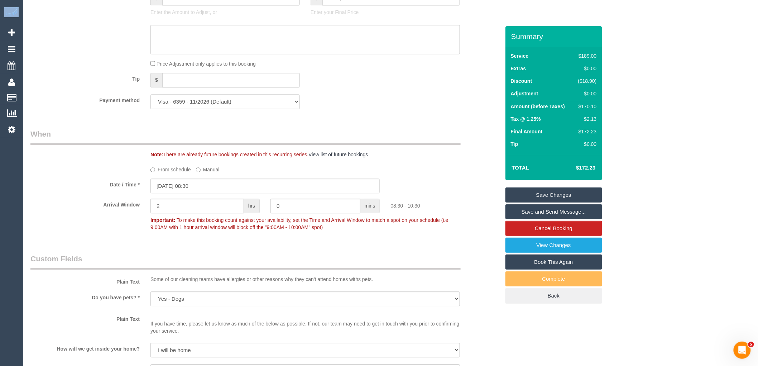
drag, startPoint x: 757, startPoint y: 149, endPoint x: 764, endPoint y: 47, distance: 101.9
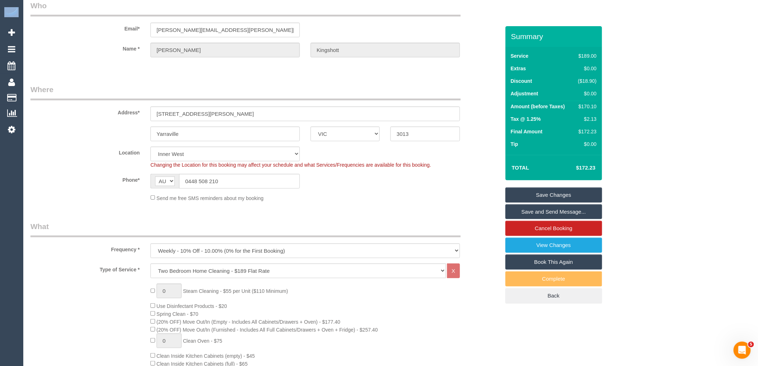
scroll to position [0, 0]
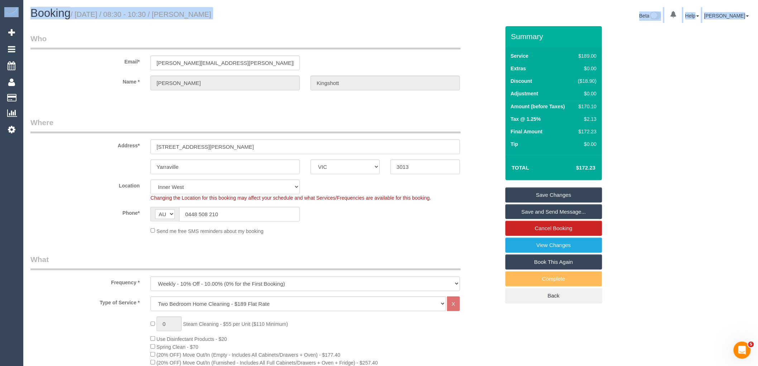
click at [337, 15] on h1 "Booking / October 03, 2025 / 08:30 - 10:30 / Isabelle Kingshott" at bounding box center [207, 13] width 355 height 12
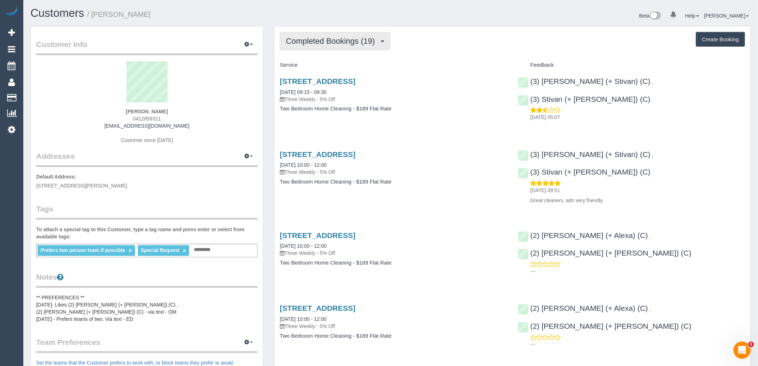
click at [341, 43] on span "Completed Bookings (19)" at bounding box center [332, 41] width 92 height 9
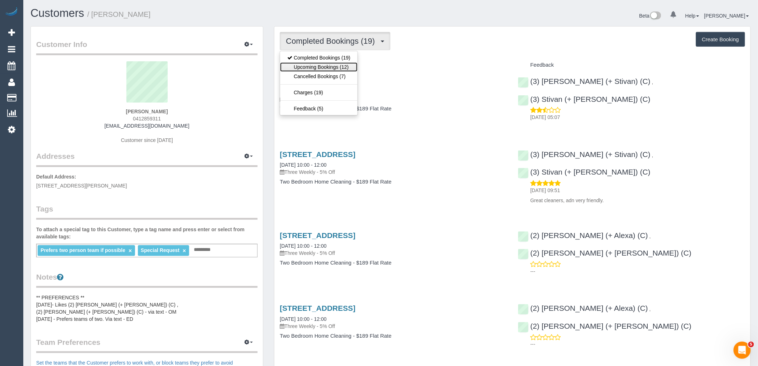
click at [332, 67] on link "Upcoming Bookings (12)" at bounding box center [318, 66] width 77 height 9
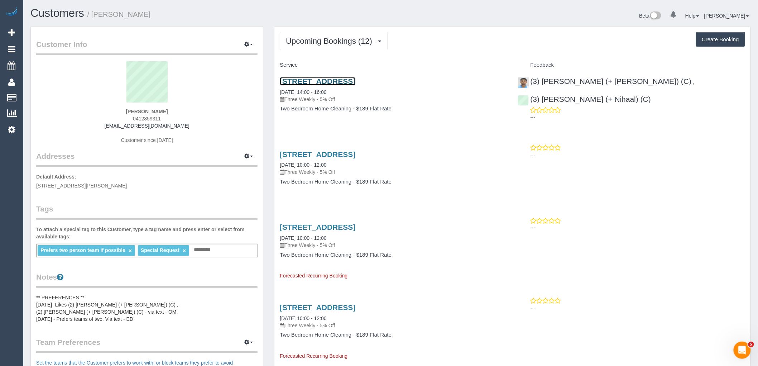
click at [331, 80] on link "[STREET_ADDRESS]" at bounding box center [318, 81] width 76 height 8
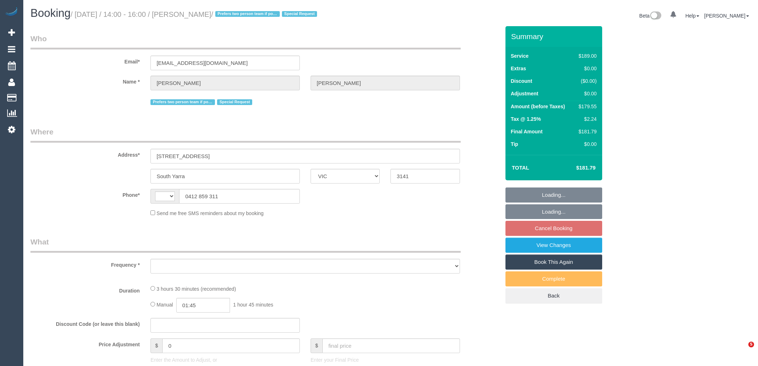
select select "VIC"
select select "string:AU"
select select "object:566"
select select "string:stripe-pm_1PJCnM2GScqysDRVUGowiiim"
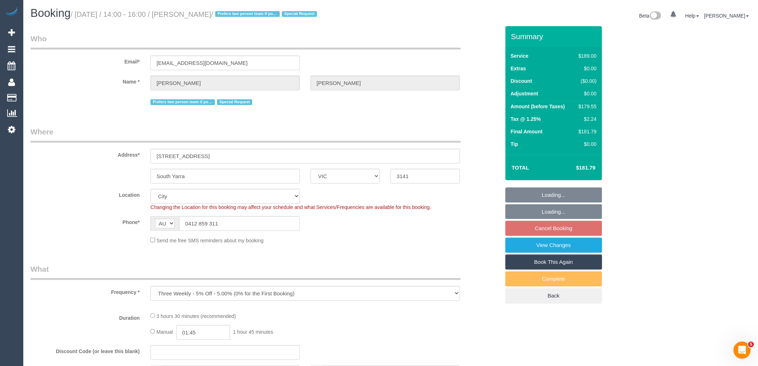
select select "object:669"
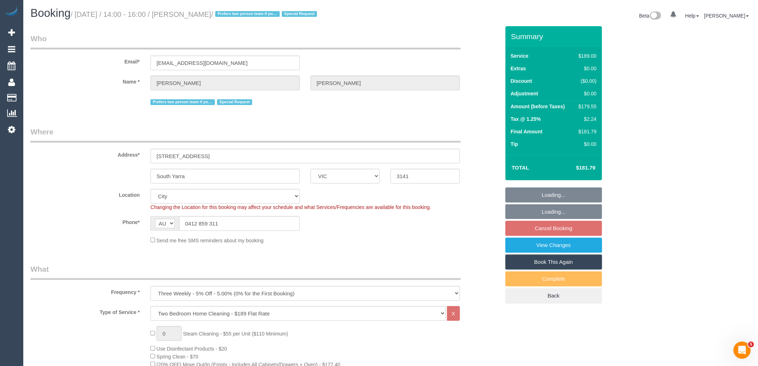
select select "number:28"
select select "number:14"
select select "number:21"
select select "number:24"
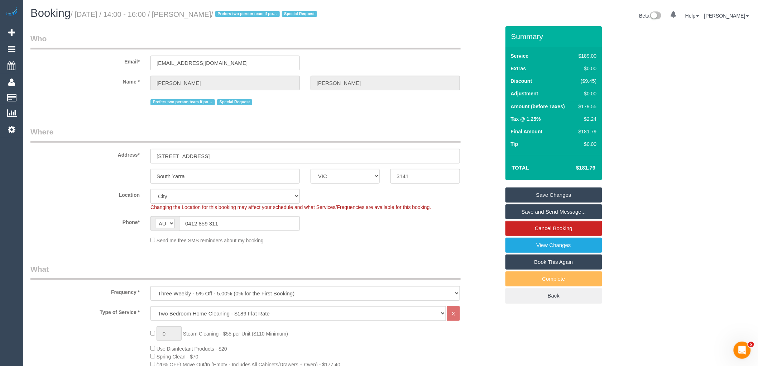
drag, startPoint x: 196, startPoint y: 13, endPoint x: 252, endPoint y: 15, distance: 56.0
click at [252, 15] on small "/ October 03, 2025 / 14:00 - 16:00 / Bernadette Barakat / Prefers two person te…" at bounding box center [195, 14] width 249 height 8
copy small "Bernadette Barakat"
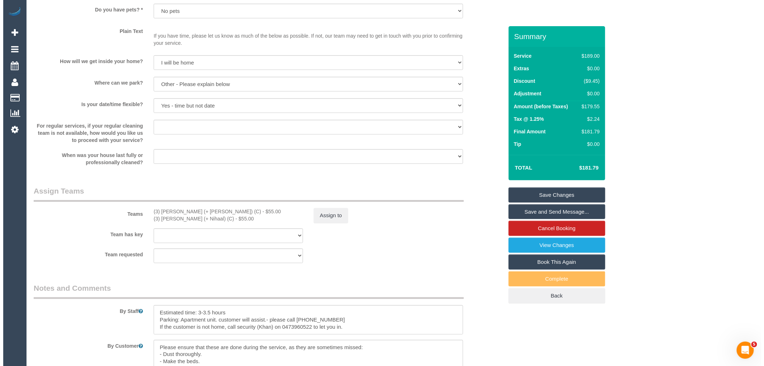
scroll to position [1144, 0]
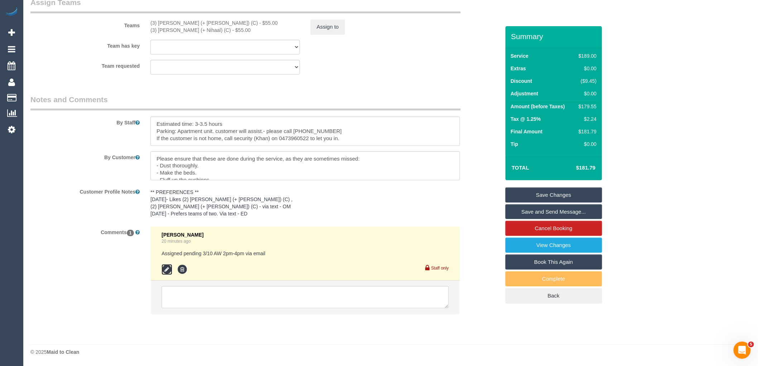
click at [165, 266] on icon at bounding box center [167, 269] width 11 height 11
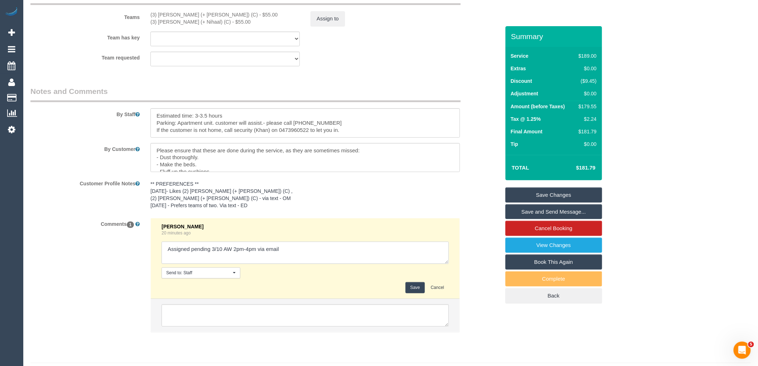
click at [288, 256] on textarea at bounding box center [305, 252] width 287 height 22
type textarea "Assigned pending 3/10 AW 2pm-4pm via email - customer confirmed via email"
click at [414, 293] on button "Save" at bounding box center [415, 287] width 19 height 11
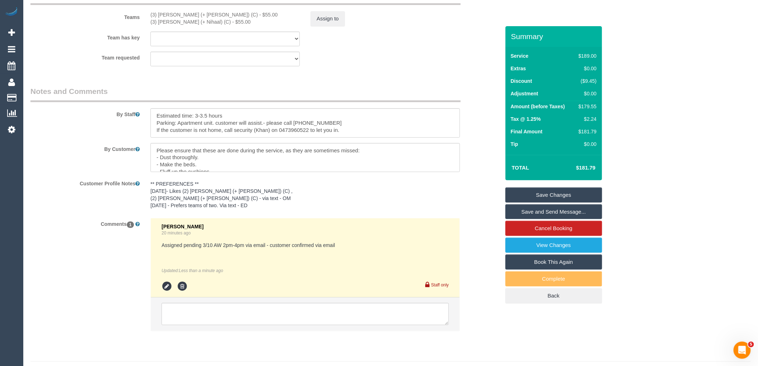
click at [551, 208] on link "Save and Send Message..." at bounding box center [553, 211] width 97 height 15
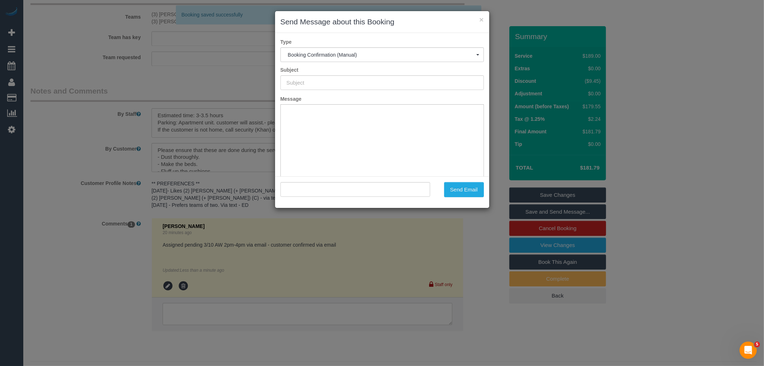
type input "Booking Confirmed"
type input ""Bernadette Barakat" <bbkoletti11@gmail.com>"
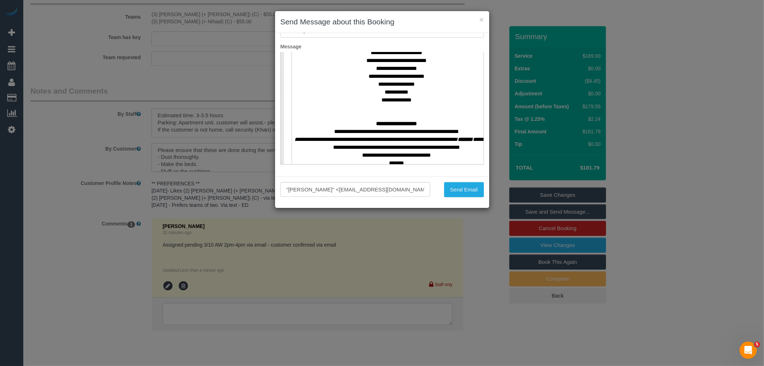
scroll to position [278, 0]
click at [454, 187] on button "Send Email" at bounding box center [464, 189] width 40 height 15
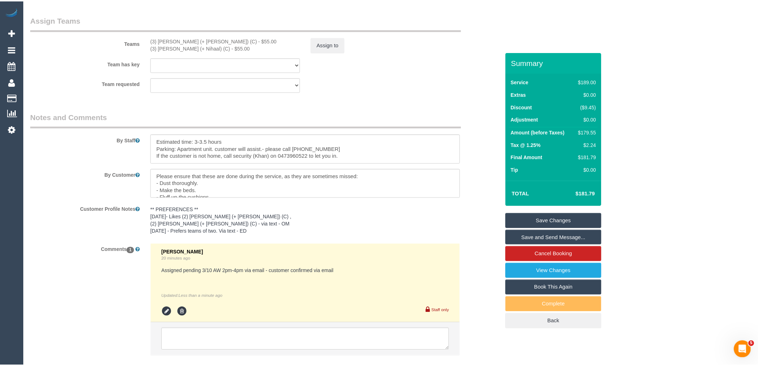
scroll to position [1170, 0]
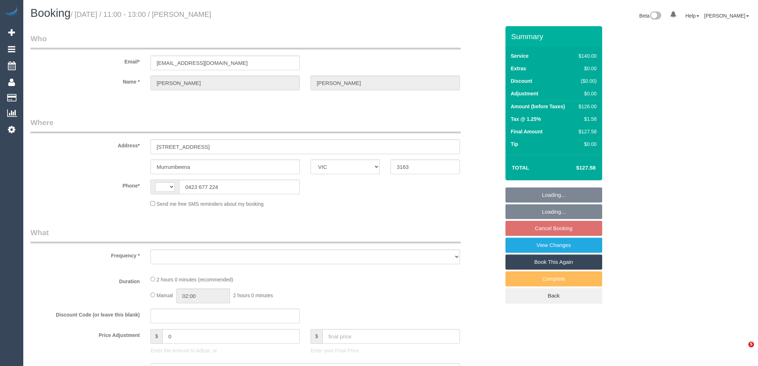
select select "VIC"
select select "string:stripe-pm_1RIdjE2GScqysDRVTFO6WSXs"
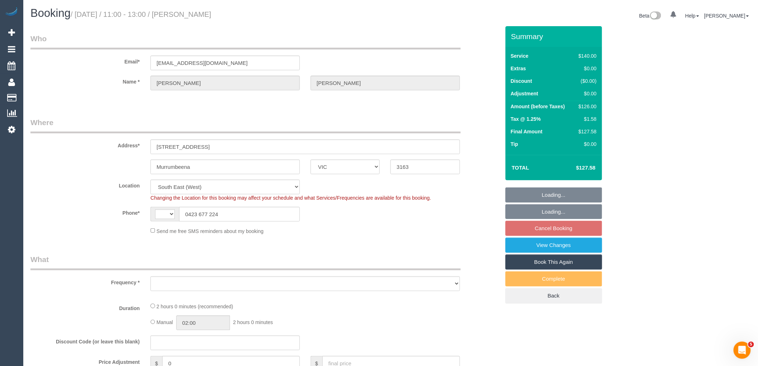
select select "string:AU"
select select "object:530"
select select "number:29"
select select "number:14"
select select "number:19"
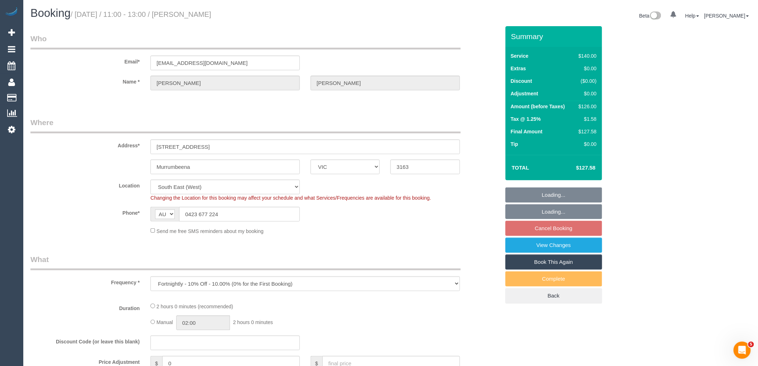
select select "number:22"
select select "number:35"
select select "object:702"
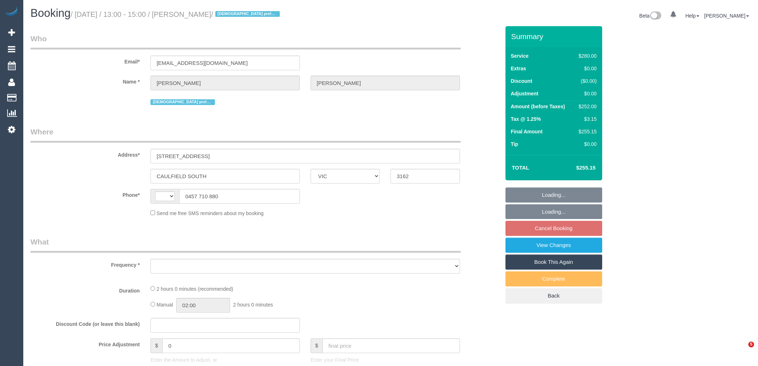
select select "VIC"
select select "object:294"
select select "number:27"
select select "number:14"
select select "number:19"
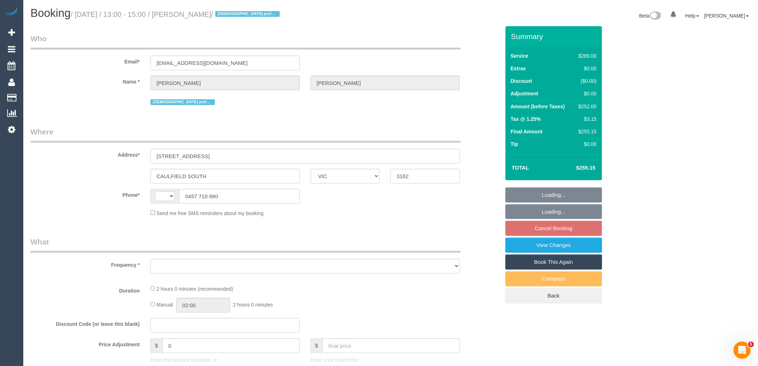
select select "number:24"
select select "number:35"
select select "number:12"
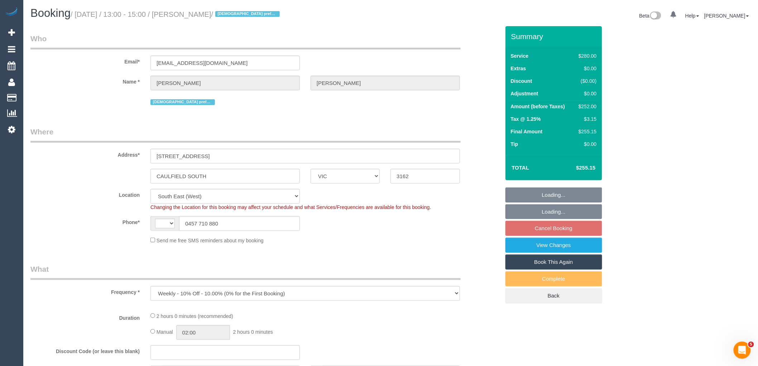
select select "object:447"
select select "string:AU"
select select "string:stripe-pm_1Qsgjw2GScqysDRVvMk6fOVD"
select select "2"
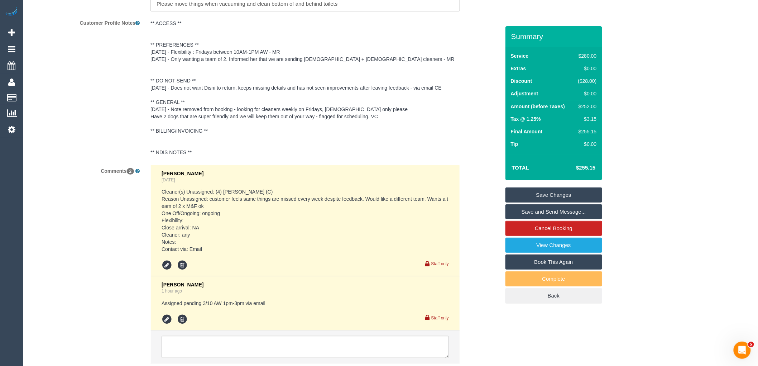
scroll to position [1273, 0]
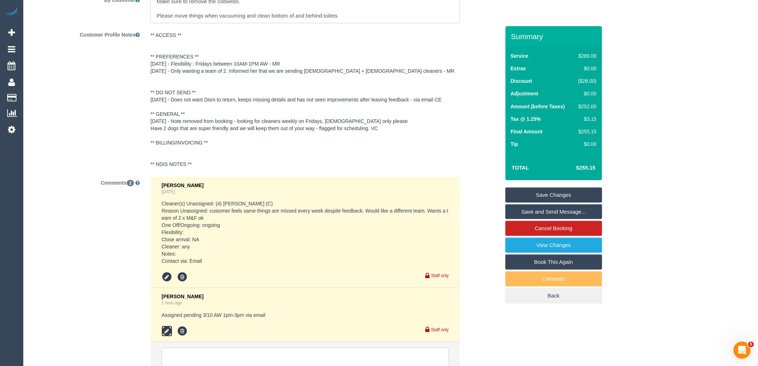
click at [166, 335] on icon at bounding box center [167, 331] width 11 height 11
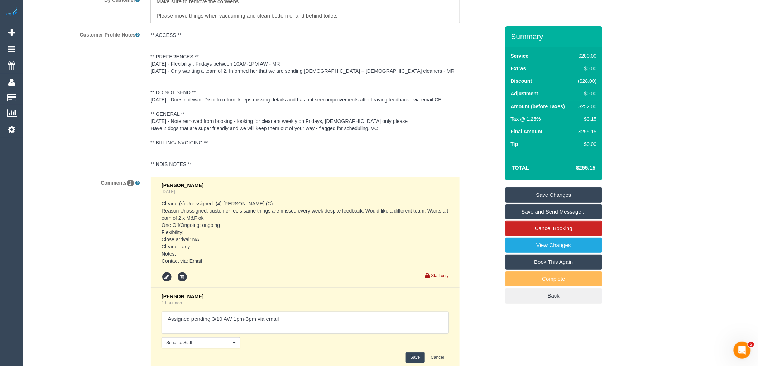
click at [286, 325] on textarea at bounding box center [305, 322] width 287 height 22
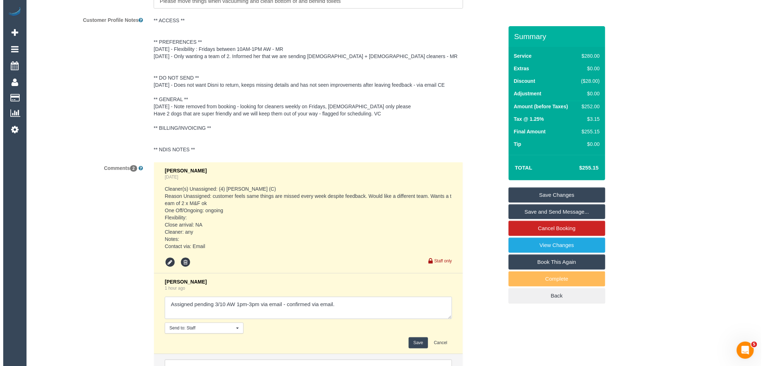
scroll to position [1313, 0]
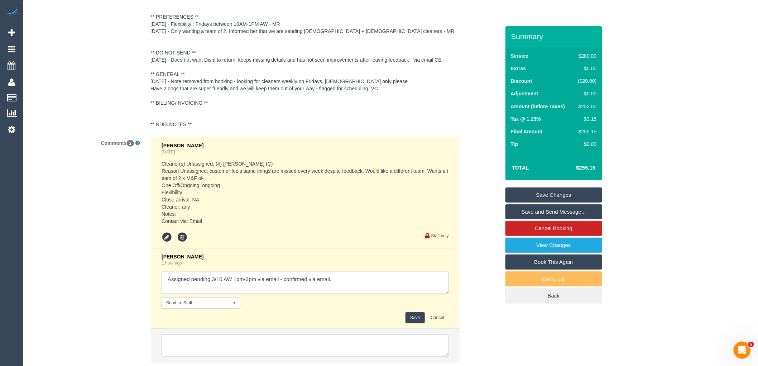
type textarea "Assigned pending 3/10 AW 1pm-3pm via email - confirmed via email."
click at [416, 320] on button "Save" at bounding box center [415, 317] width 19 height 11
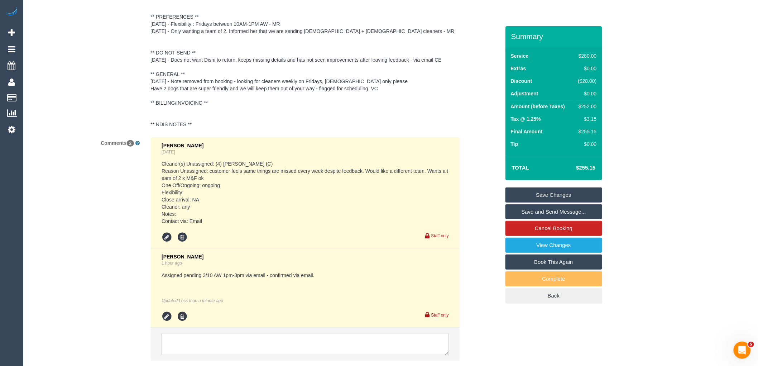
click at [551, 209] on link "Save and Send Message..." at bounding box center [553, 211] width 97 height 15
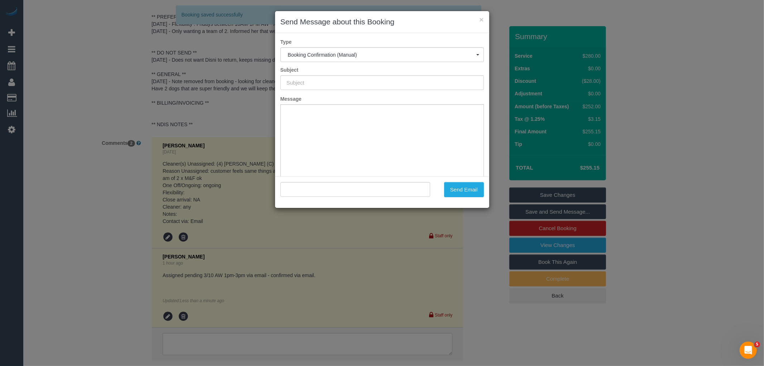
scroll to position [0, 0]
type input "Booking Confirmed"
type input ""Kate Fitzpatrick" <katetrazzy@gmail.com>"
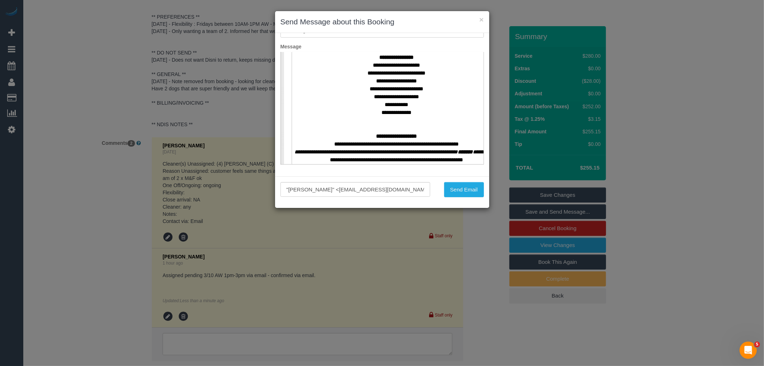
scroll to position [278, 0]
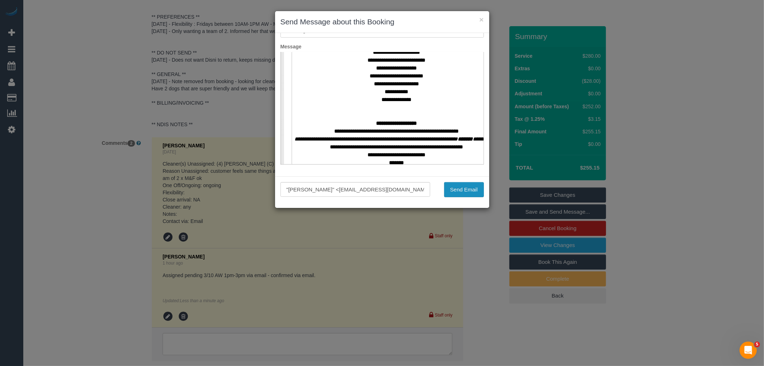
click at [468, 191] on button "Send Email" at bounding box center [464, 189] width 40 height 15
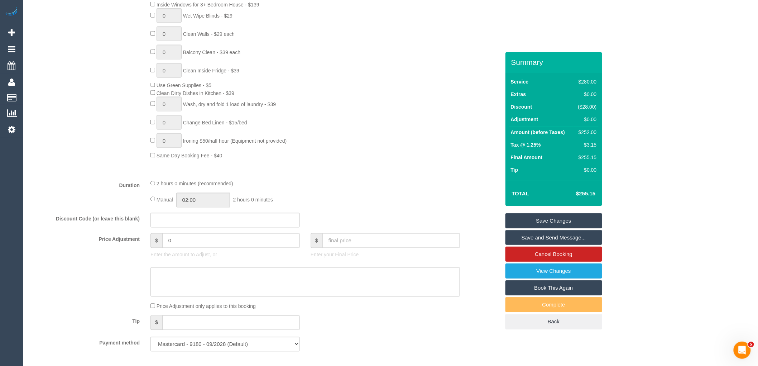
scroll to position [0, 0]
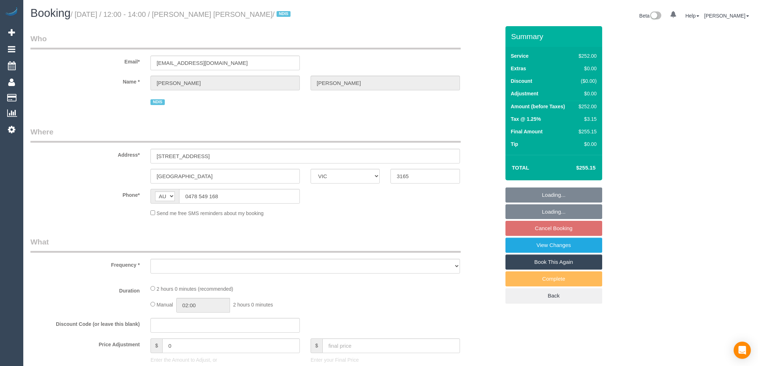
select select "VIC"
select select "2"
select select "120"
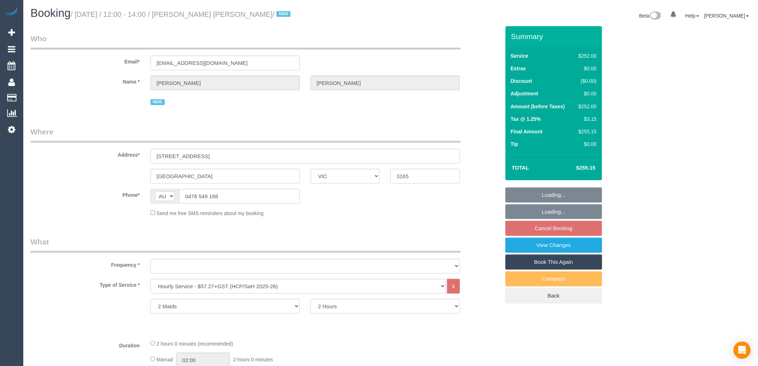
select select "object:773"
select select "number:28"
select select "number:14"
select select "number:19"
select select "number:25"
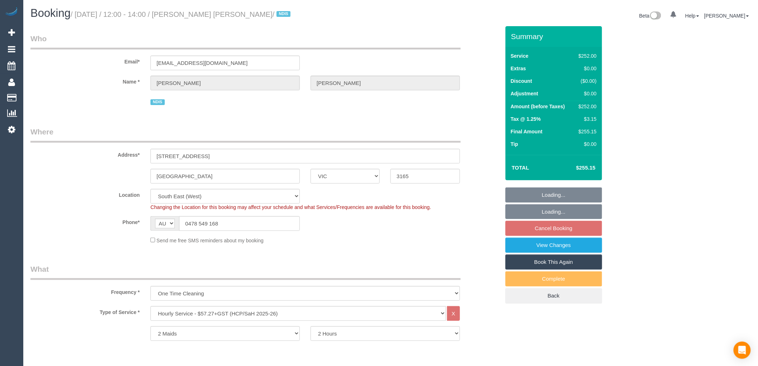
select select "object:1315"
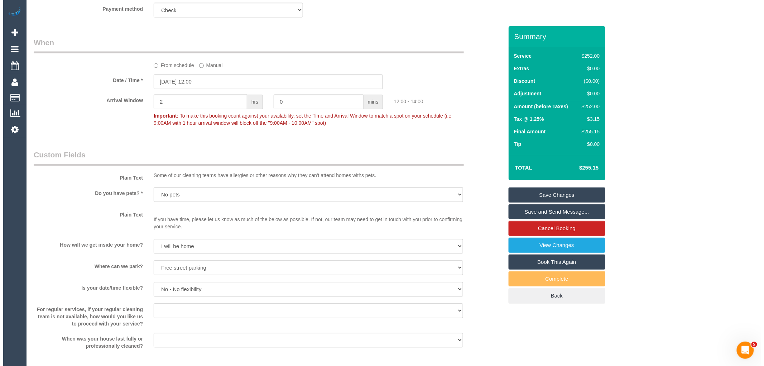
scroll to position [1005, 0]
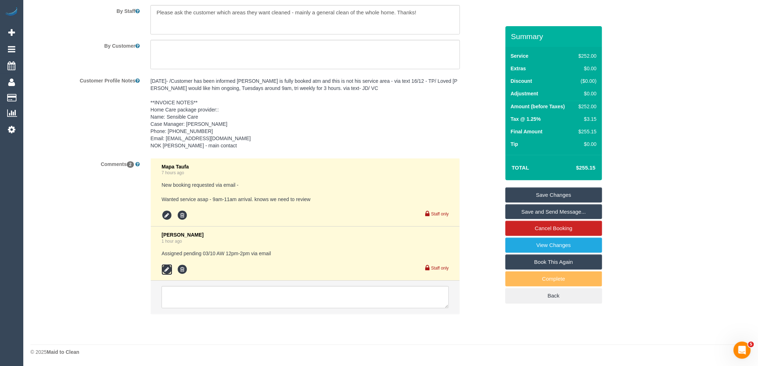
click at [168, 269] on icon at bounding box center [167, 269] width 11 height 11
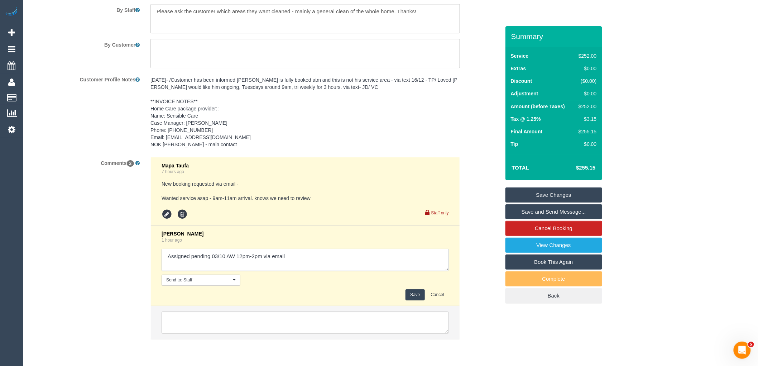
click at [316, 258] on textarea at bounding box center [305, 260] width 287 height 22
type textarea "Assigned pending 03/10 AW 12pm-2pm via email - [PERSON_NAME], the main contact …"
click at [413, 299] on button "Save" at bounding box center [415, 294] width 19 height 11
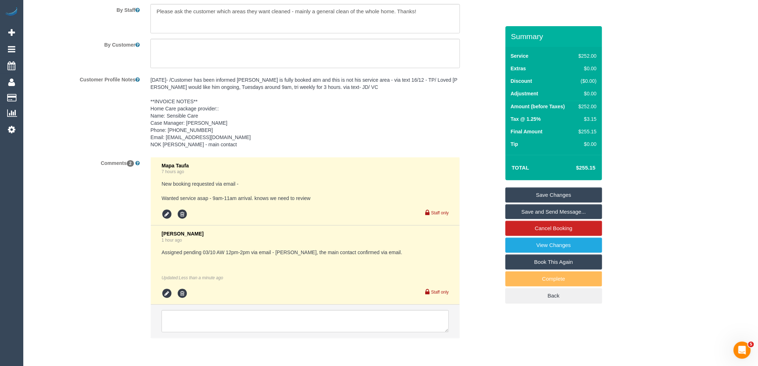
click at [533, 212] on link "Save and Send Message..." at bounding box center [553, 211] width 97 height 15
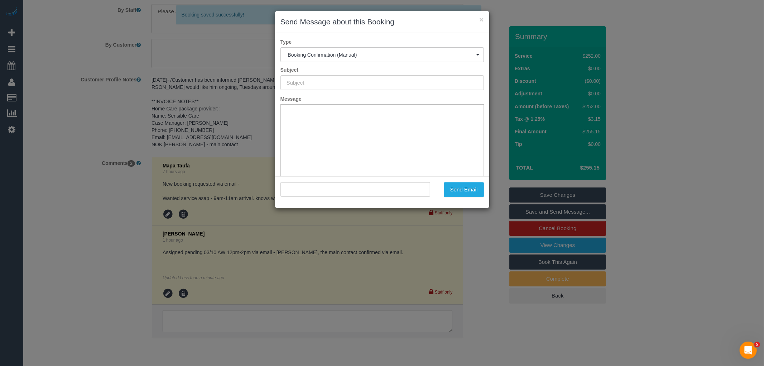
scroll to position [0, 0]
type input "Booking Confirmed"
type input ""[PERSON_NAME] [PERSON_NAME]" <[EMAIL_ADDRESS][DOMAIN_NAME]>"
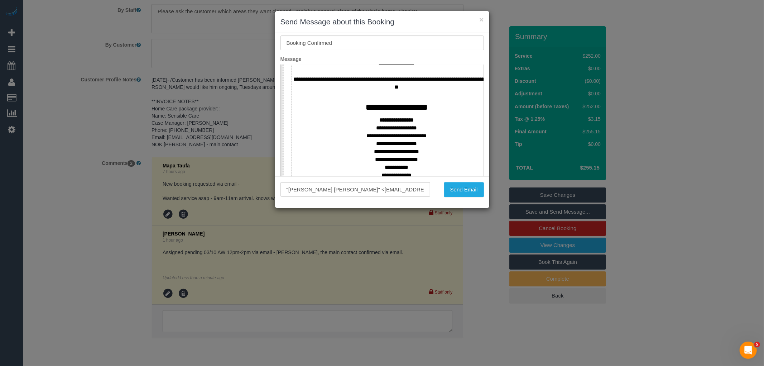
scroll to position [278, 0]
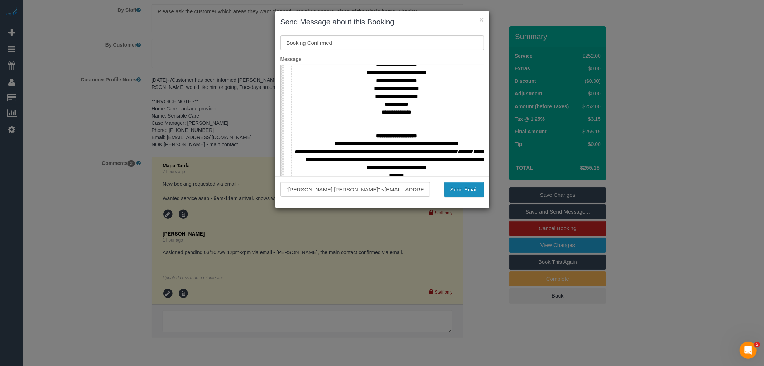
click at [467, 193] on button "Send Email" at bounding box center [464, 189] width 40 height 15
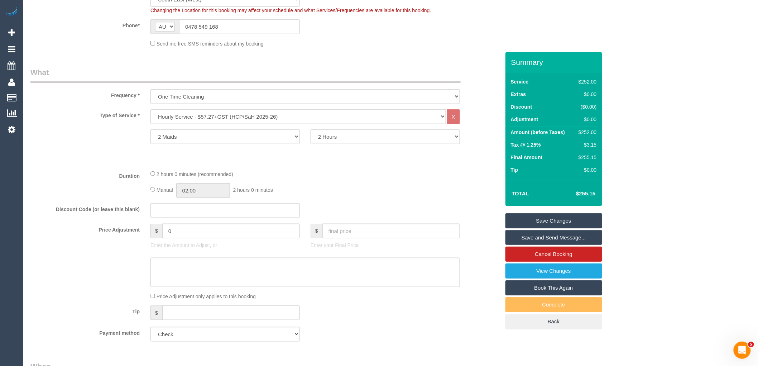
scroll to position [0, 0]
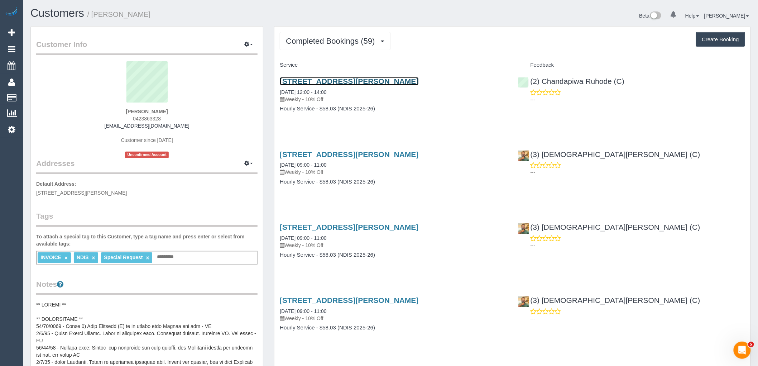
click at [350, 80] on link "[STREET_ADDRESS][PERSON_NAME]" at bounding box center [349, 81] width 139 height 8
drag, startPoint x: 166, startPoint y: 115, endPoint x: 135, endPoint y: 115, distance: 30.4
click at [135, 115] on div "[PERSON_NAME] 0423863328 [EMAIL_ADDRESS][DOMAIN_NAME] Customer since [DATE] Unc…" at bounding box center [146, 109] width 221 height 97
copy span "423863328"
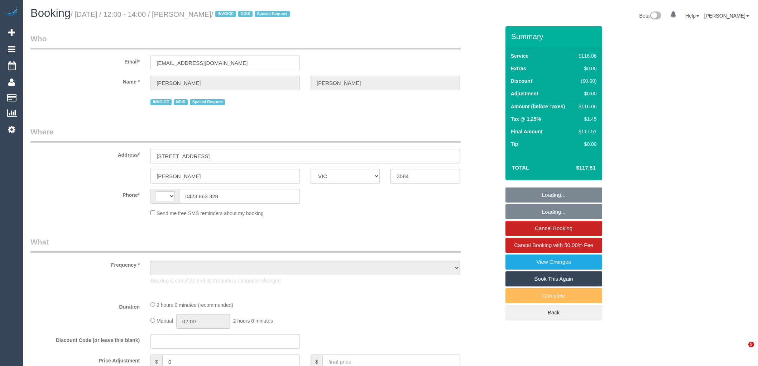
select select "VIC"
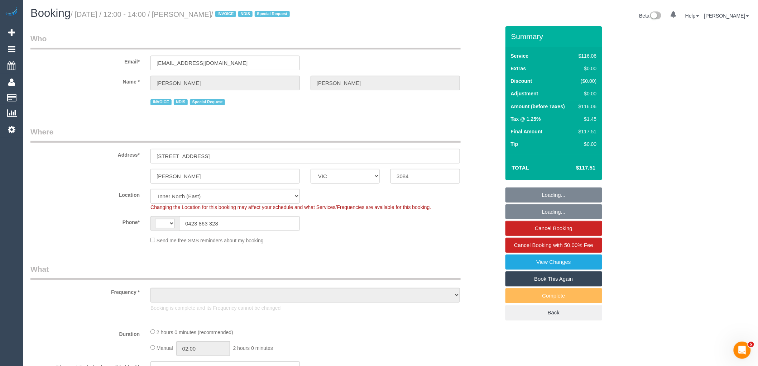
select select "string:AU"
select select "object:561"
select select "number:27"
select select "number:14"
select select "number:19"
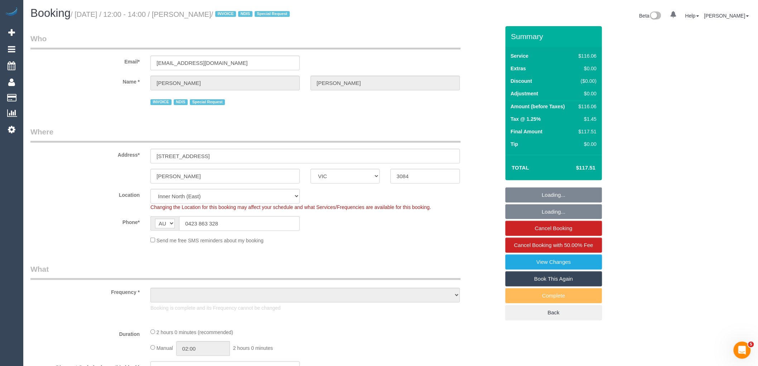
select select "number:24"
select select "number:34"
select select "object:1550"
select select "spot1"
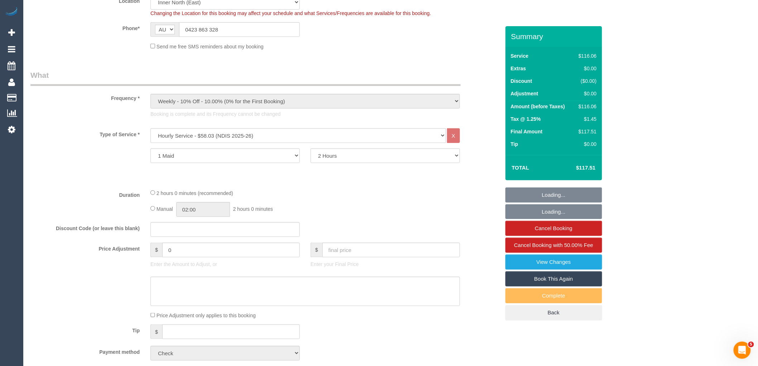
scroll to position [199, 0]
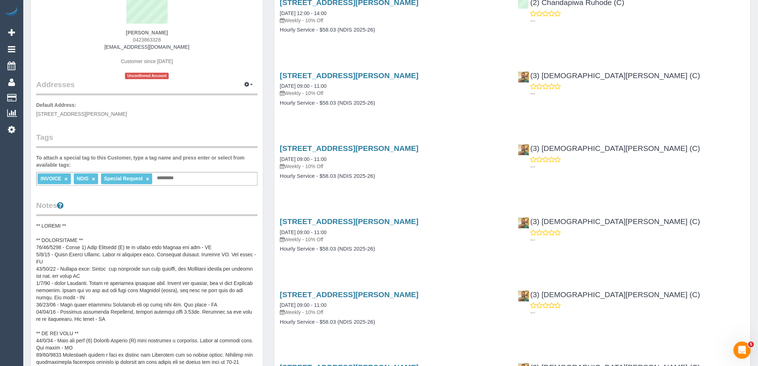
scroll to position [119, 0]
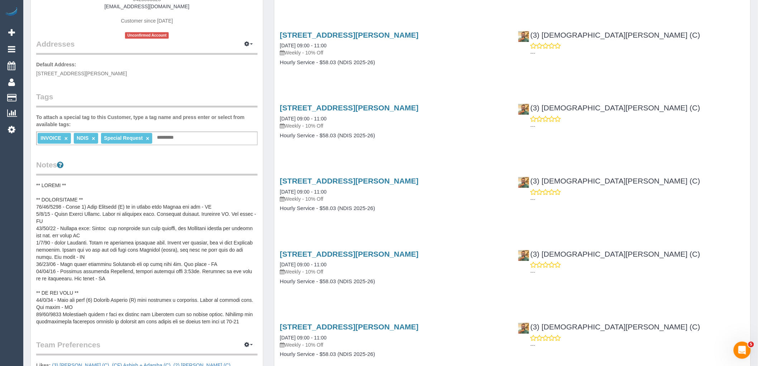
click at [116, 270] on pre at bounding box center [146, 253] width 221 height 143
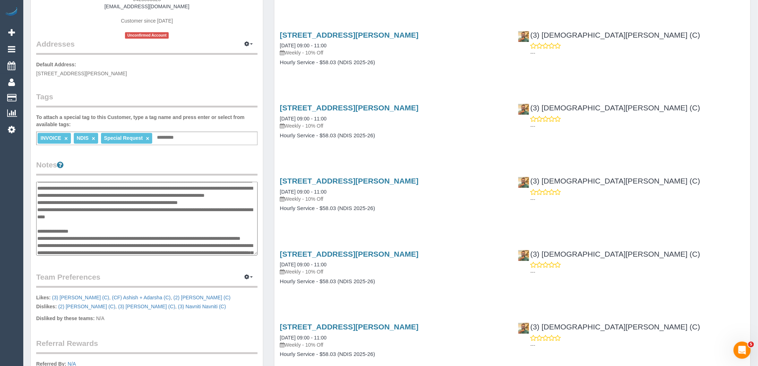
scroll to position [1, 0]
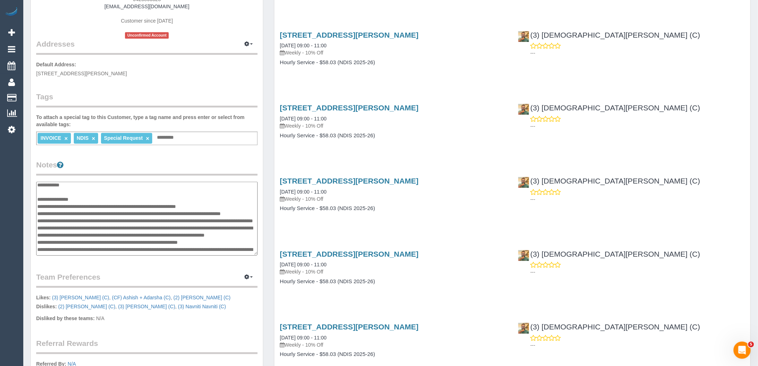
click at [157, 327] on div "Customer Info Edit Contact Info Send Message Email Preferences Special Sales Ta…" at bounding box center [147, 178] width 232 height 543
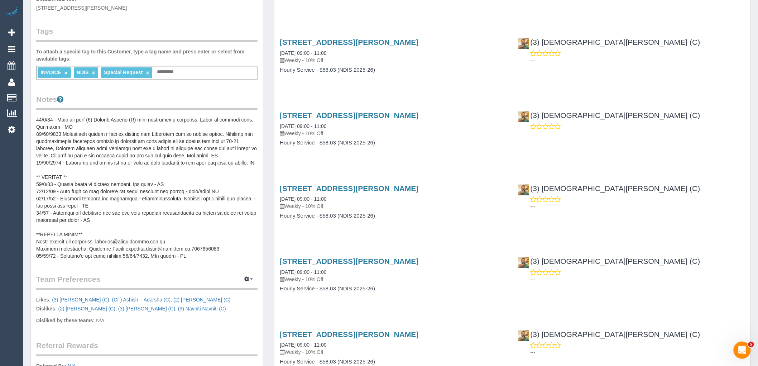
scroll to position [199, 0]
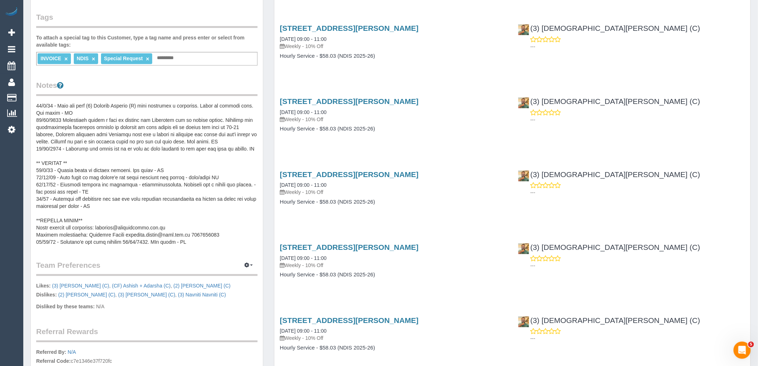
click at [147, 307] on p "Disliked by these teams: N/A" at bounding box center [146, 307] width 221 height 9
click at [251, 263] on button "button" at bounding box center [249, 265] width 18 height 11
click at [241, 276] on link "Manage Preferences" at bounding box center [226, 278] width 61 height 9
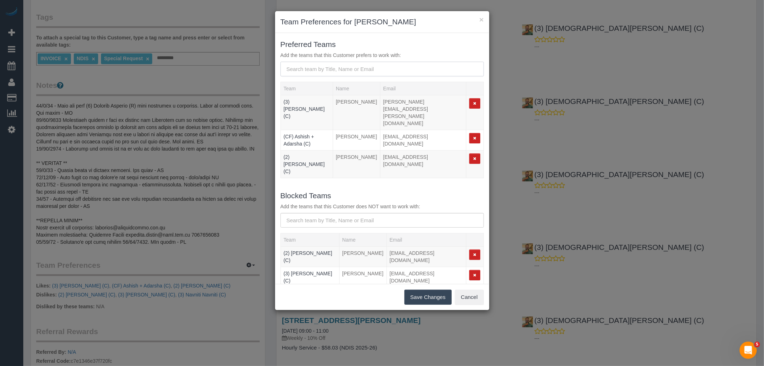
click at [316, 71] on input "text" at bounding box center [381, 69] width 203 height 15
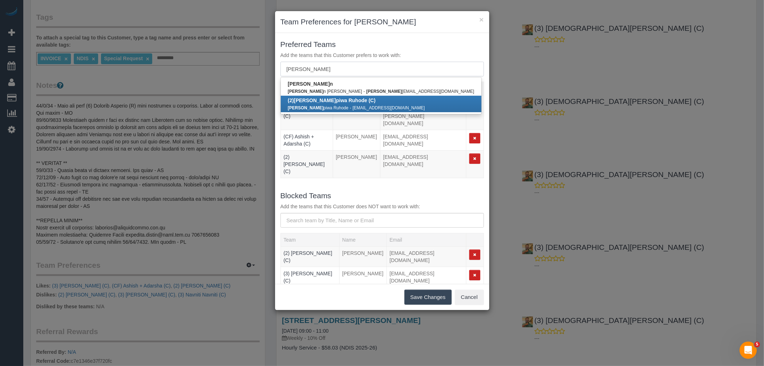
type input "[PERSON_NAME]"
click at [304, 105] on small "[PERSON_NAME] piwa Ruhode" at bounding box center [318, 107] width 61 height 5
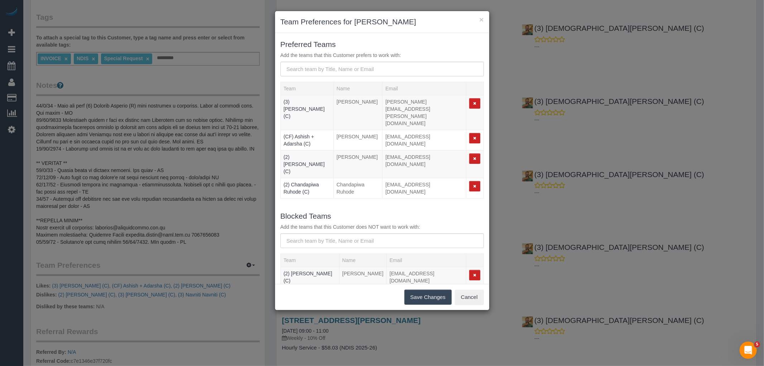
click at [432, 302] on button "Save Changes" at bounding box center [427, 296] width 47 height 15
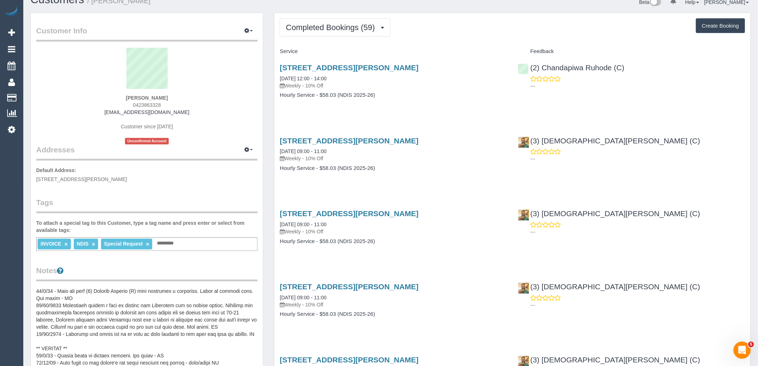
scroll to position [0, 0]
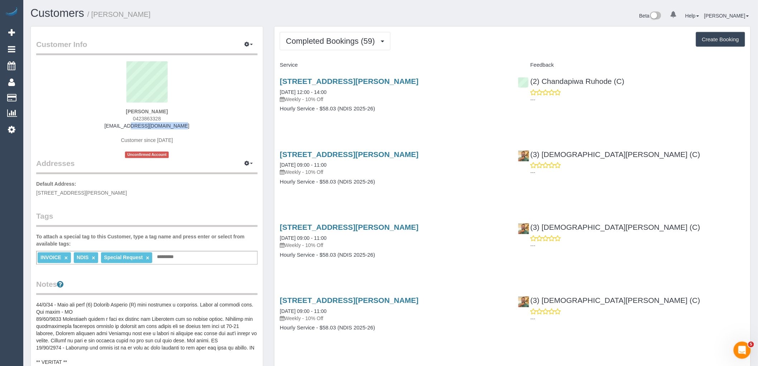
drag, startPoint x: 173, startPoint y: 125, endPoint x: 123, endPoint y: 124, distance: 50.9
click at [123, 124] on div "[PERSON_NAME] 0423863328 [EMAIL_ADDRESS][DOMAIN_NAME] Customer since [DATE] Unc…" at bounding box center [146, 109] width 221 height 97
copy link "[EMAIL_ADDRESS][DOMAIN_NAME]"
